Goal: Task Accomplishment & Management: Manage account settings

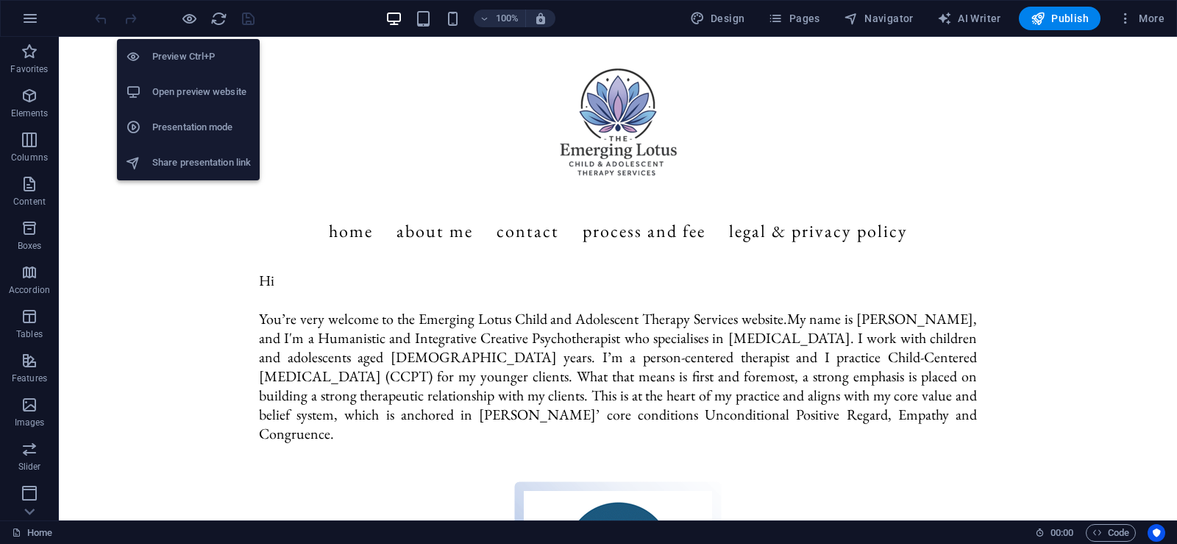
click at [213, 98] on h6 "Open preview website" at bounding box center [201, 92] width 99 height 18
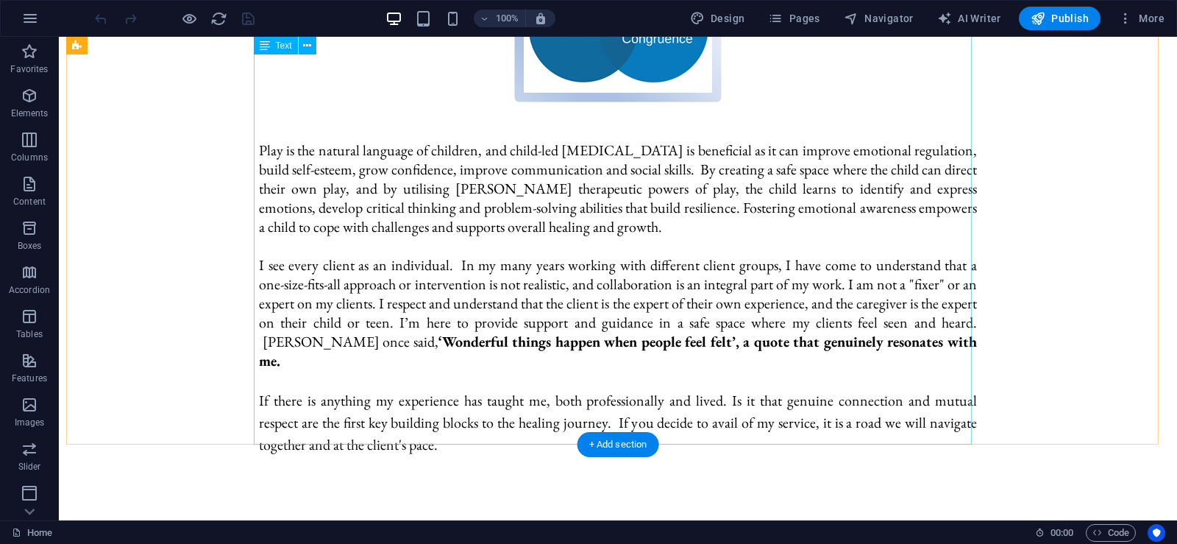
scroll to position [589, 0]
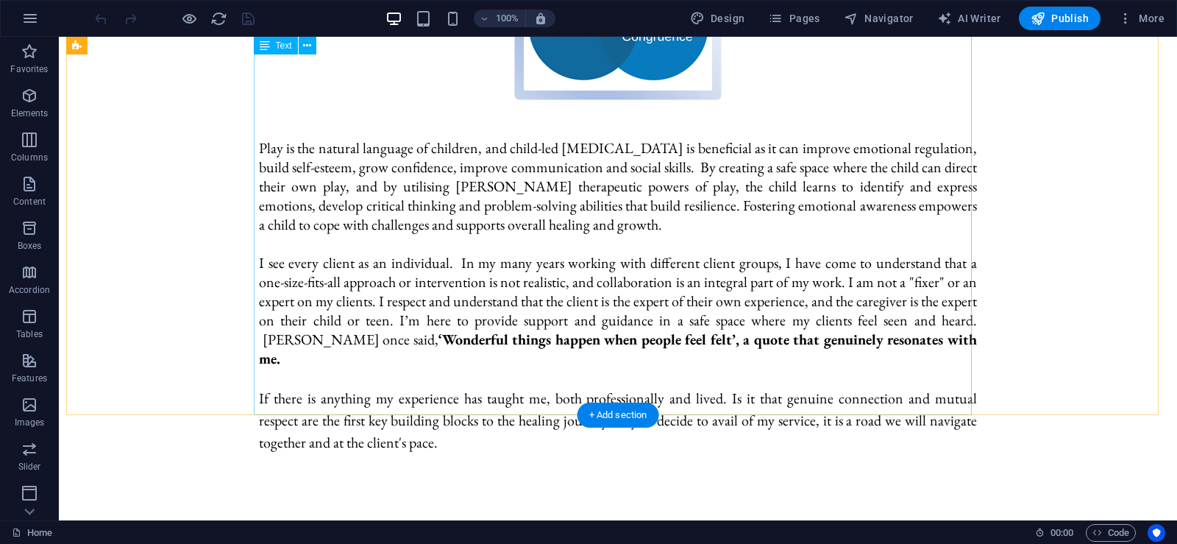
click at [735, 322] on div "Hi You’re very welcome to the Emerging Lotus Child and Adolescent Therapy Servi…" at bounding box center [618, 67] width 718 height 771
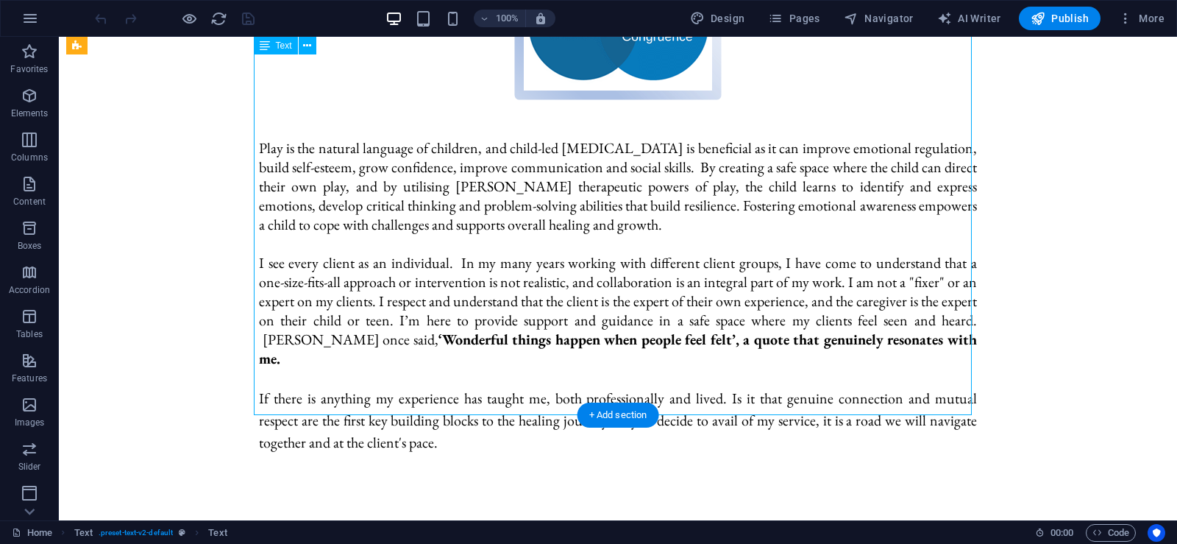
click at [735, 322] on div "Hi You’re very welcome to the Emerging Lotus Child and Adolescent Therapy Servi…" at bounding box center [618, 67] width 718 height 771
click at [308, 44] on icon at bounding box center [307, 45] width 8 height 15
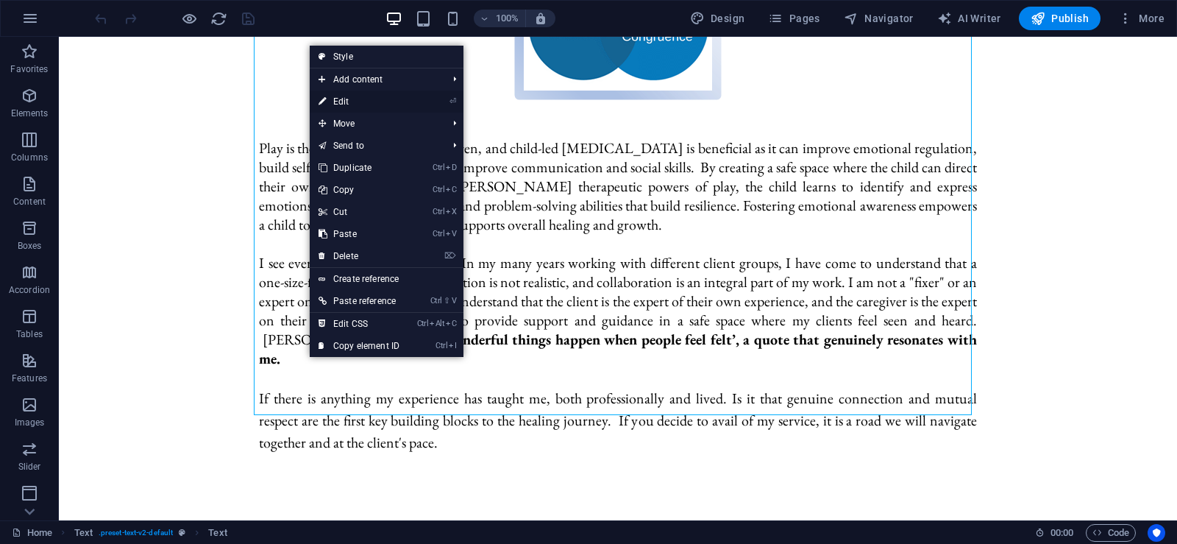
click at [340, 99] on link "⏎ Edit" at bounding box center [359, 102] width 99 height 22
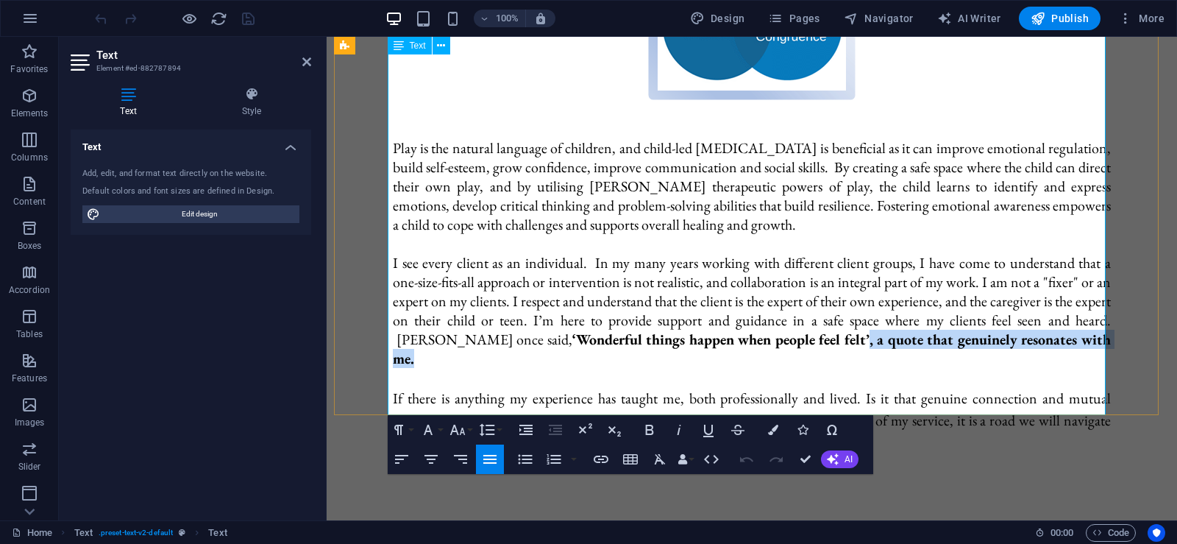
drag, startPoint x: 1004, startPoint y: 322, endPoint x: 742, endPoint y: 328, distance: 262.0
click at [742, 328] on p "I see every client as an individual. In my many years working with different cl…" at bounding box center [752, 310] width 718 height 115
click at [649, 432] on icon "button" at bounding box center [650, 430] width 18 height 18
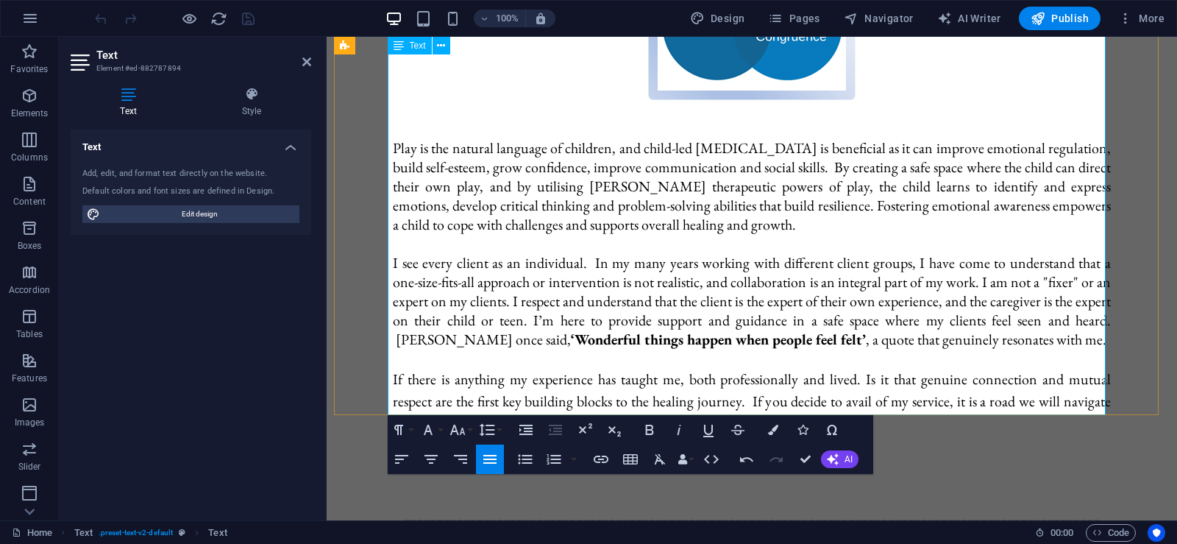
click at [667, 368] on p "If there is anything my experience has taught me, both professionally and lived…" at bounding box center [752, 401] width 718 height 66
click at [571, 330] on strong "‘Wonderful things happen when people feel felt’" at bounding box center [718, 339] width 295 height 19
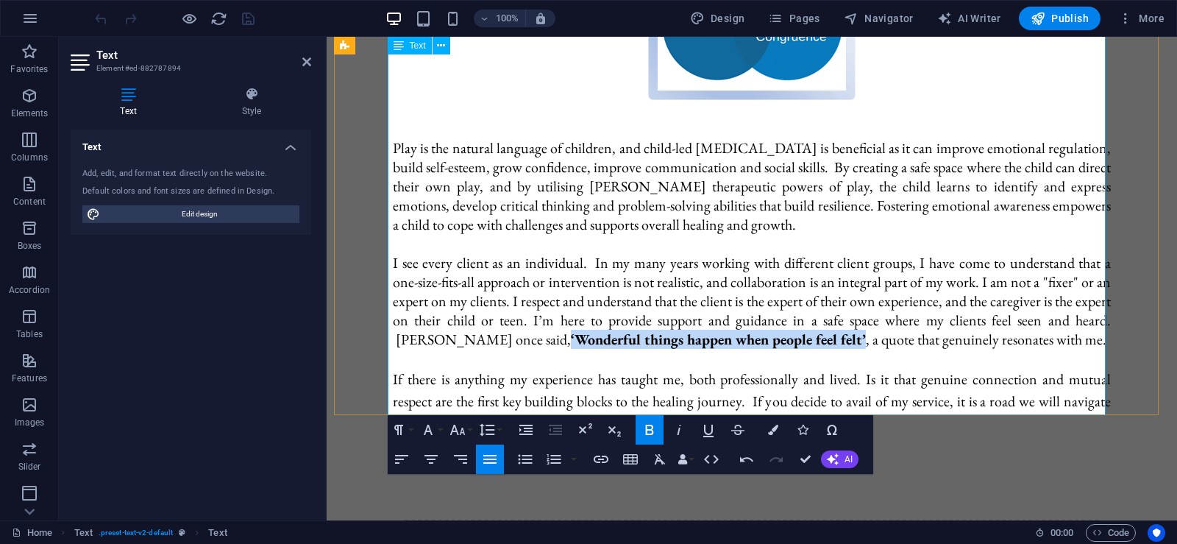
drag, startPoint x: 742, startPoint y: 320, endPoint x: 448, endPoint y: 322, distance: 294.3
click at [448, 322] on p "I see every client as an individual. In my many years working with different cl…" at bounding box center [752, 301] width 718 height 96
click at [680, 430] on icon "button" at bounding box center [679, 430] width 18 height 18
click at [648, 432] on icon "button" at bounding box center [650, 430] width 18 height 18
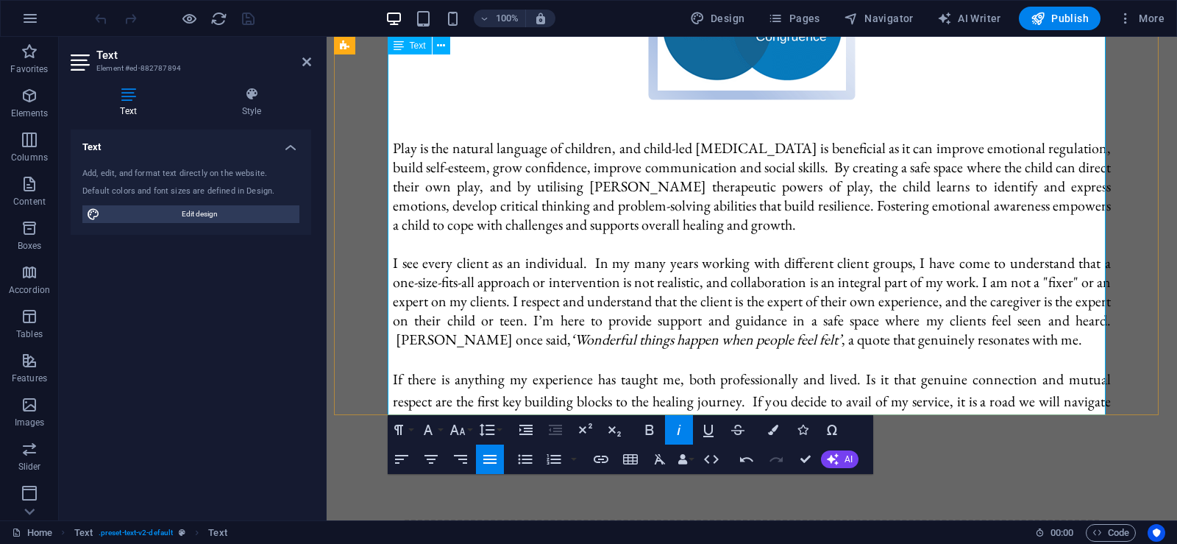
click at [703, 377] on p "If there is anything my experience has taught me, both professionally and lived…" at bounding box center [752, 401] width 718 height 66
click at [571, 330] on em "‘Wonderful things happen when people feel felt’" at bounding box center [706, 339] width 271 height 19
click at [723, 322] on p "I see every client as an individual. In my many years working with different cl…" at bounding box center [752, 301] width 718 height 96
drag, startPoint x: 305, startPoint y: 60, endPoint x: 250, endPoint y: 32, distance: 61.9
click at [305, 60] on icon at bounding box center [306, 62] width 9 height 12
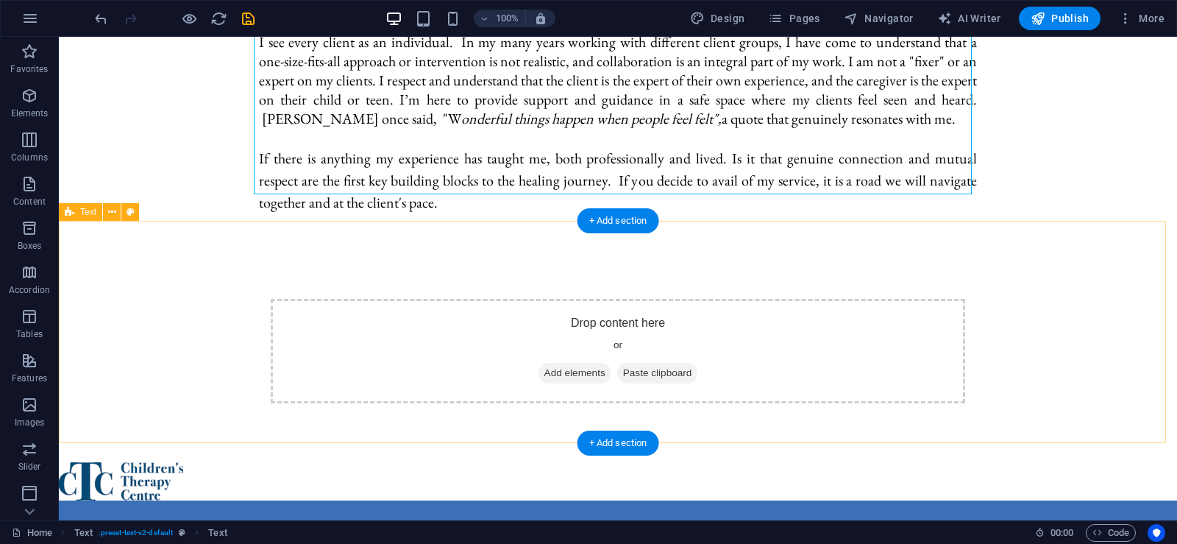
scroll to position [883, 0]
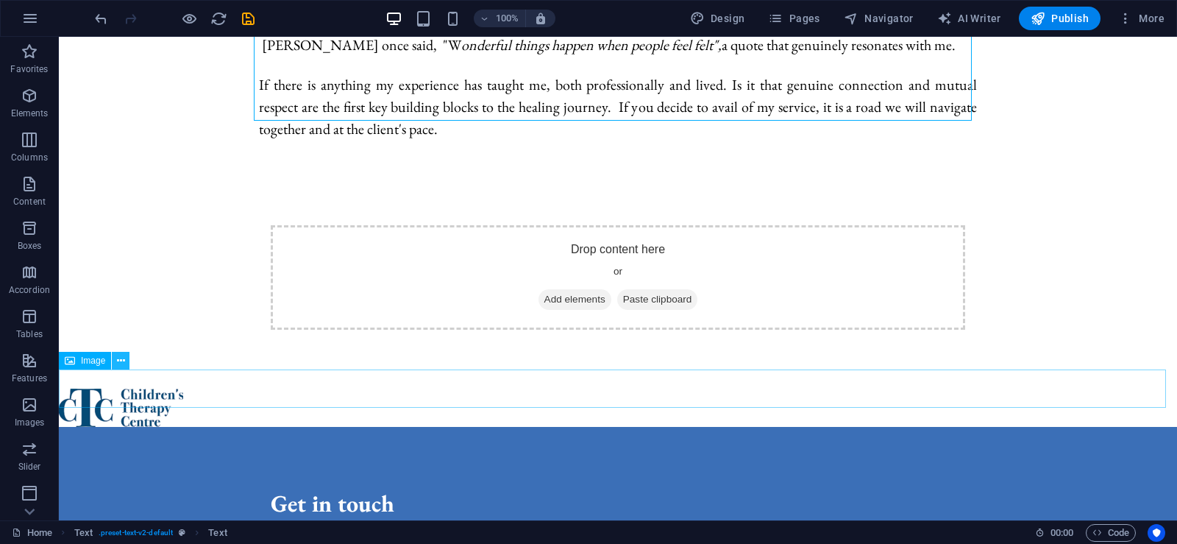
click at [121, 361] on icon at bounding box center [121, 360] width 8 height 15
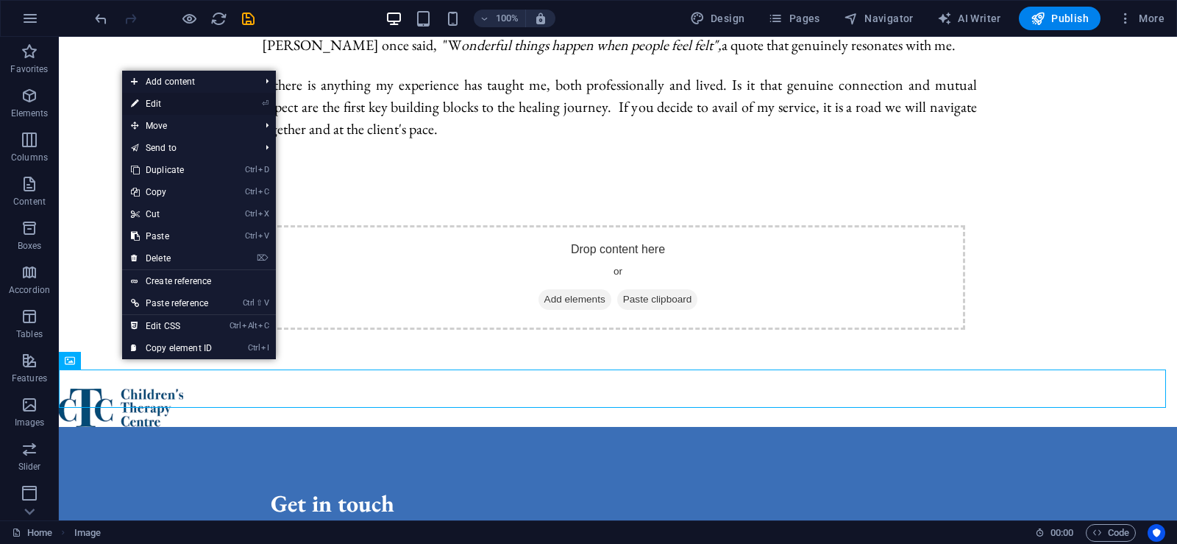
click at [164, 104] on link "⏎ Edit" at bounding box center [171, 104] width 99 height 22
select select "px"
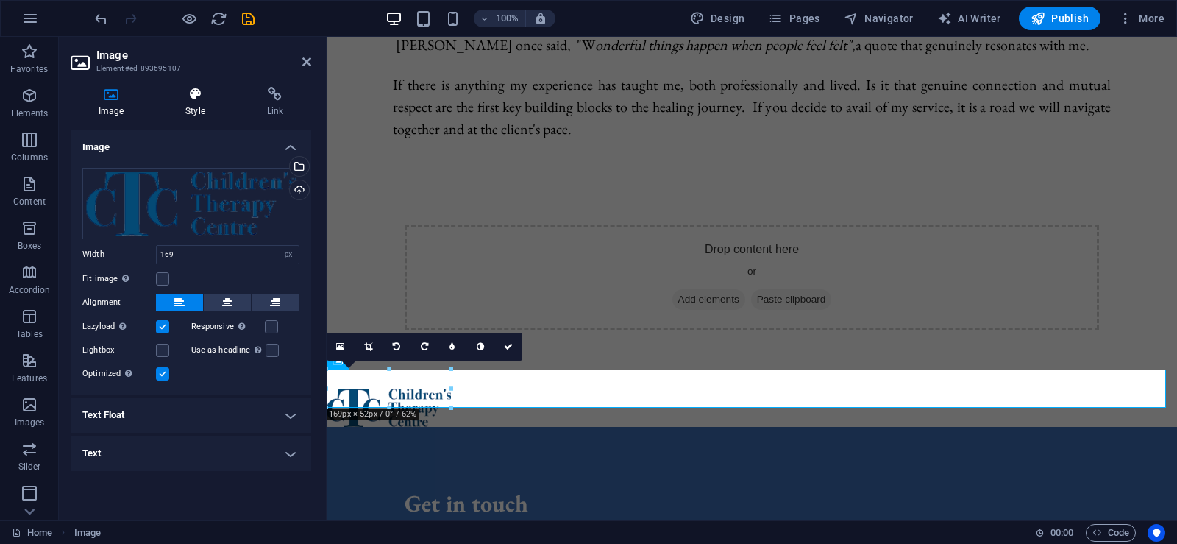
click at [197, 95] on icon at bounding box center [194, 94] width 75 height 15
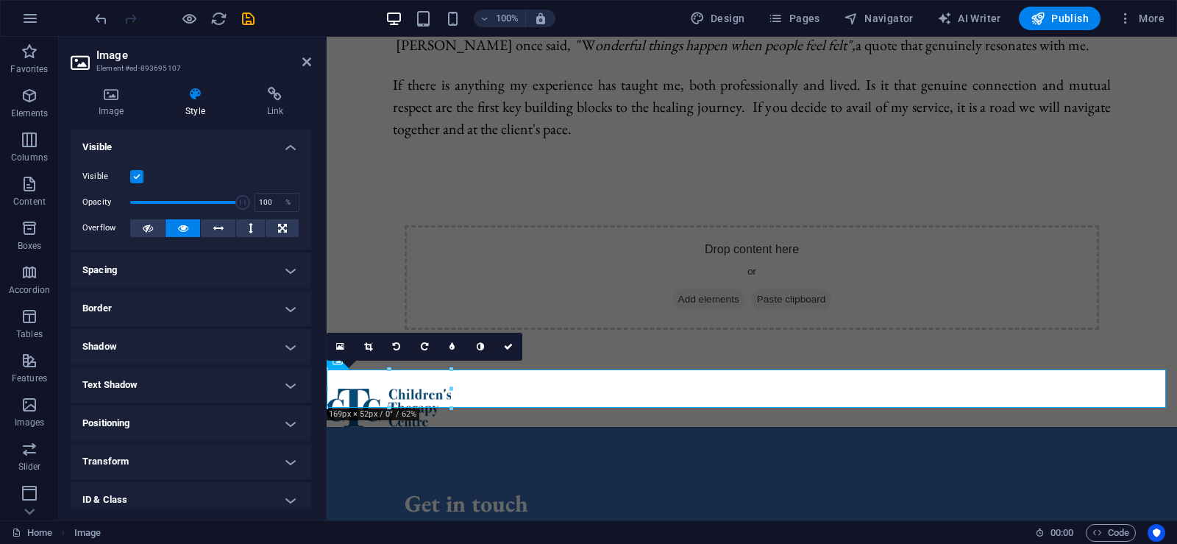
click at [138, 174] on label at bounding box center [136, 176] width 13 height 13
click at [0, 0] on input "Visible" at bounding box center [0, 0] width 0 height 0
click at [140, 174] on label at bounding box center [136, 176] width 13 height 13
click at [0, 0] on input "Visible" at bounding box center [0, 0] width 0 height 0
click at [303, 58] on icon at bounding box center [306, 62] width 9 height 12
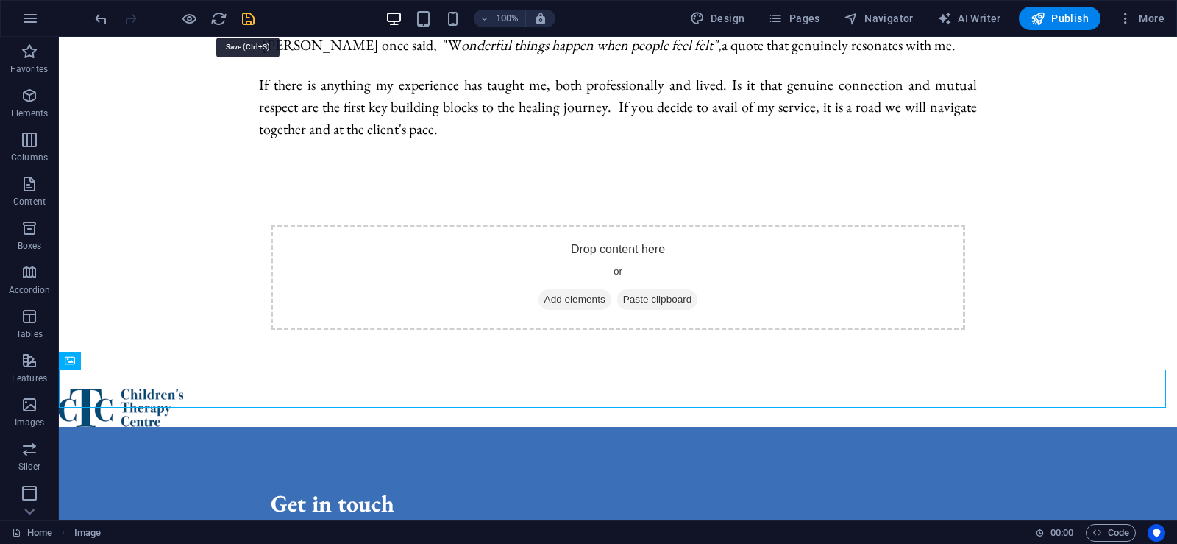
click at [241, 16] on icon "save" at bounding box center [248, 18] width 17 height 17
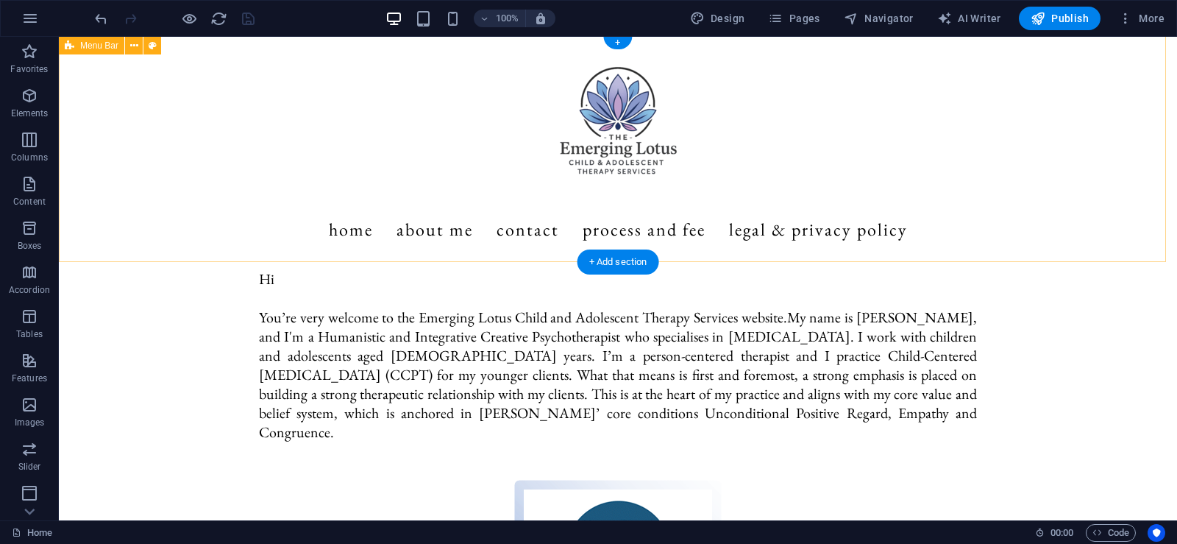
scroll to position [0, 0]
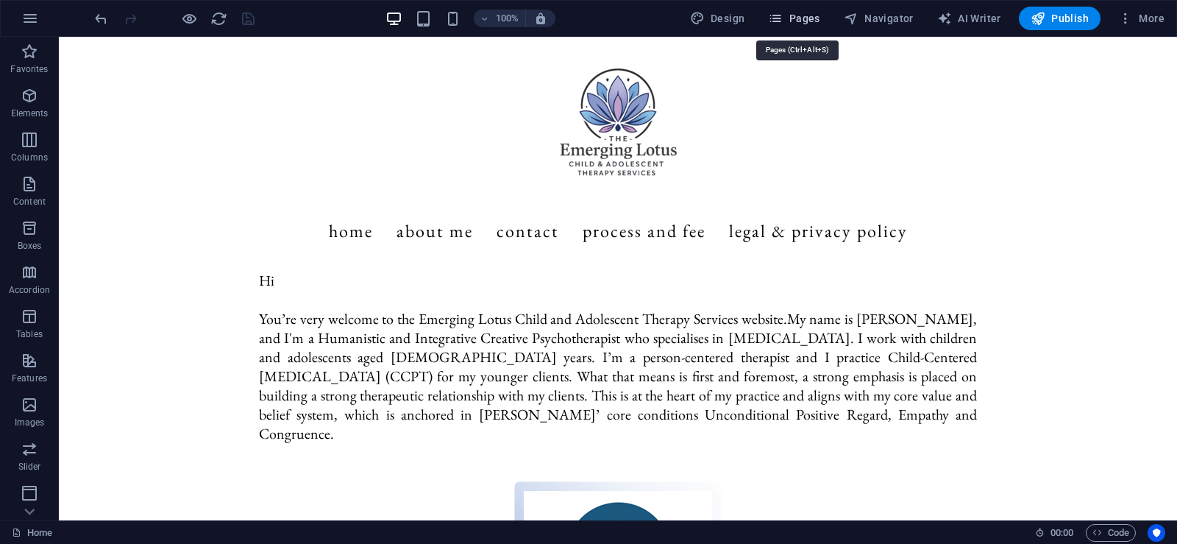
click at [812, 24] on span "Pages" at bounding box center [794, 18] width 52 height 15
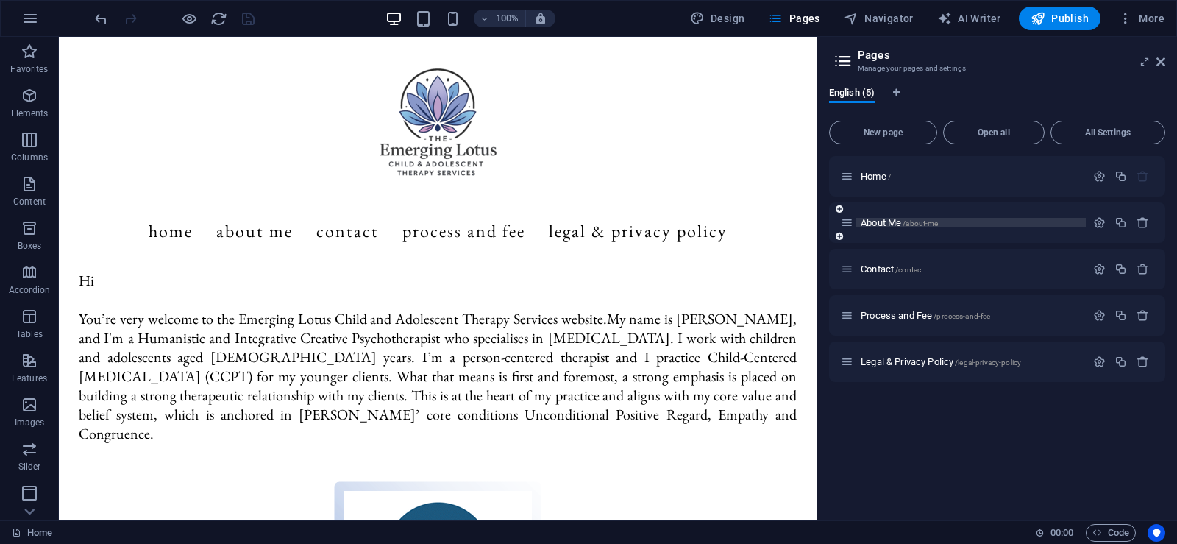
click at [877, 224] on span "About Me /about-me" at bounding box center [899, 222] width 77 height 11
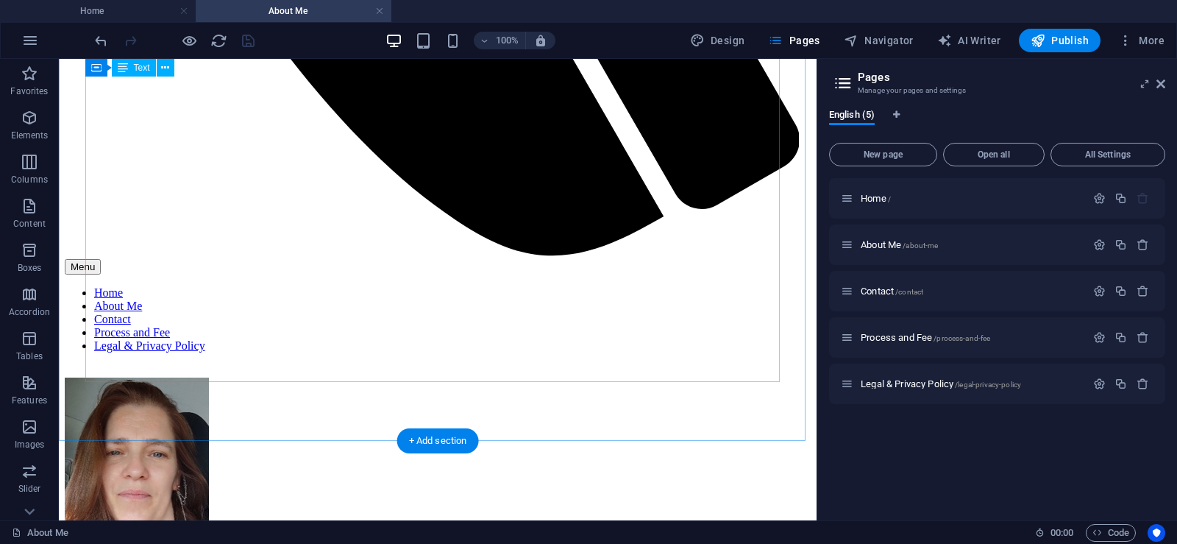
scroll to position [957, 0]
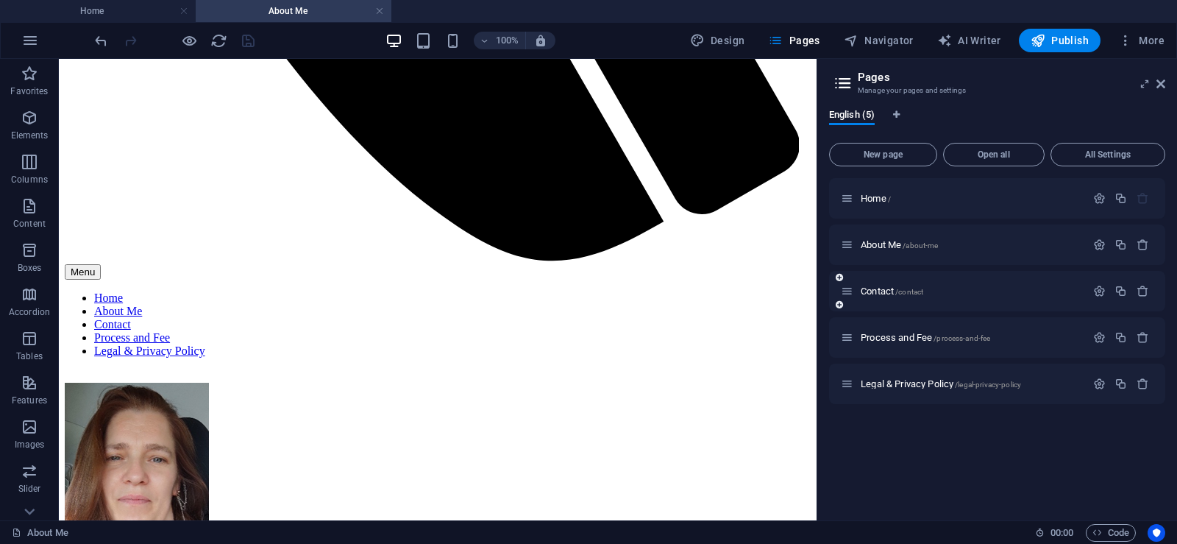
click at [864, 285] on div "Contact /contact" at bounding box center [963, 291] width 245 height 17
click at [883, 291] on span "Contact /contact" at bounding box center [892, 290] width 63 height 11
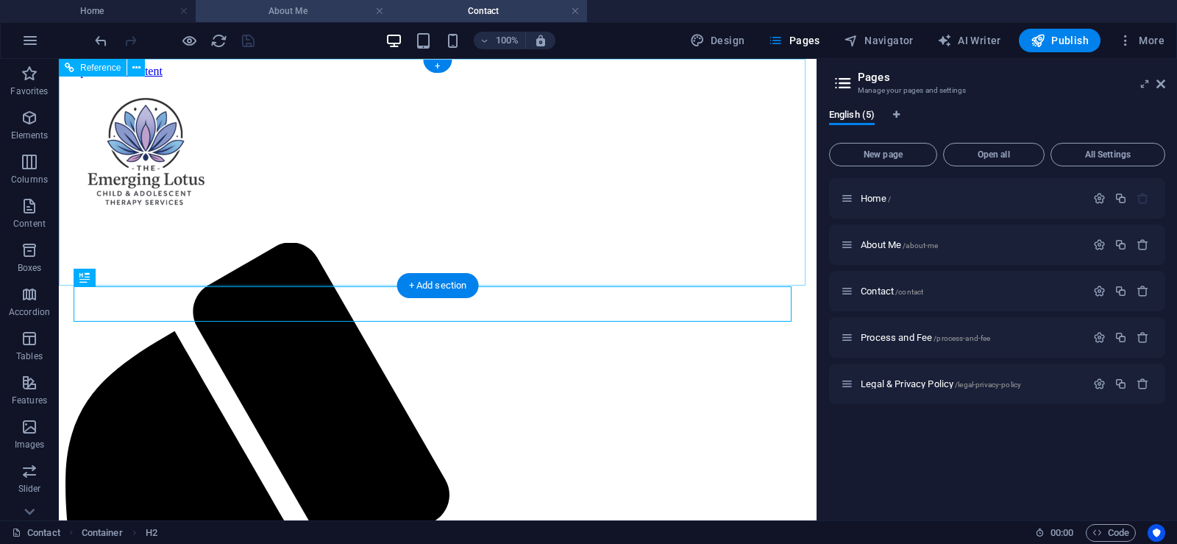
scroll to position [0, 0]
click at [378, 10] on link at bounding box center [379, 11] width 9 height 14
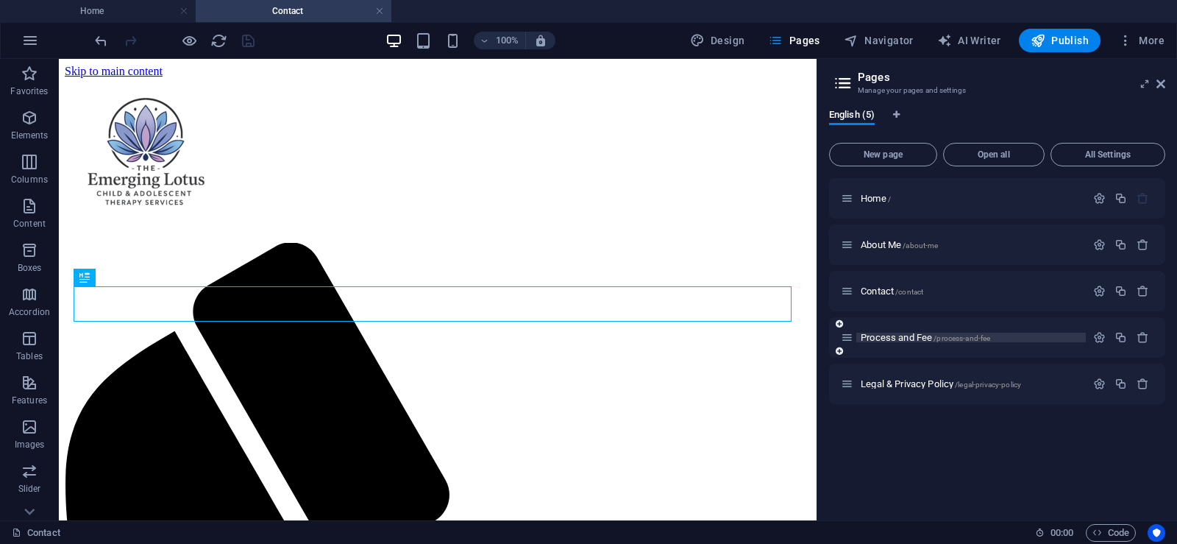
click at [875, 338] on span "Process and Fee /process-and-fee" at bounding box center [925, 337] width 129 height 11
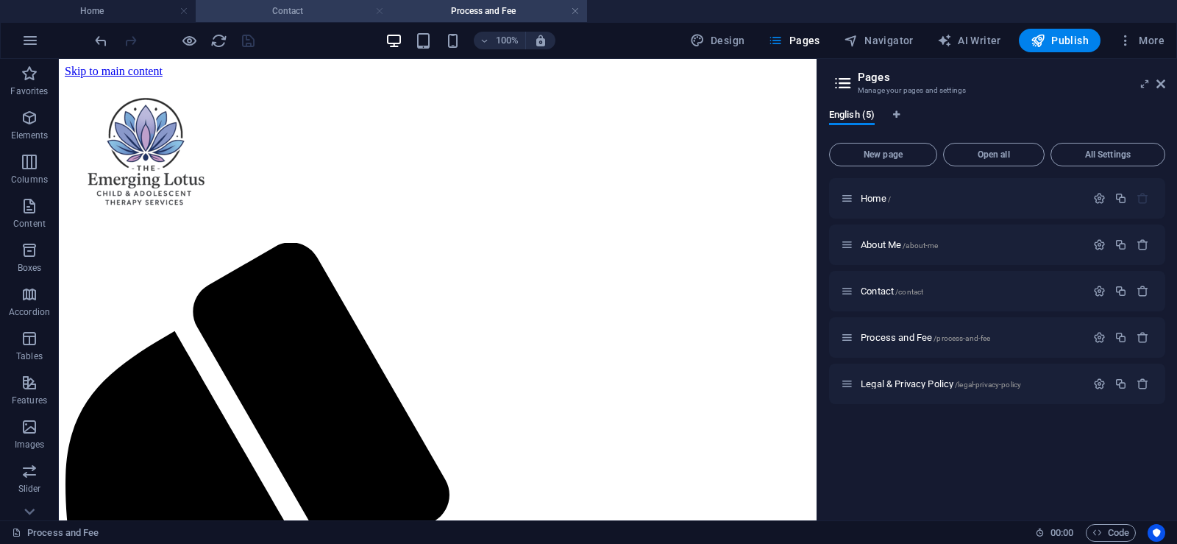
click at [376, 9] on link at bounding box center [379, 11] width 9 height 14
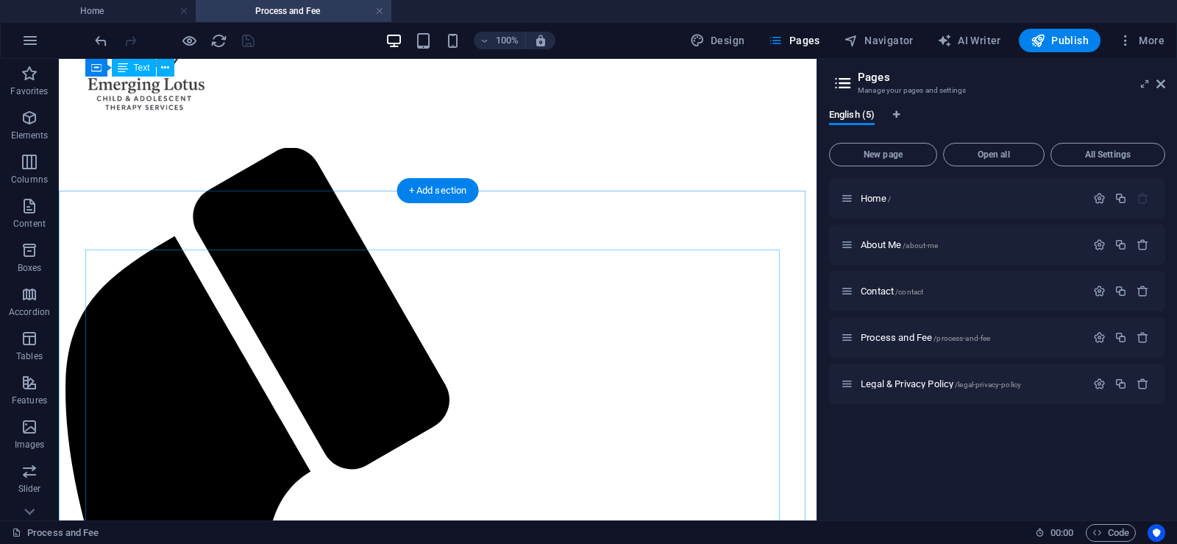
scroll to position [74, 0]
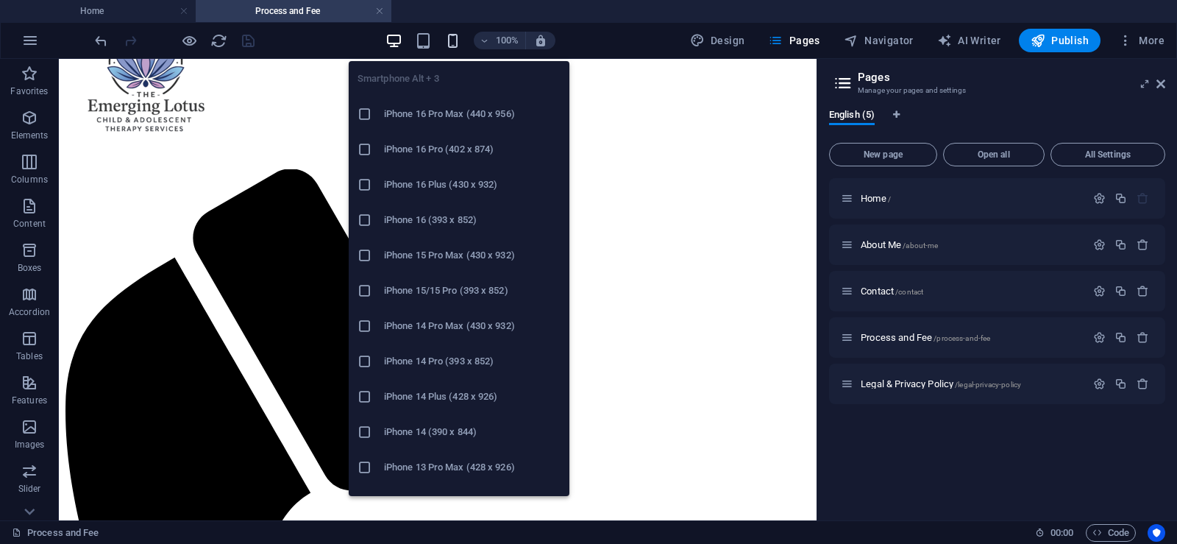
click at [455, 38] on icon "button" at bounding box center [452, 40] width 17 height 17
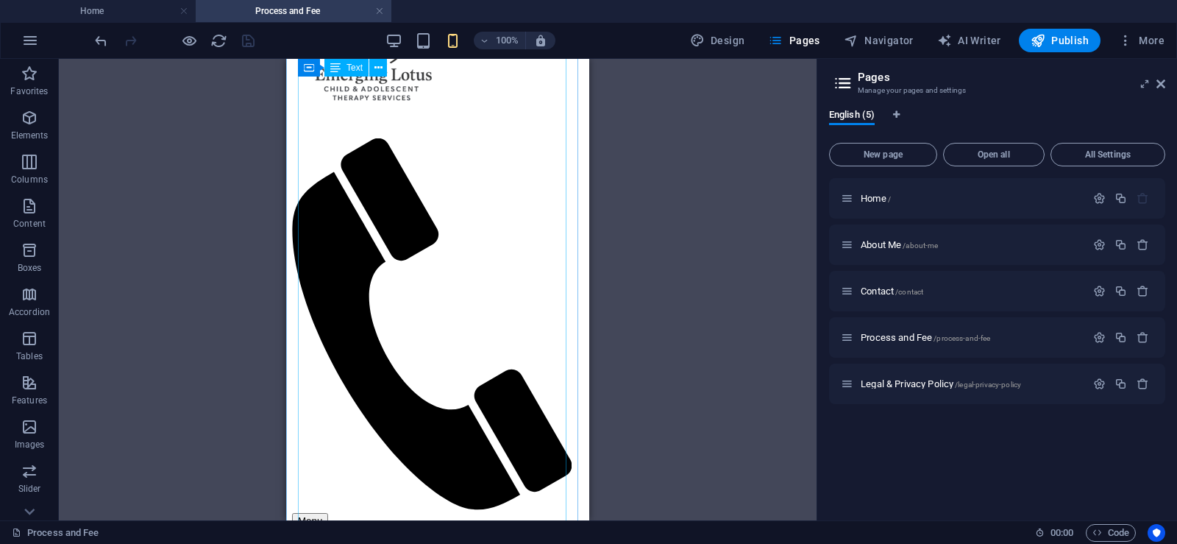
scroll to position [0, 0]
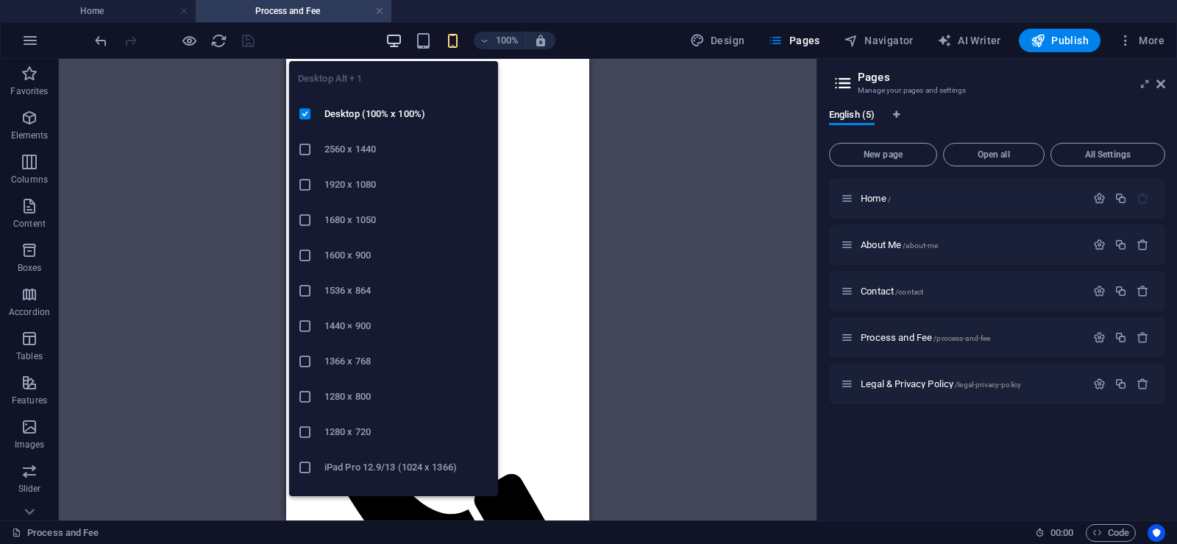
click at [398, 40] on icon "button" at bounding box center [394, 40] width 17 height 17
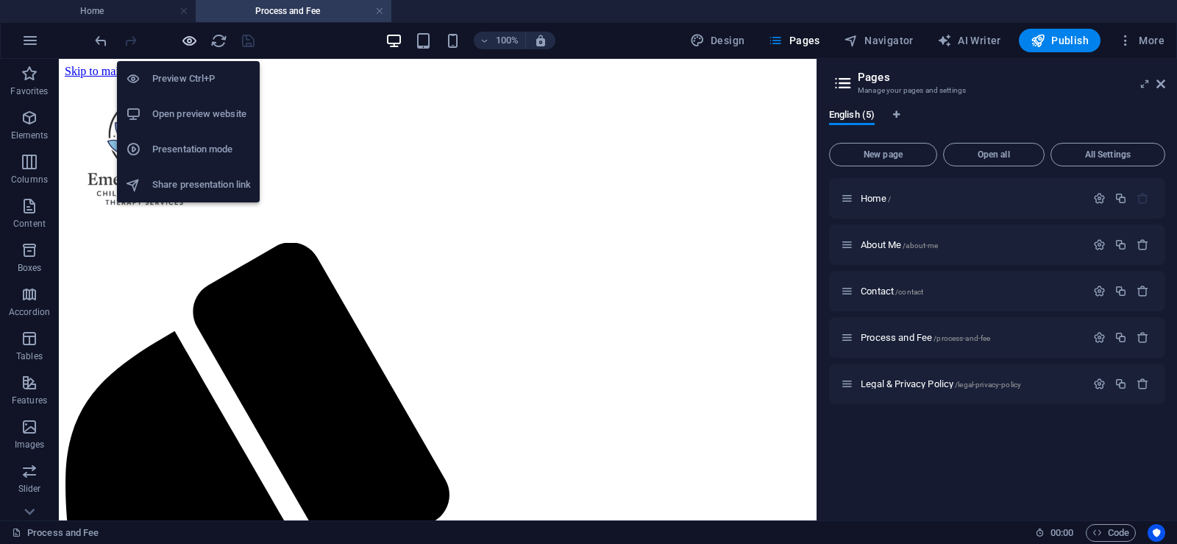
click at [194, 40] on icon "button" at bounding box center [189, 40] width 17 height 17
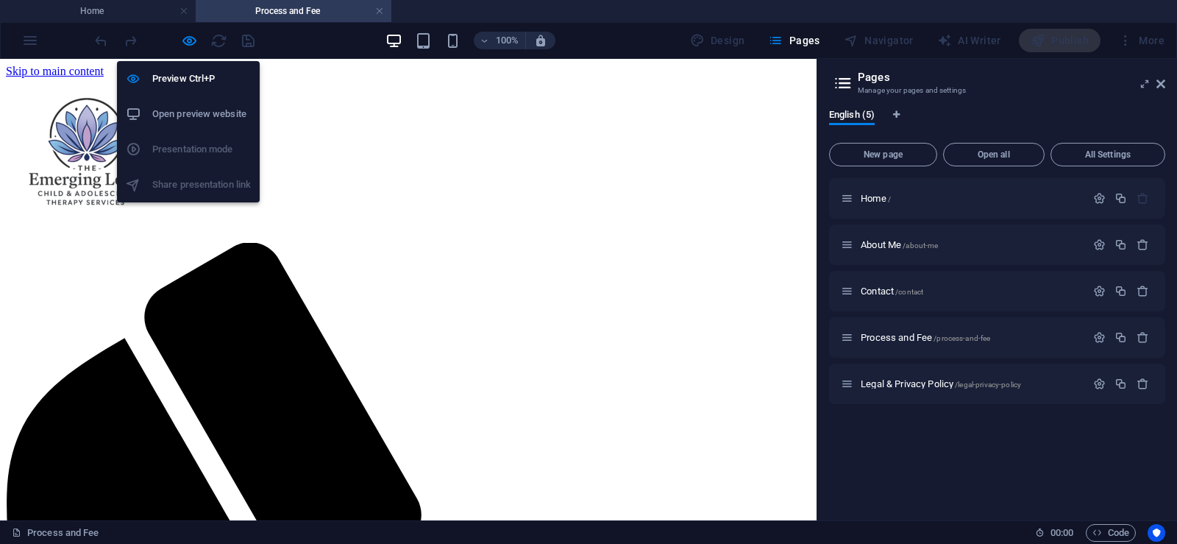
click at [191, 106] on h6 "Open preview website" at bounding box center [201, 114] width 99 height 18
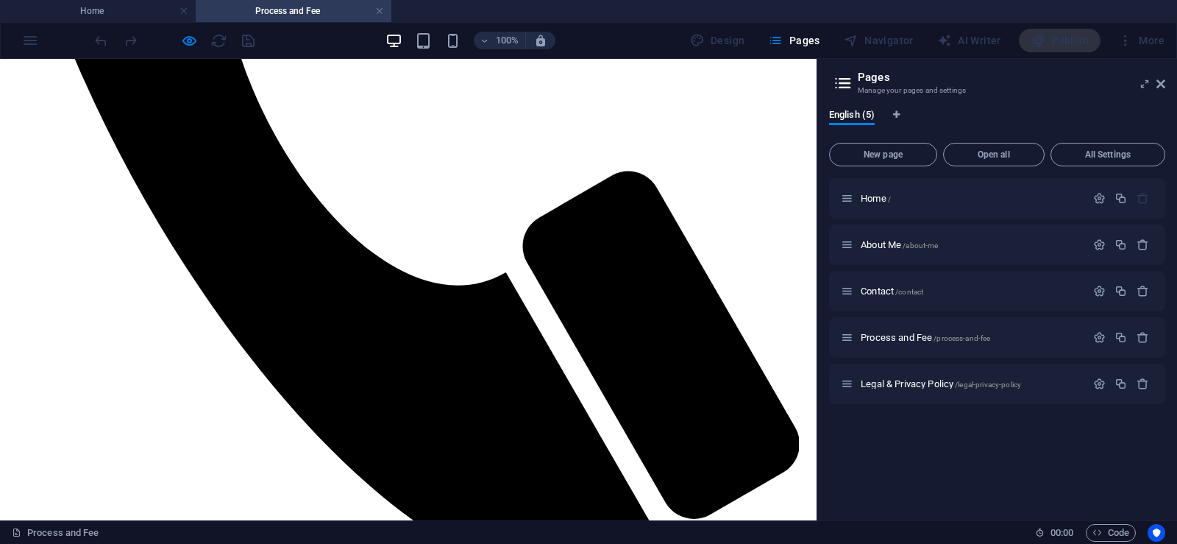
scroll to position [736, 0]
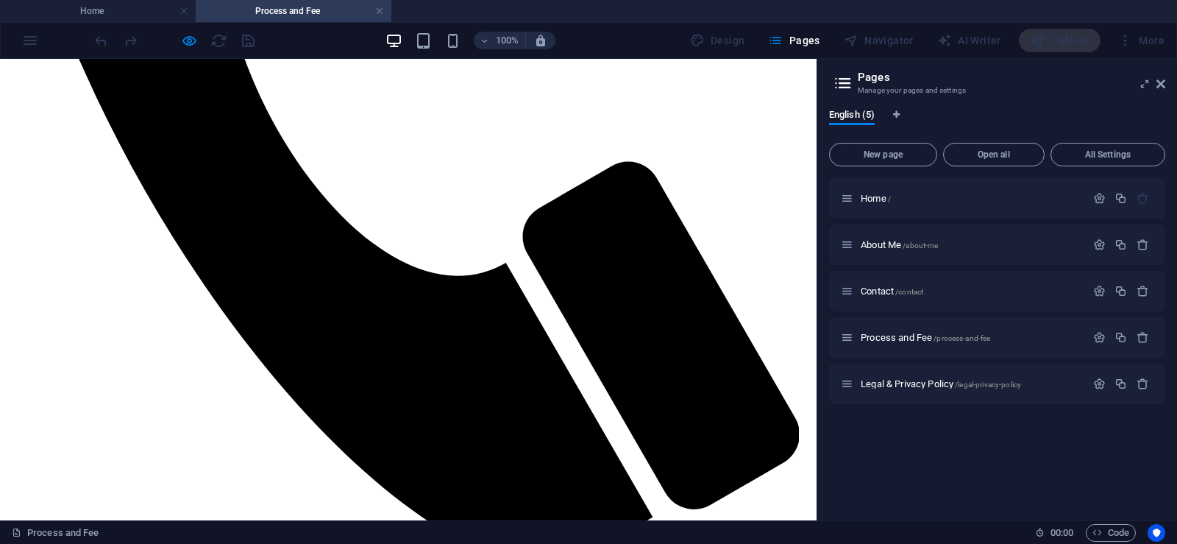
drag, startPoint x: 57, startPoint y: 207, endPoint x: 223, endPoint y: 251, distance: 171.1
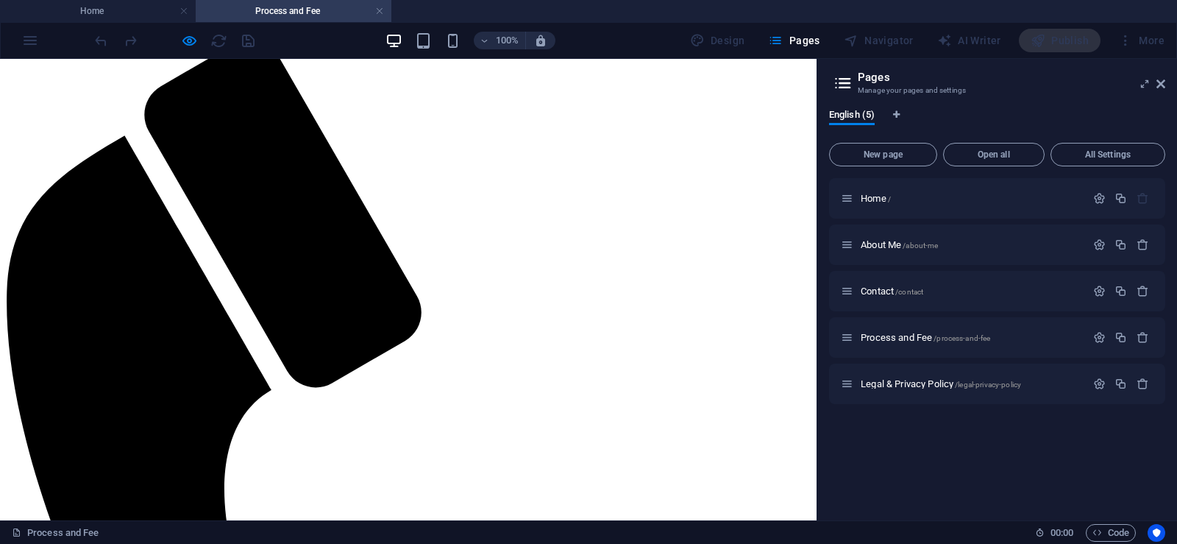
scroll to position [221, 0]
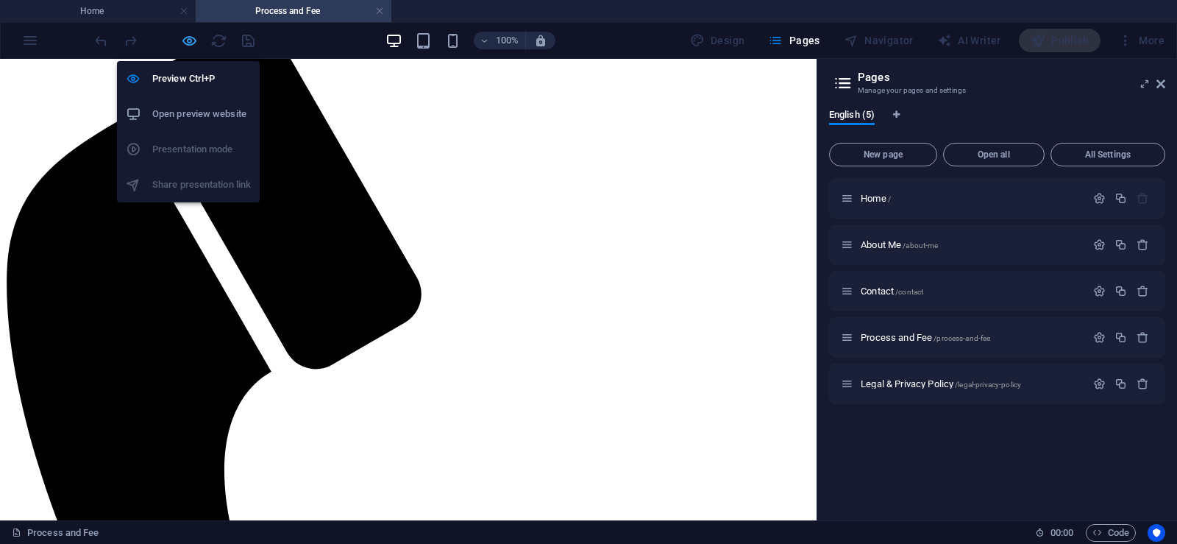
click at [182, 38] on icon "button" at bounding box center [189, 40] width 17 height 17
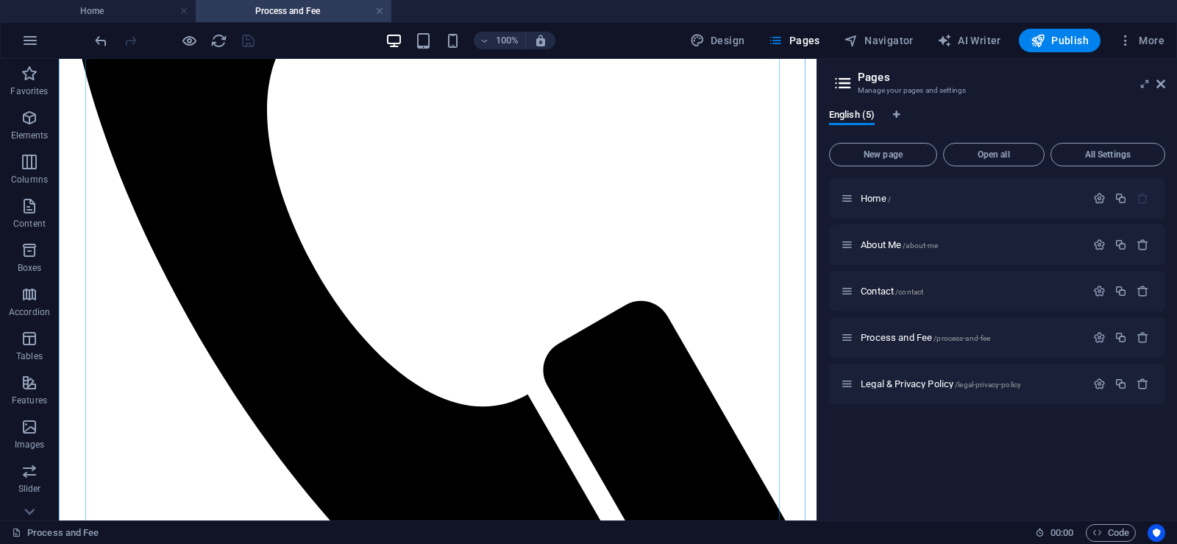
scroll to position [589, 0]
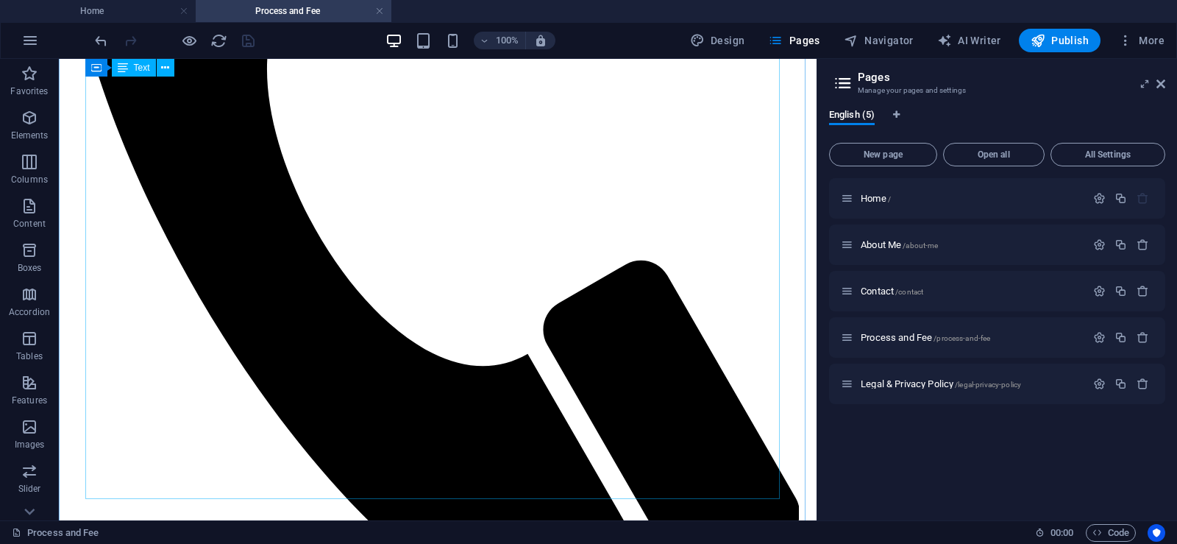
click at [166, 68] on icon at bounding box center [165, 67] width 8 height 15
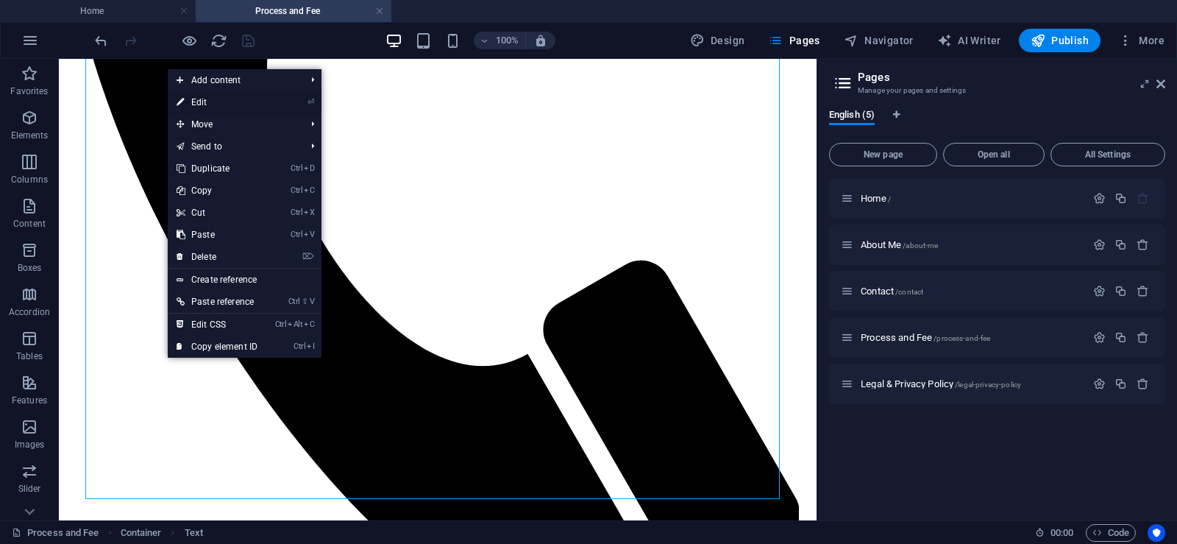
click at [199, 104] on link "⏎ Edit" at bounding box center [217, 102] width 99 height 22
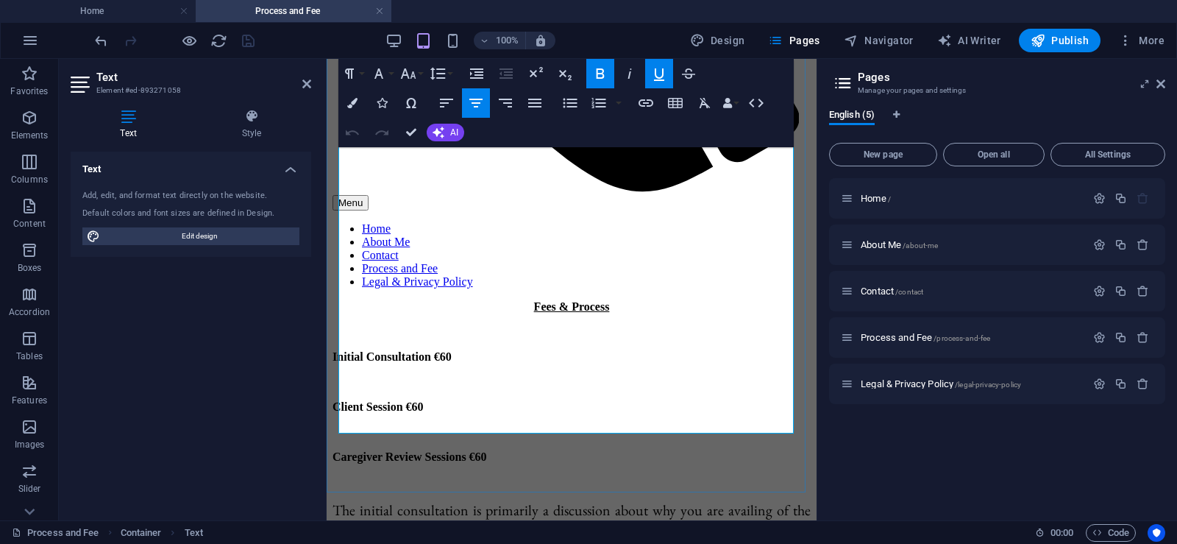
scroll to position [684, 0]
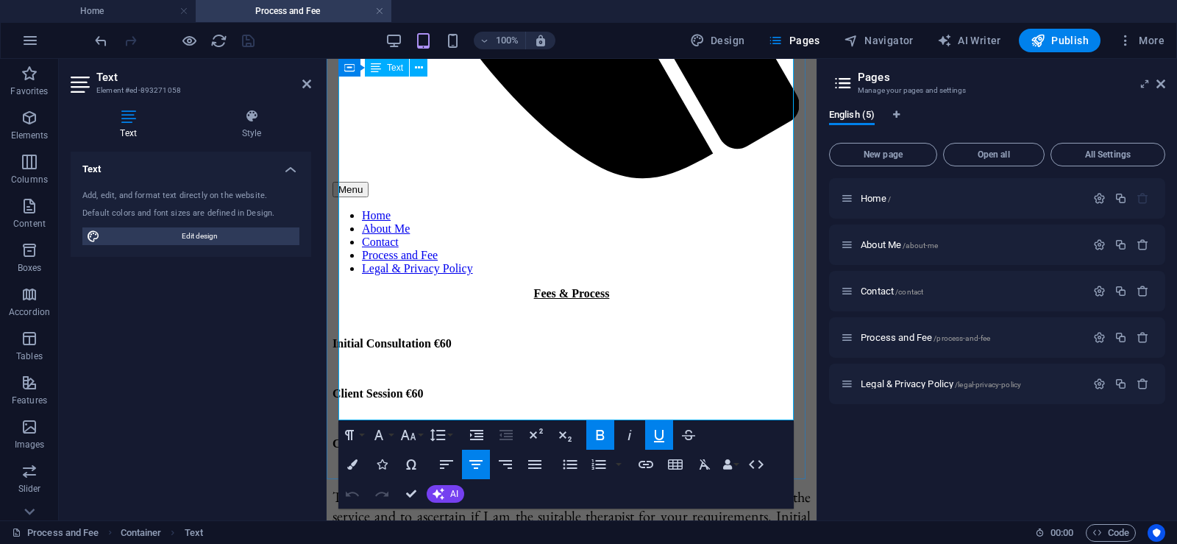
drag, startPoint x: 341, startPoint y: 283, endPoint x: 565, endPoint y: 348, distance: 232.9
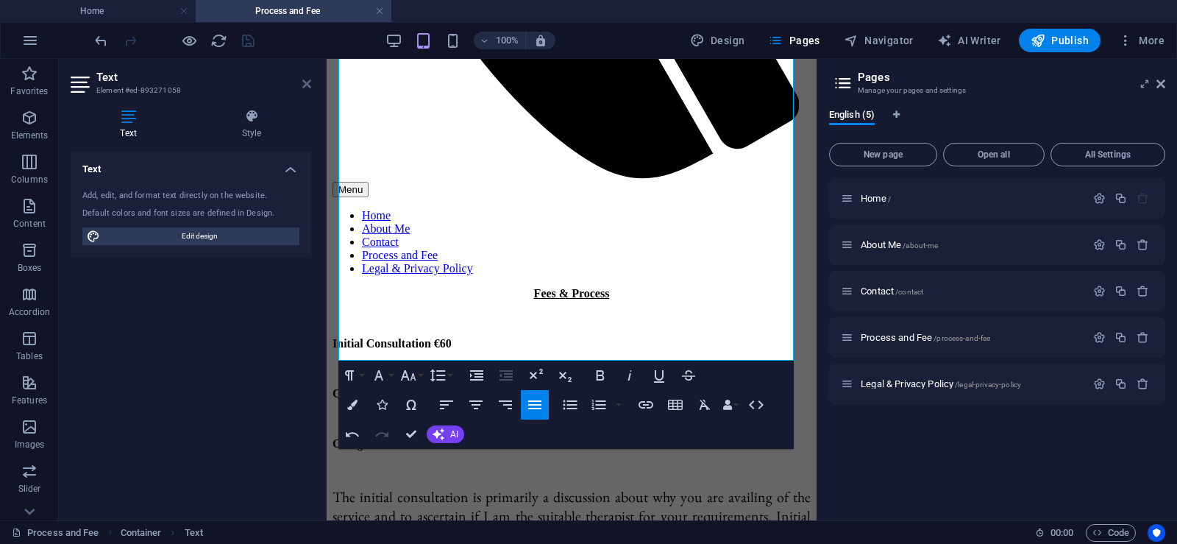
click at [310, 85] on icon at bounding box center [306, 84] width 9 height 12
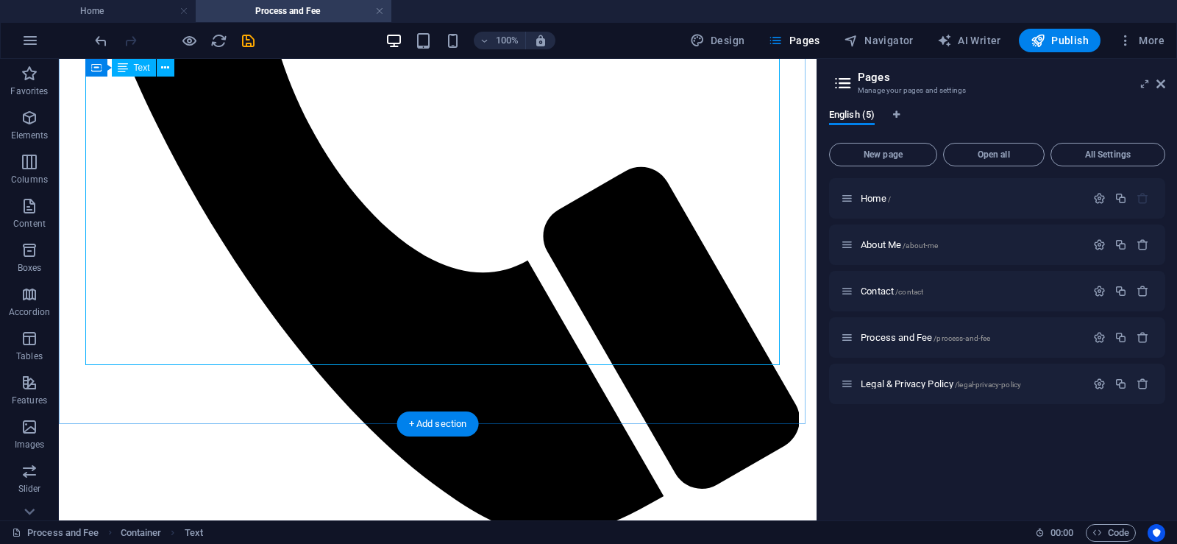
scroll to position [681, 0]
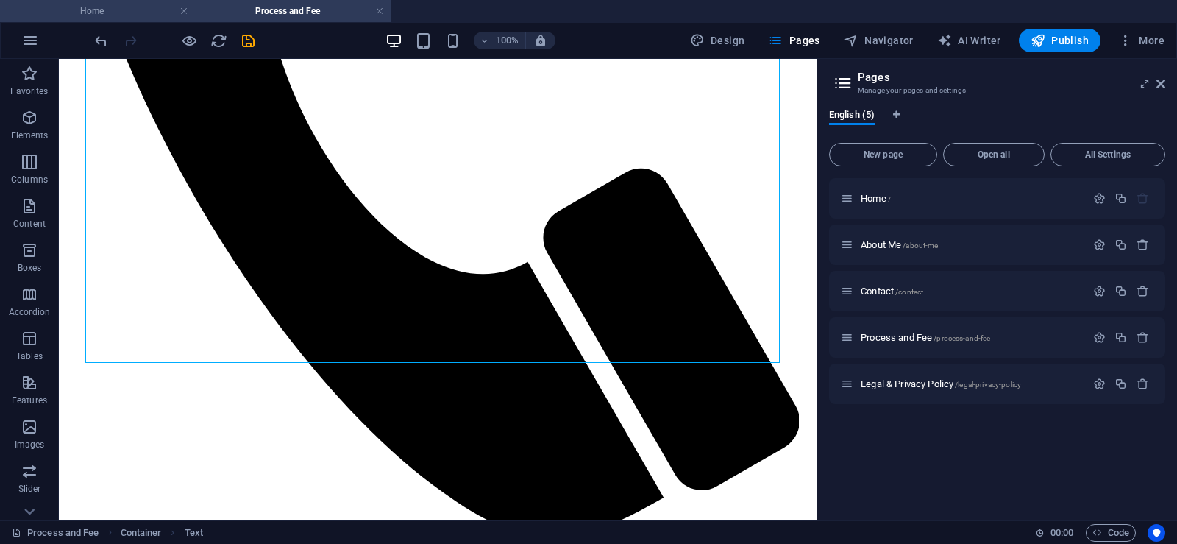
click at [135, 10] on h4 "Home" at bounding box center [98, 11] width 196 height 16
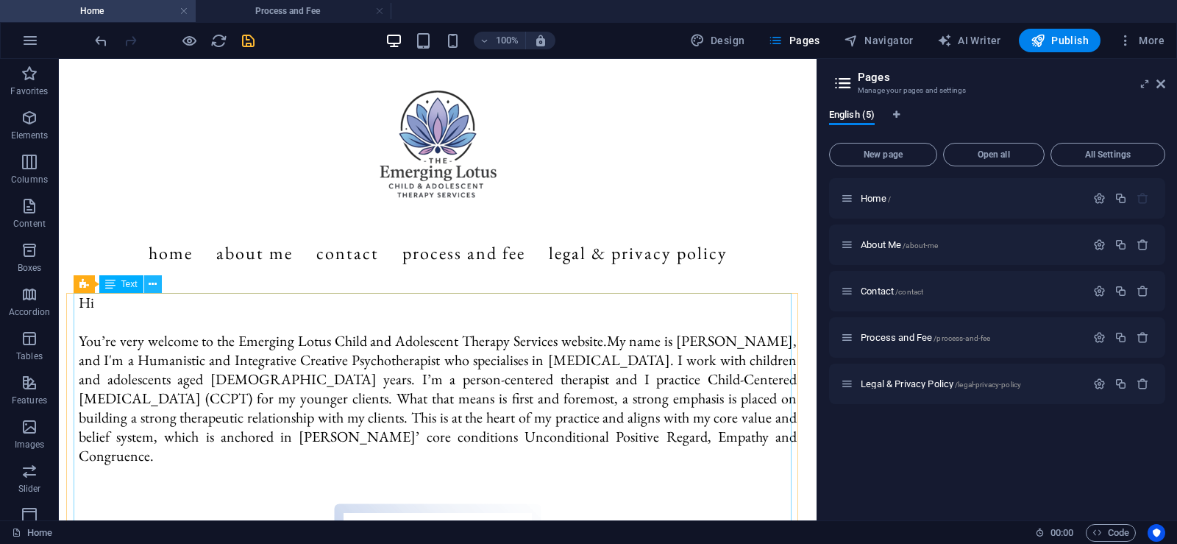
click at [148, 284] on button at bounding box center [153, 284] width 18 height 18
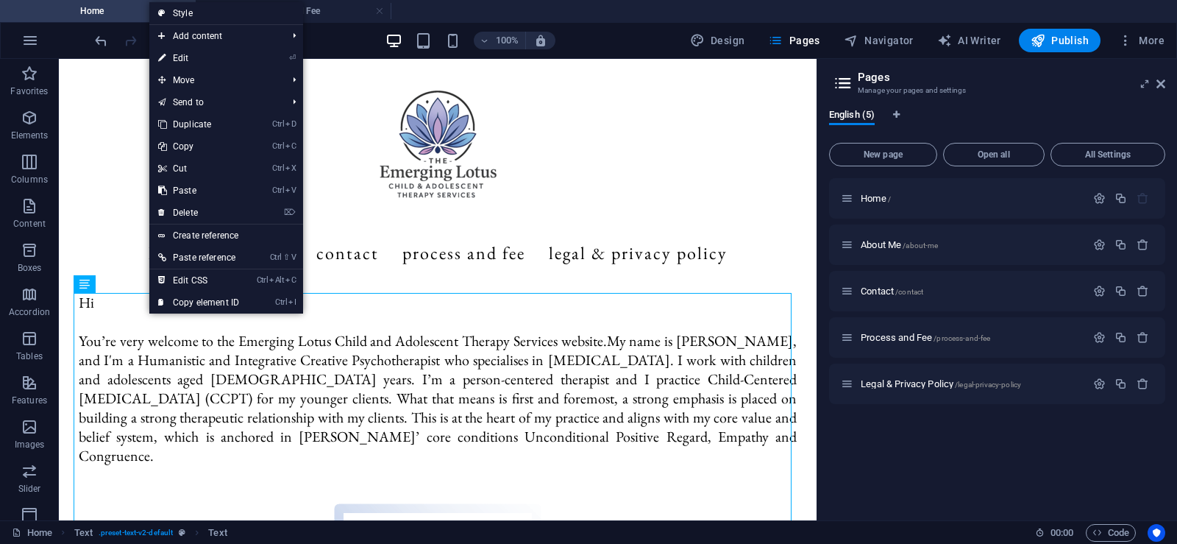
click at [215, 53] on link "⏎ Edit" at bounding box center [198, 58] width 99 height 22
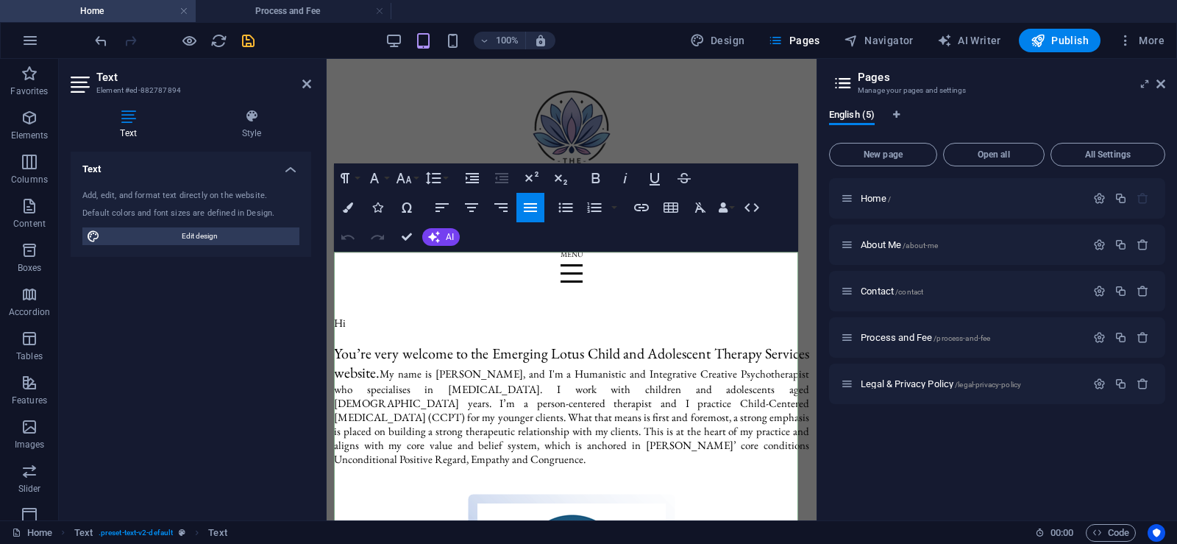
click at [362, 316] on p "Hi" at bounding box center [571, 323] width 475 height 14
click at [347, 330] on p at bounding box center [571, 337] width 475 height 14
click at [341, 316] on p "​" at bounding box center [571, 323] width 475 height 14
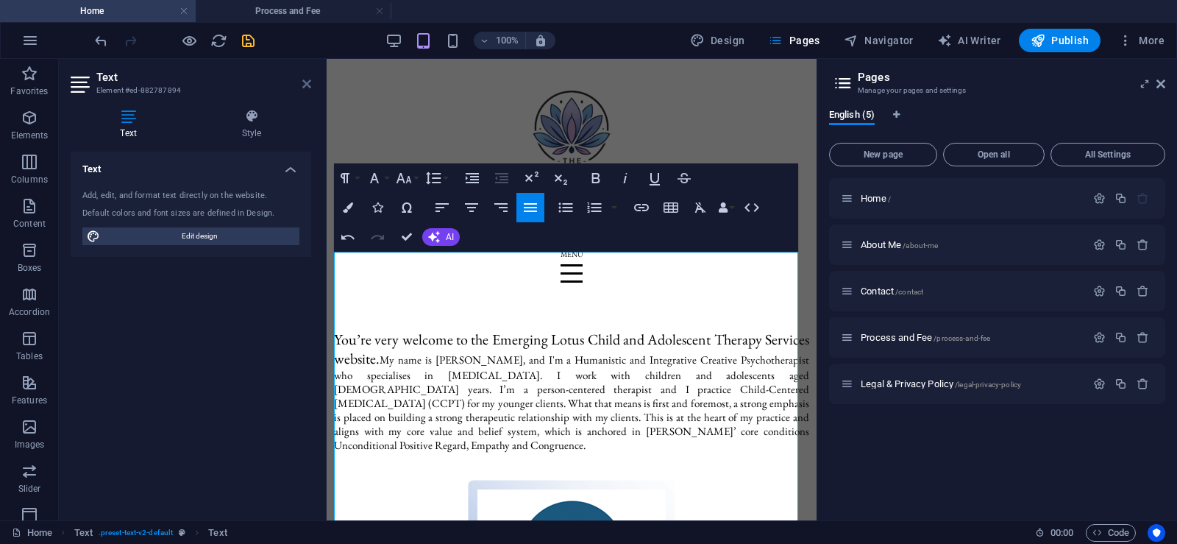
click at [305, 82] on icon at bounding box center [306, 84] width 9 height 12
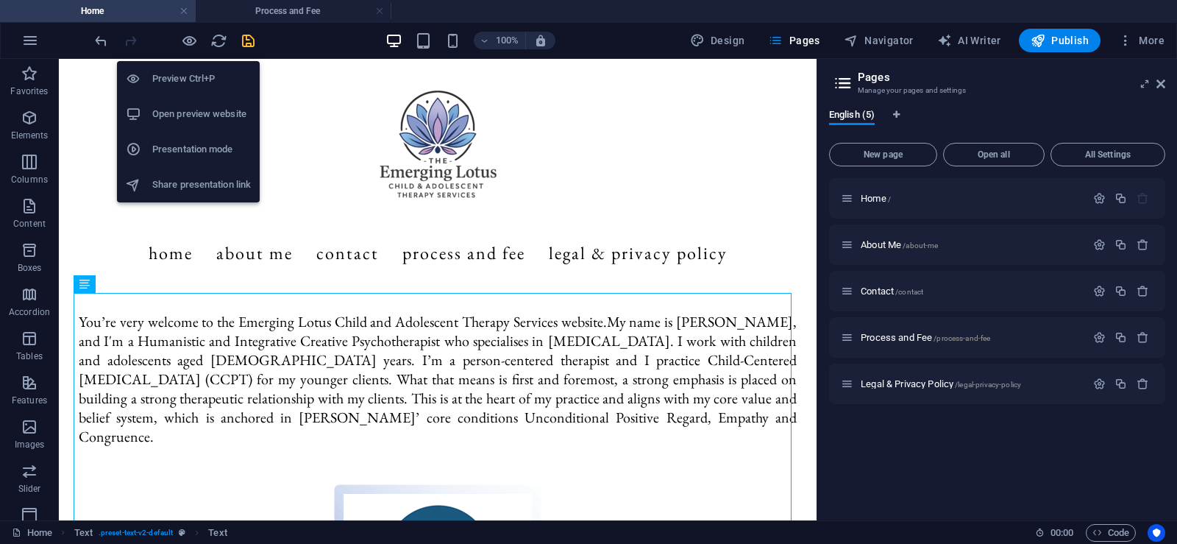
click at [178, 107] on h6 "Open preview website" at bounding box center [201, 114] width 99 height 18
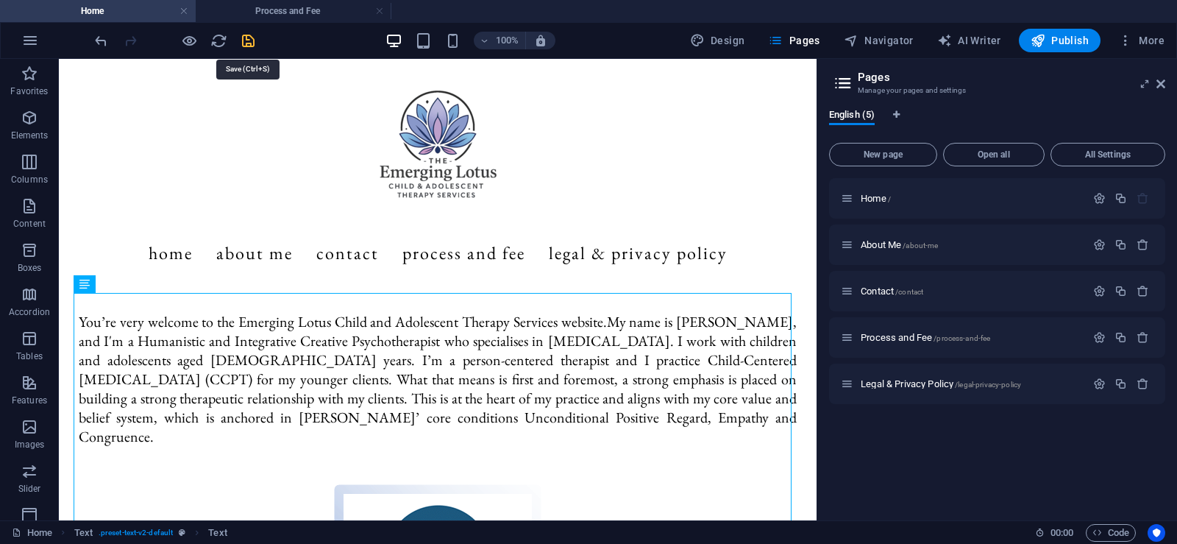
click at [253, 40] on icon "save" at bounding box center [248, 40] width 17 height 17
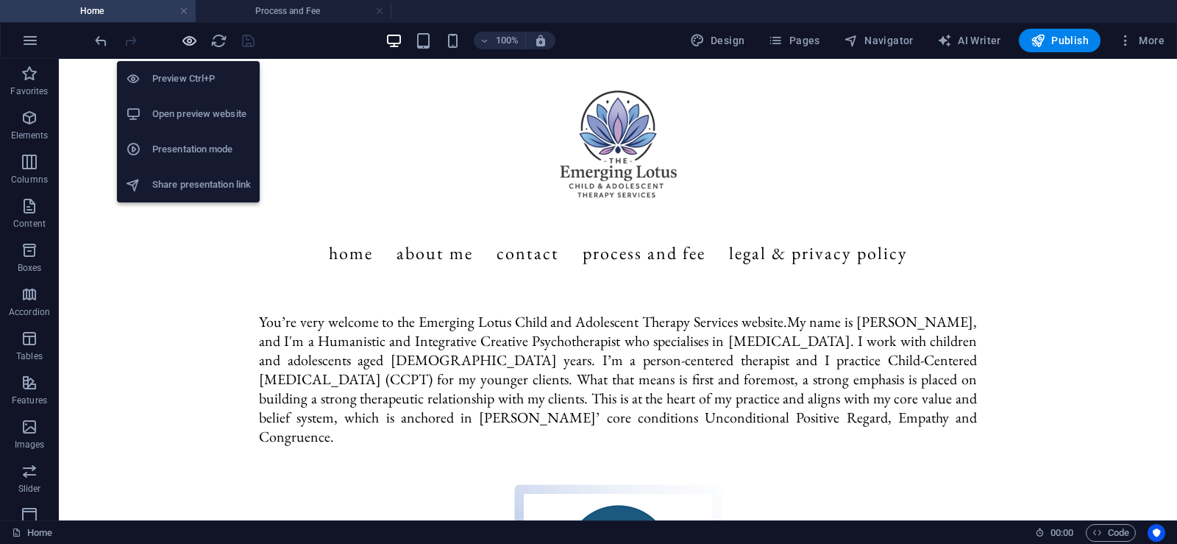
click at [186, 40] on icon "button" at bounding box center [189, 40] width 17 height 17
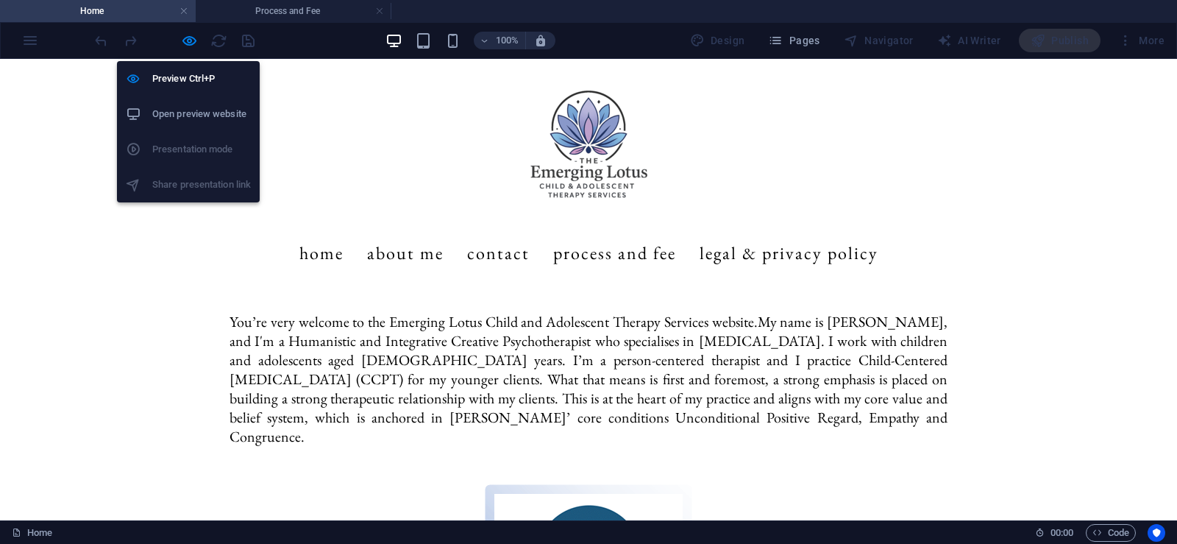
click at [184, 109] on h6 "Open preview website" at bounding box center [201, 114] width 99 height 18
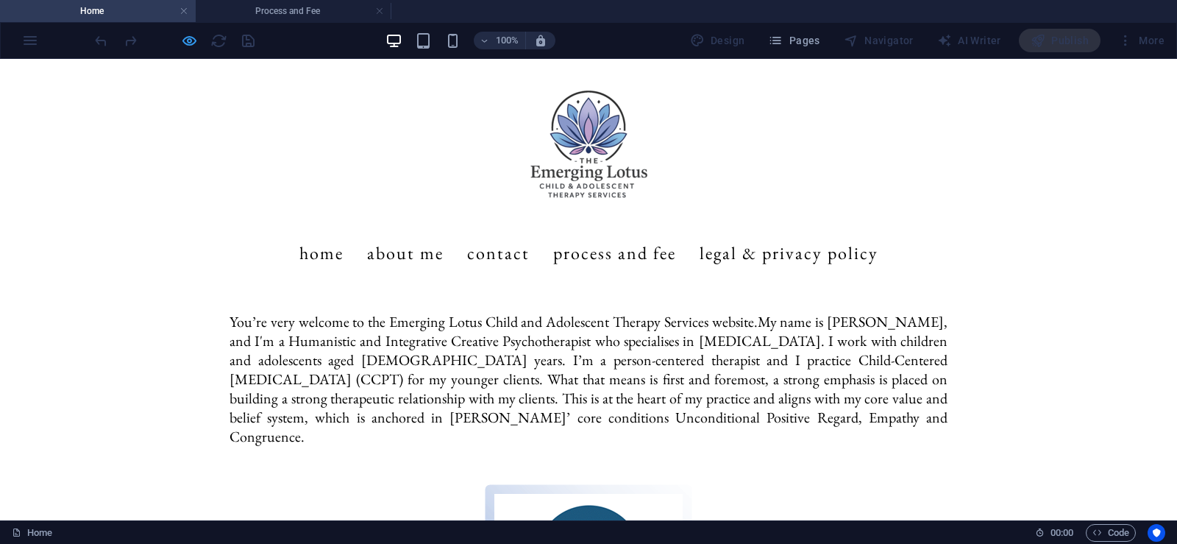
click at [197, 43] on icon "button" at bounding box center [189, 40] width 17 height 17
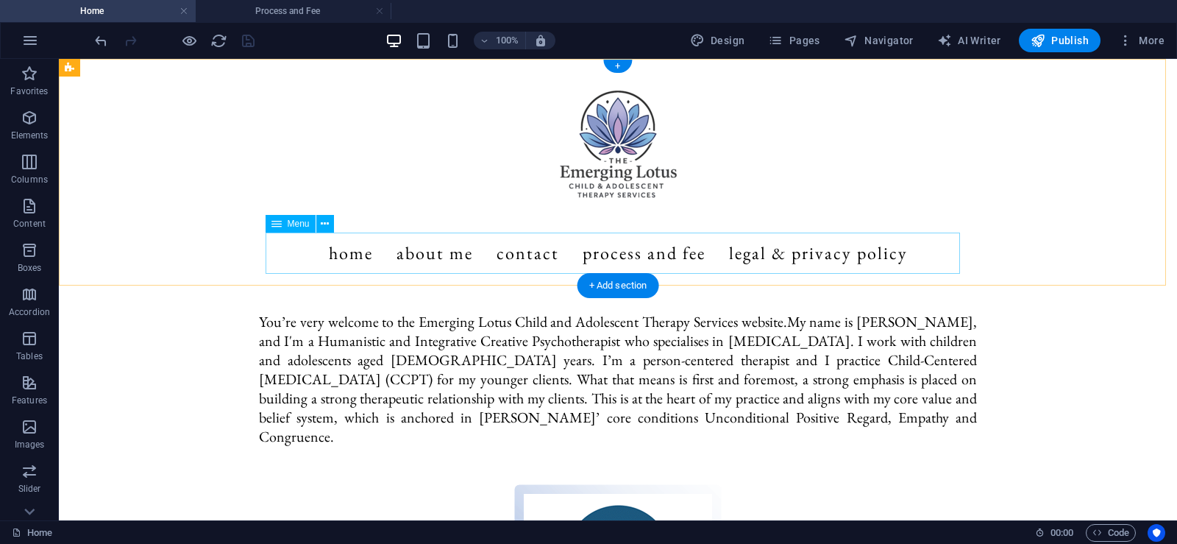
click at [595, 258] on nav "Home About Me Contact Process and Fee Legal & Privacy Policy" at bounding box center [618, 253] width 695 height 41
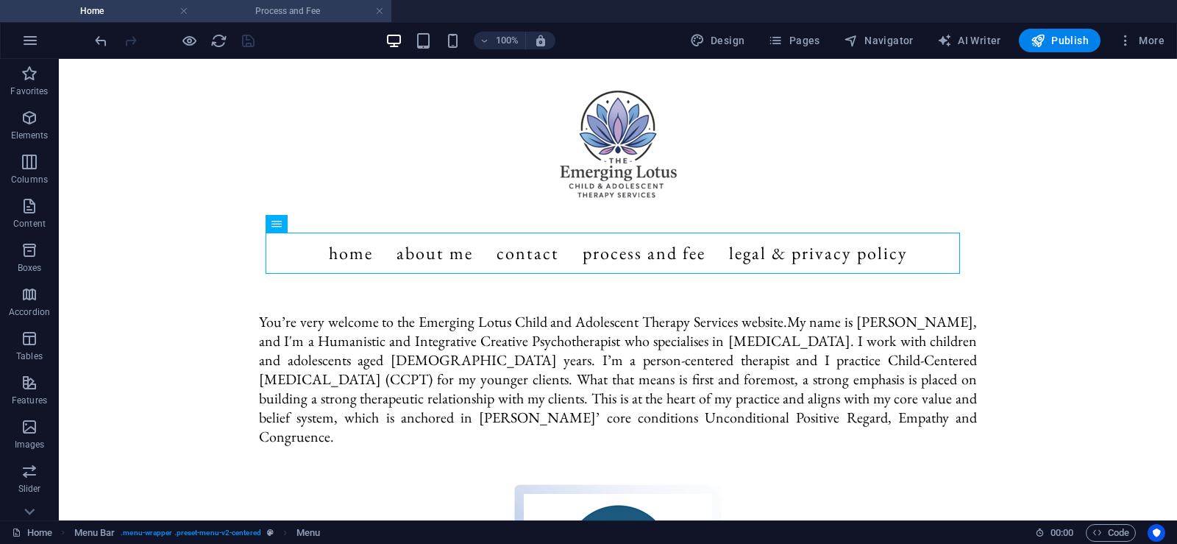
click at [298, 15] on h4 "Process and Fee" at bounding box center [294, 11] width 196 height 16
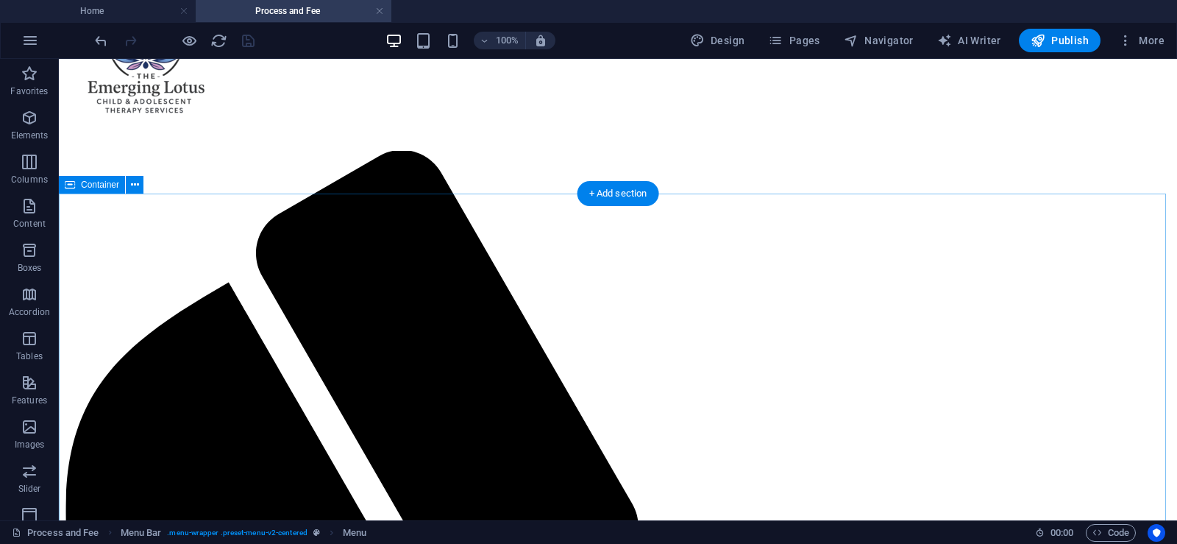
scroll to position [18, 0]
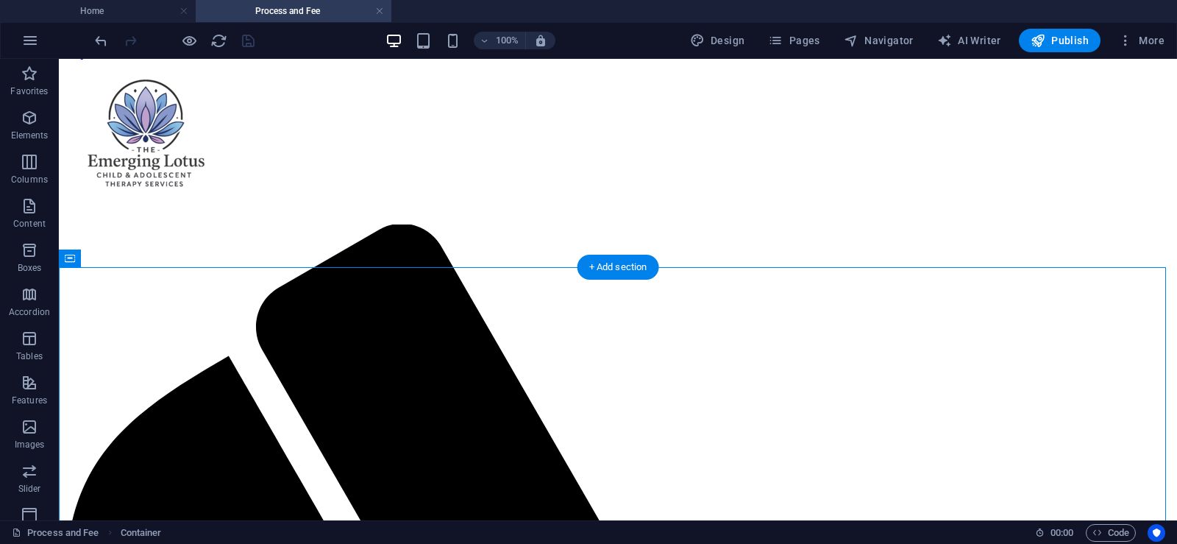
drag, startPoint x: 354, startPoint y: 377, endPoint x: 296, endPoint y: 330, distance: 74.8
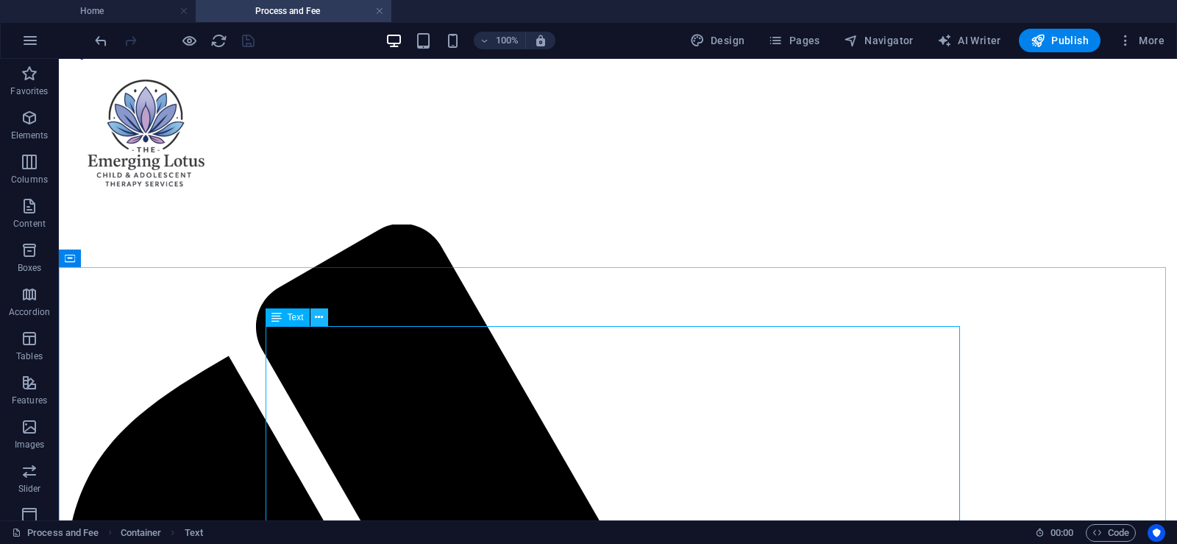
click at [320, 317] on icon at bounding box center [319, 317] width 8 height 15
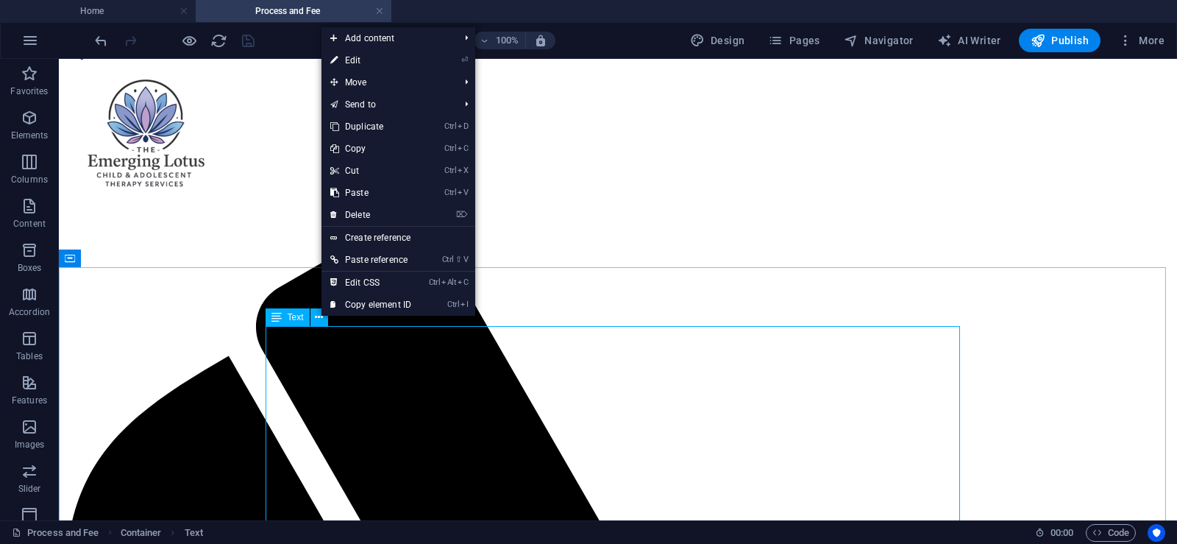
click at [293, 319] on span "Text" at bounding box center [296, 317] width 16 height 9
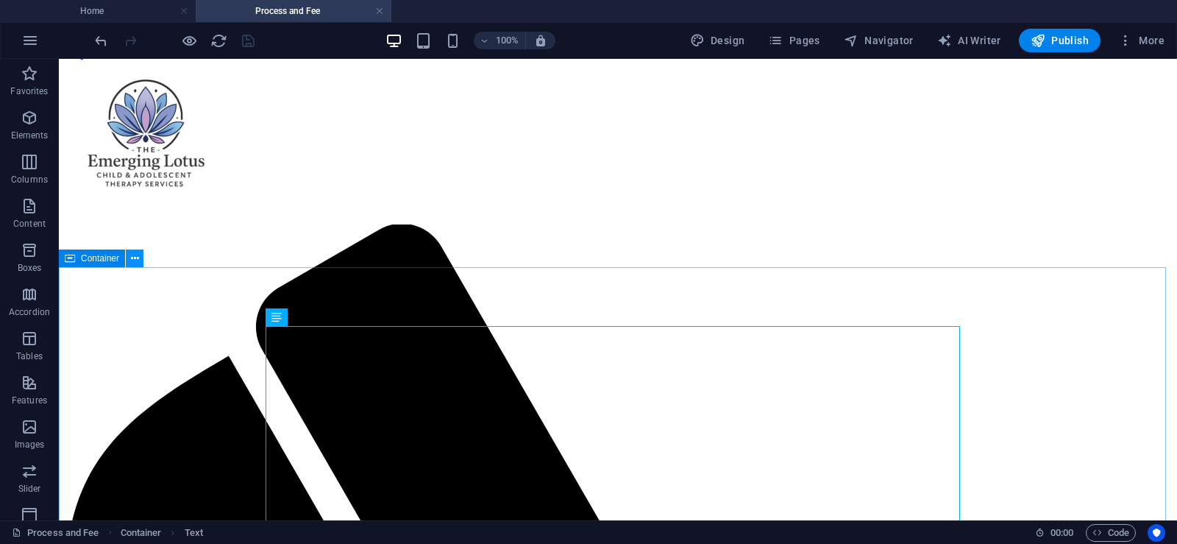
click at [135, 259] on icon at bounding box center [135, 258] width 8 height 15
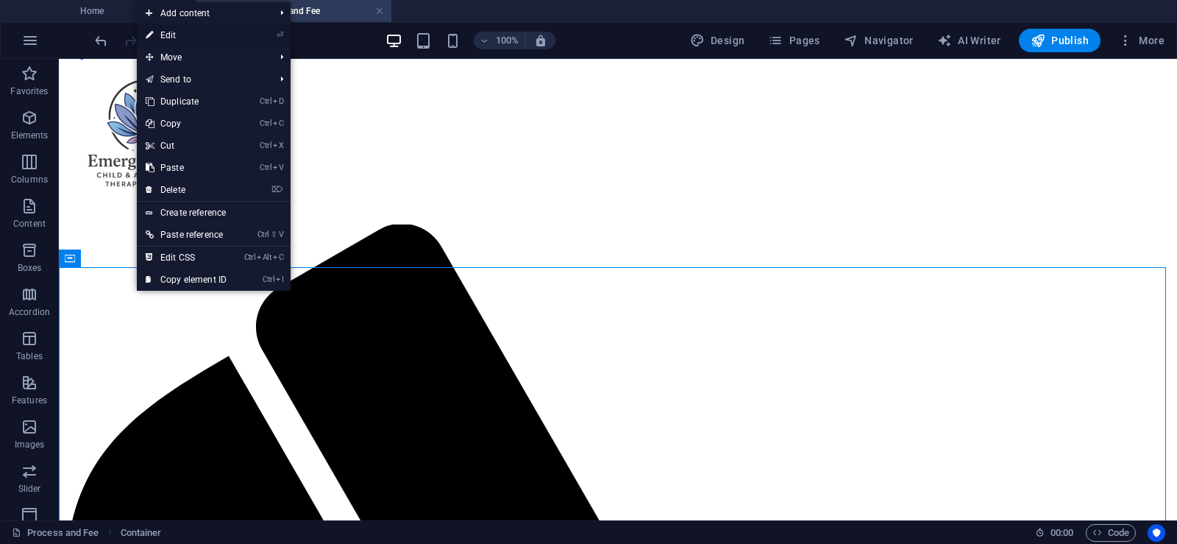
click at [184, 36] on link "⏎ Edit" at bounding box center [186, 35] width 99 height 22
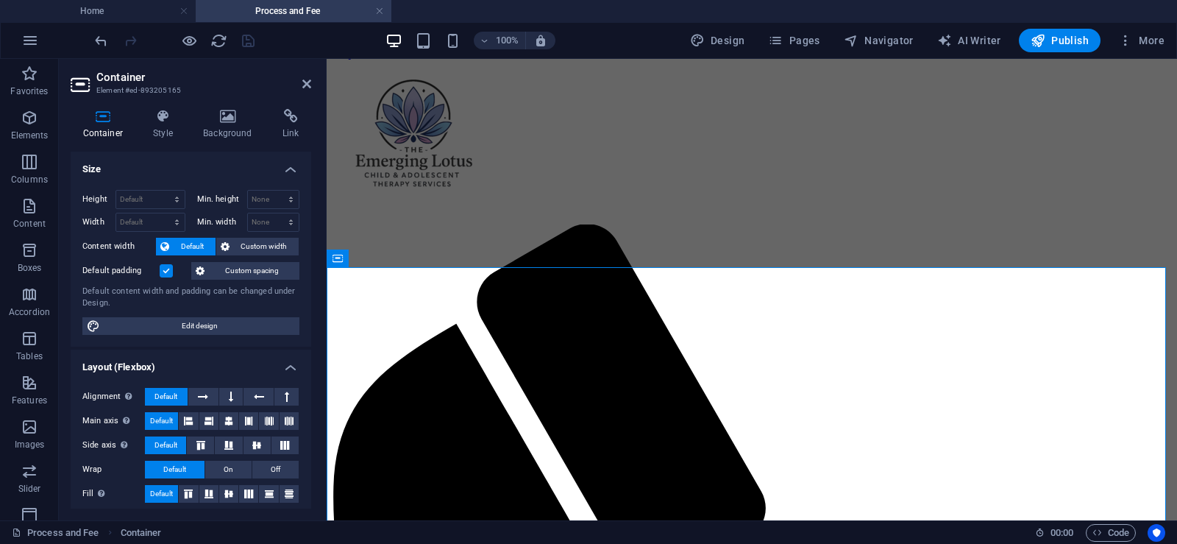
click at [162, 269] on label at bounding box center [166, 270] width 13 height 13
click at [0, 0] on input "Default padding" at bounding box center [0, 0] width 0 height 0
click at [163, 272] on label at bounding box center [166, 270] width 13 height 13
click at [0, 0] on input "Default padding" at bounding box center [0, 0] width 0 height 0
click at [164, 274] on label at bounding box center [166, 270] width 13 height 13
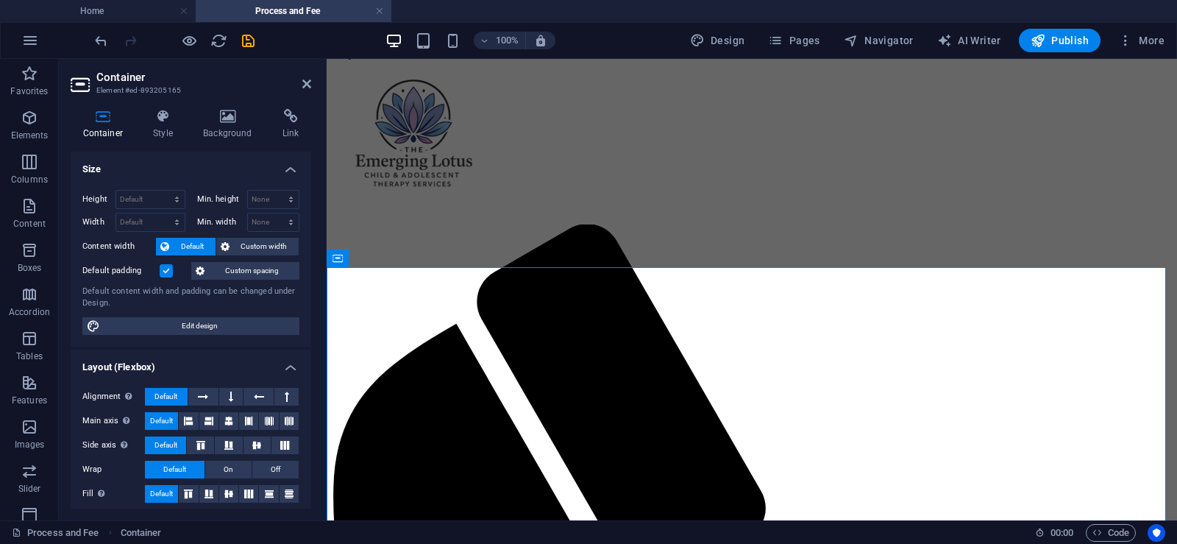
click at [0, 0] on input "Default padding" at bounding box center [0, 0] width 0 height 0
click at [250, 272] on span "Custom spacing" at bounding box center [252, 271] width 86 height 18
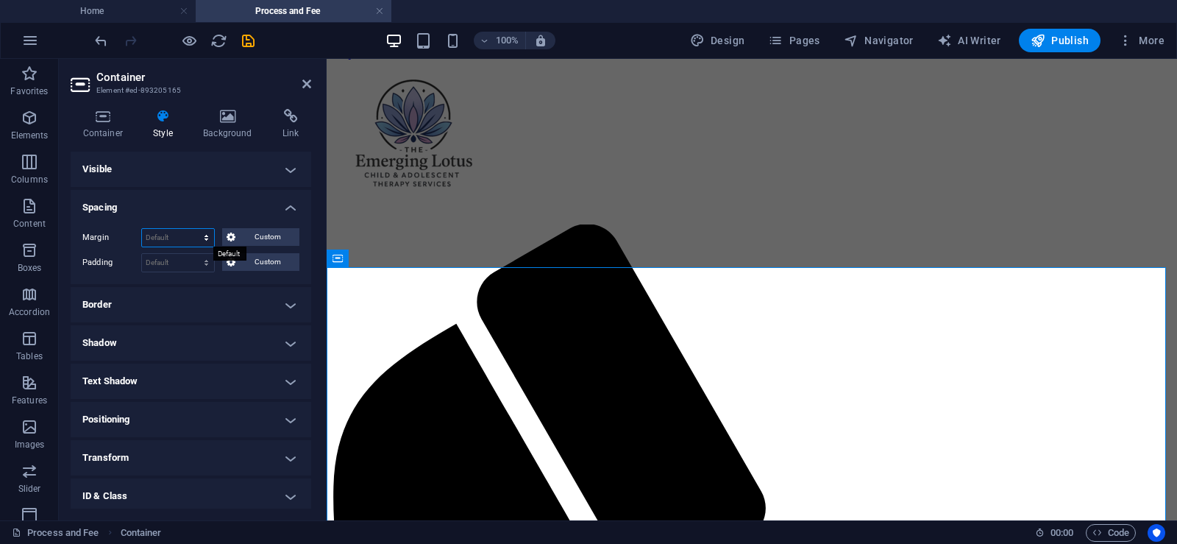
click at [184, 235] on select "Default auto px % rem vw vh Custom" at bounding box center [178, 238] width 72 height 18
select select "px"
click at [192, 229] on select "Default auto px % rem vw vh Custom" at bounding box center [178, 238] width 72 height 18
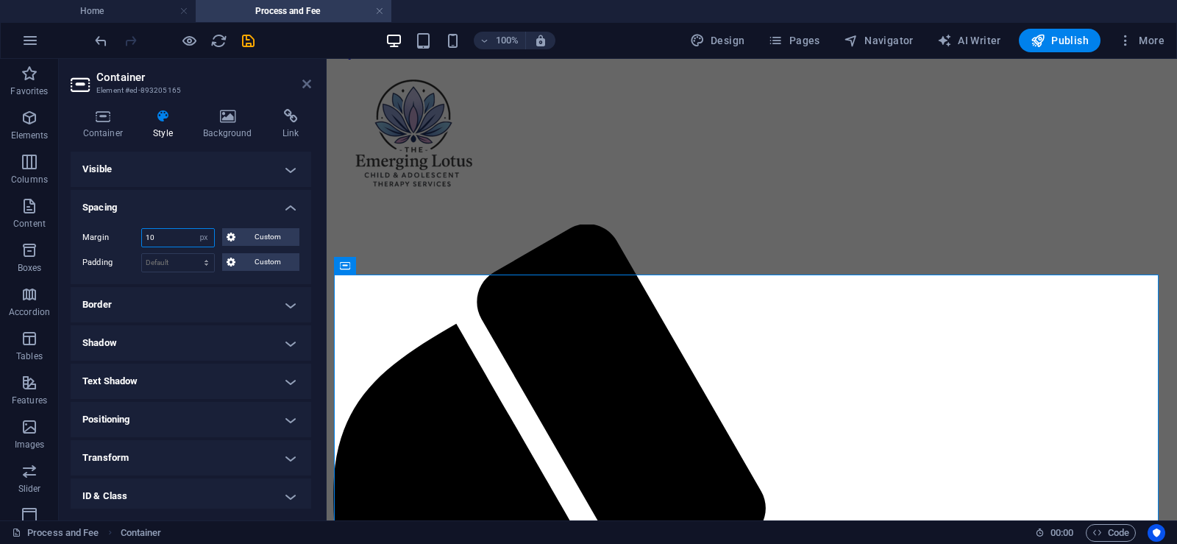
type input "10"
click at [305, 79] on icon at bounding box center [306, 84] width 9 height 12
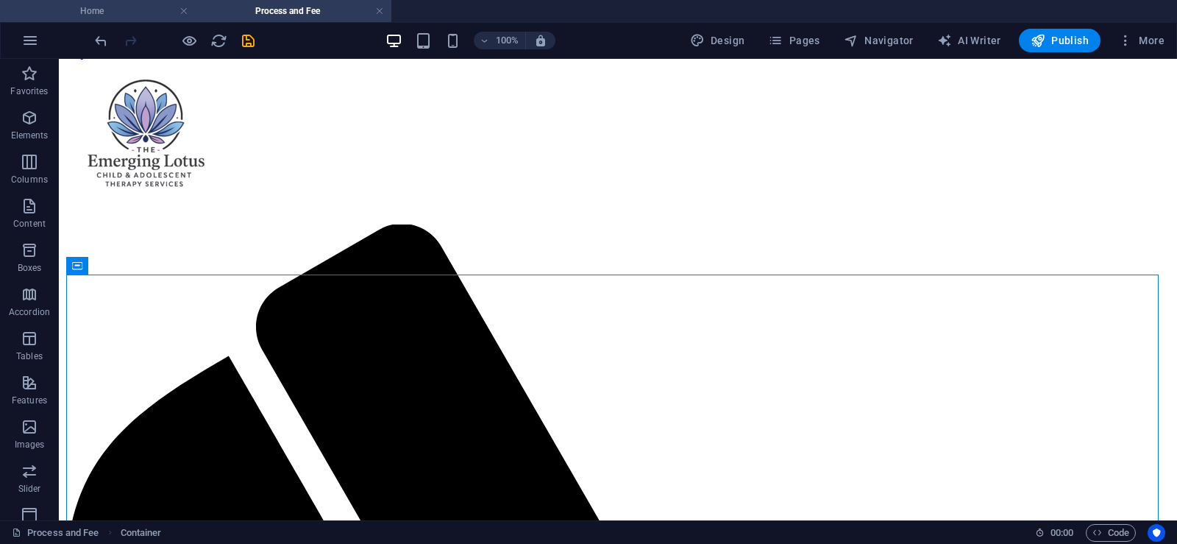
click at [137, 10] on h4 "Home" at bounding box center [98, 11] width 196 height 16
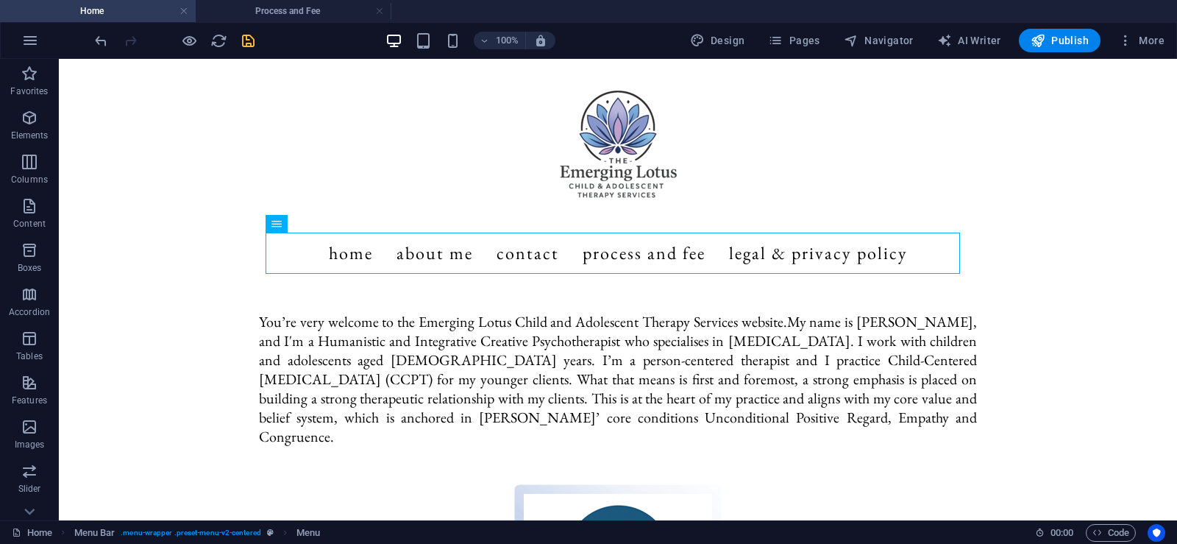
scroll to position [0, 0]
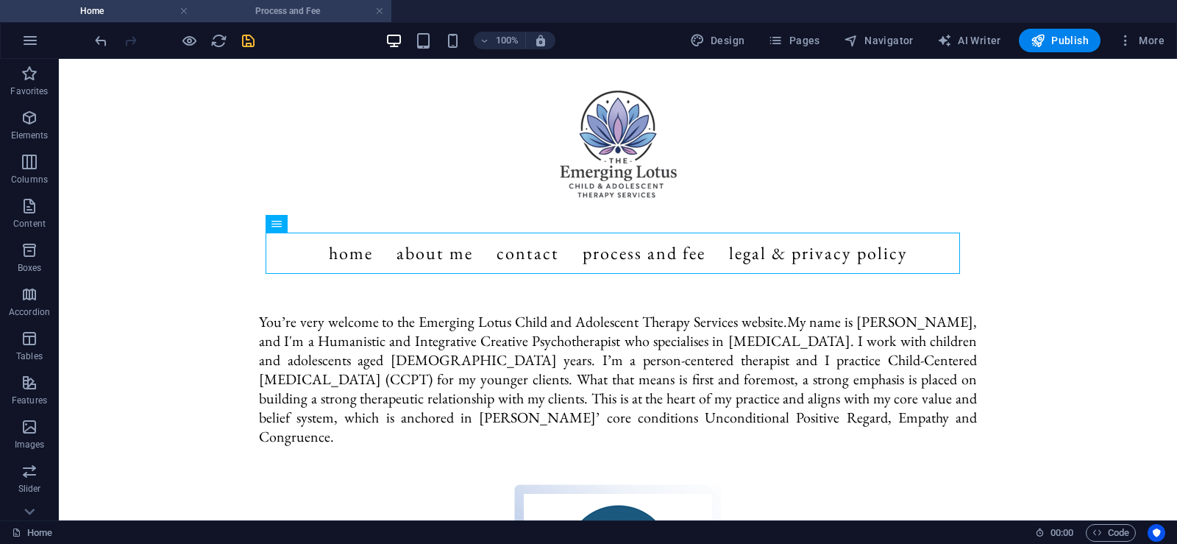
click at [284, 10] on h4 "Process and Fee" at bounding box center [294, 11] width 196 height 16
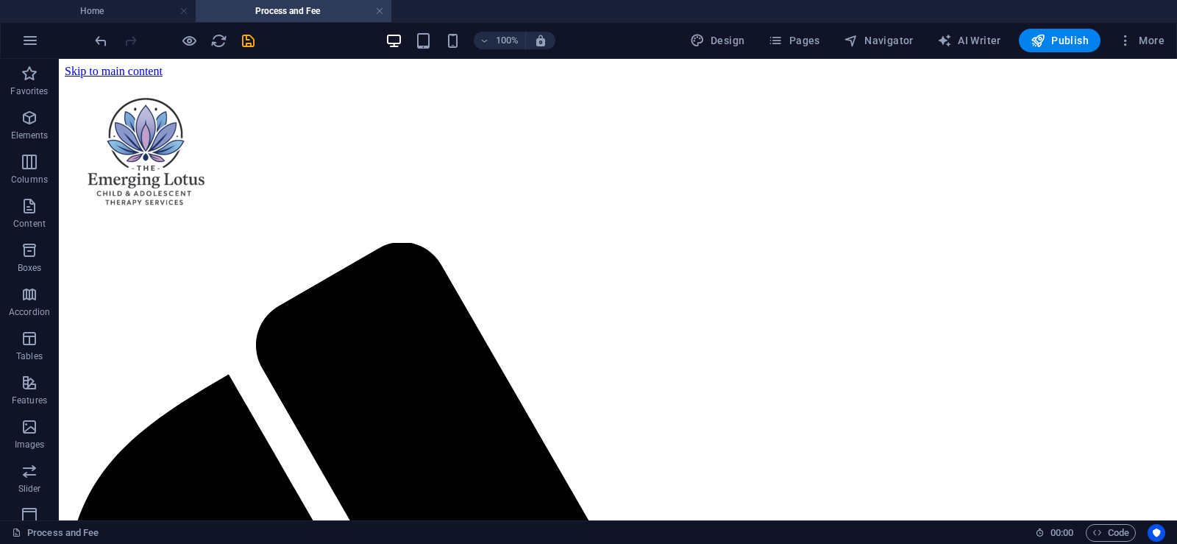
scroll to position [18, 0]
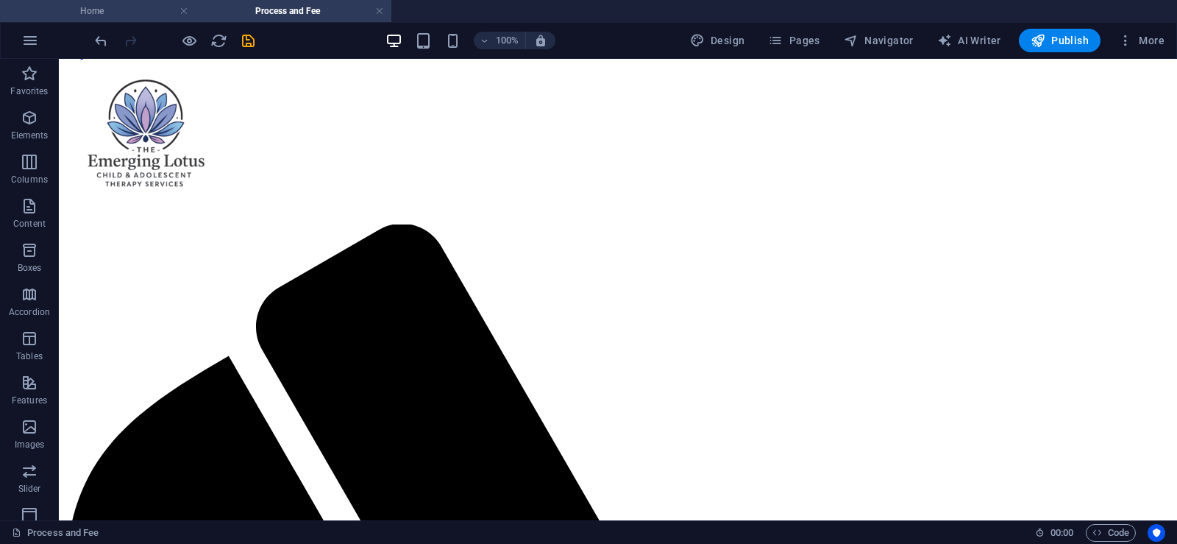
click at [149, 12] on h4 "Home" at bounding box center [98, 11] width 196 height 16
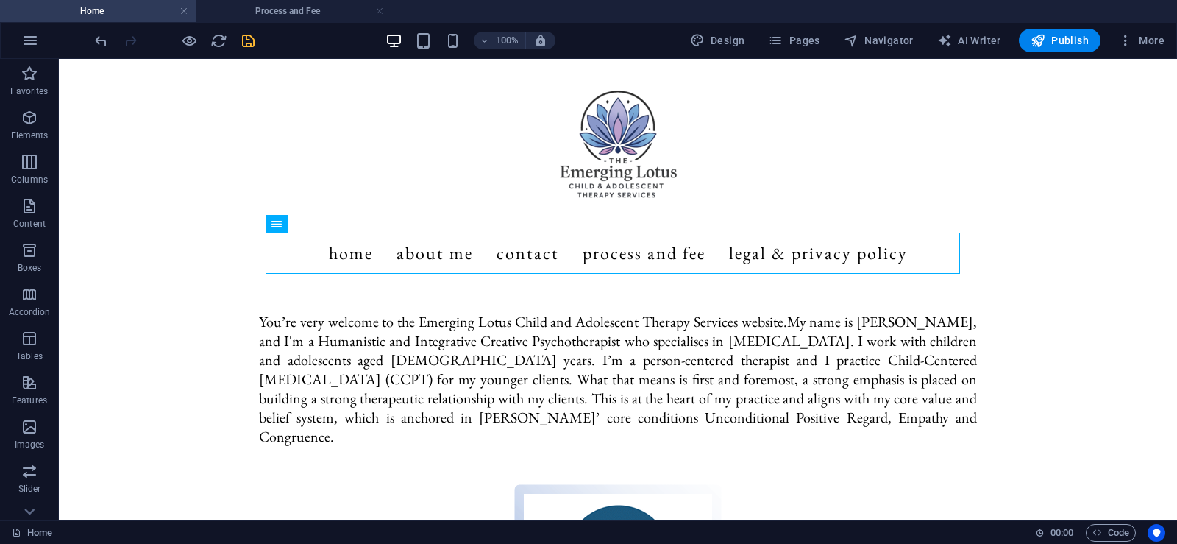
scroll to position [0, 0]
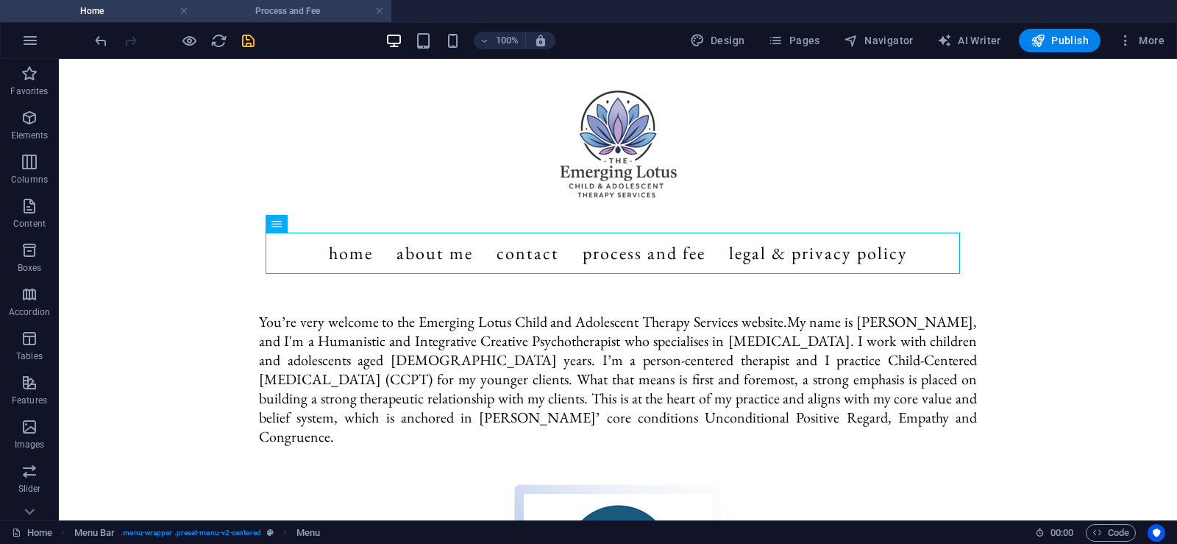
click at [283, 10] on h4 "Process and Fee" at bounding box center [294, 11] width 196 height 16
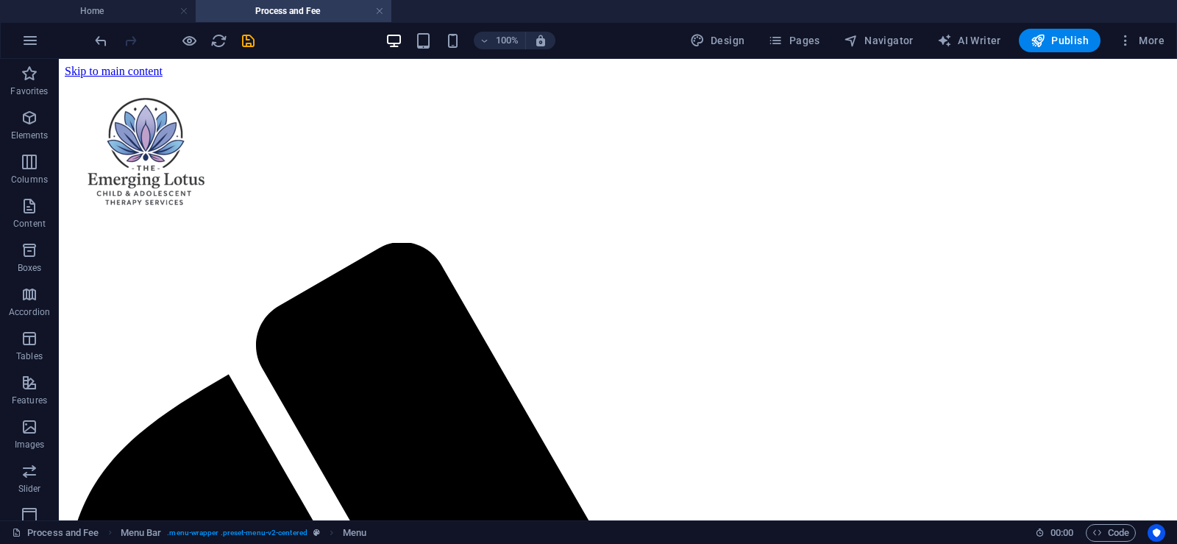
scroll to position [18, 0]
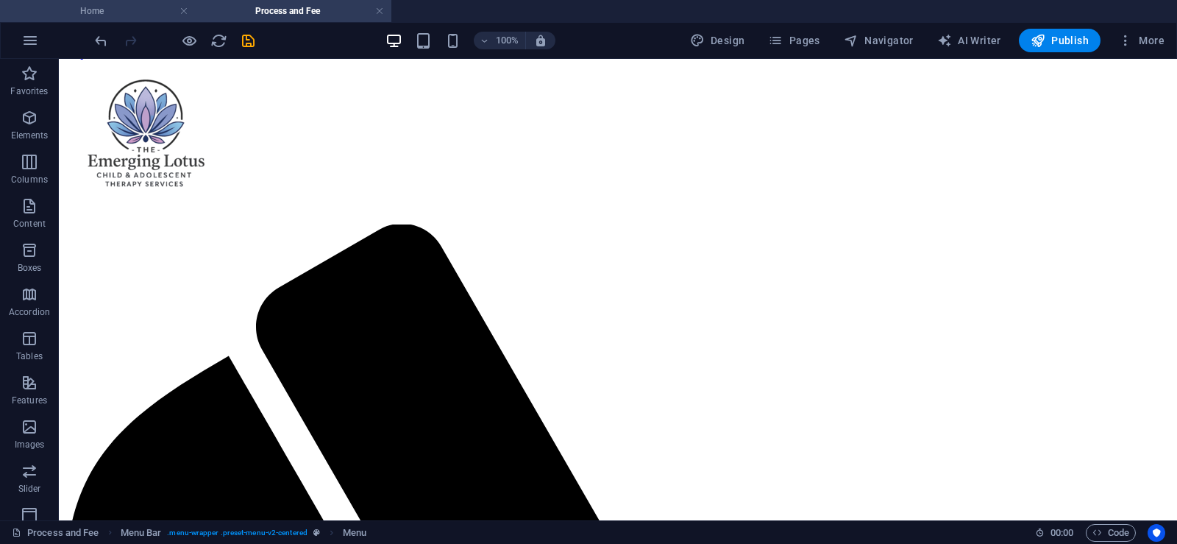
click at [142, 13] on h4 "Home" at bounding box center [98, 11] width 196 height 16
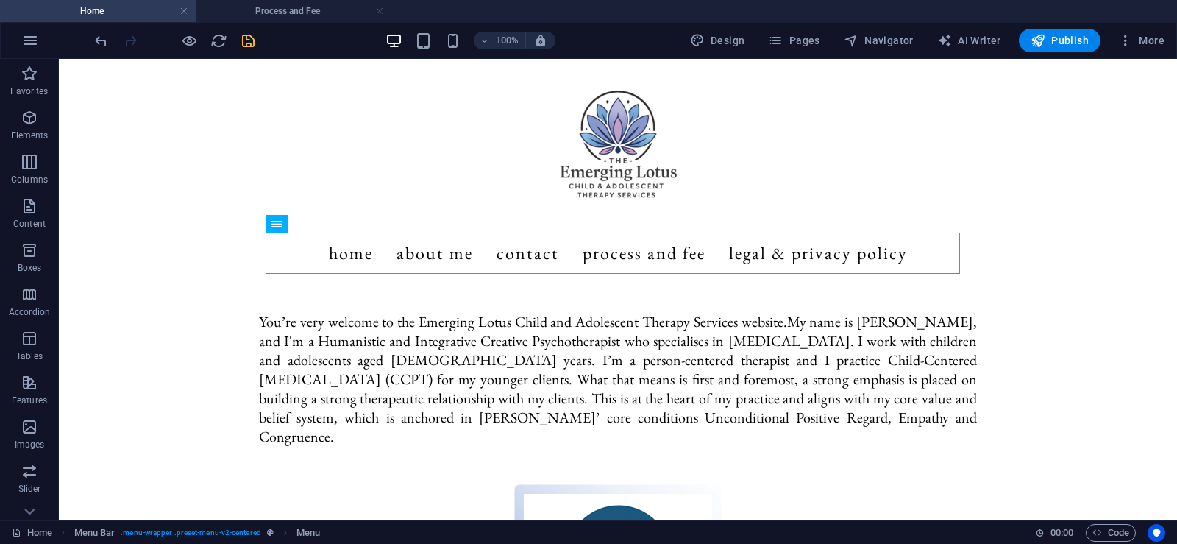
click at [272, 10] on h4 "Process and Fee" at bounding box center [294, 11] width 196 height 16
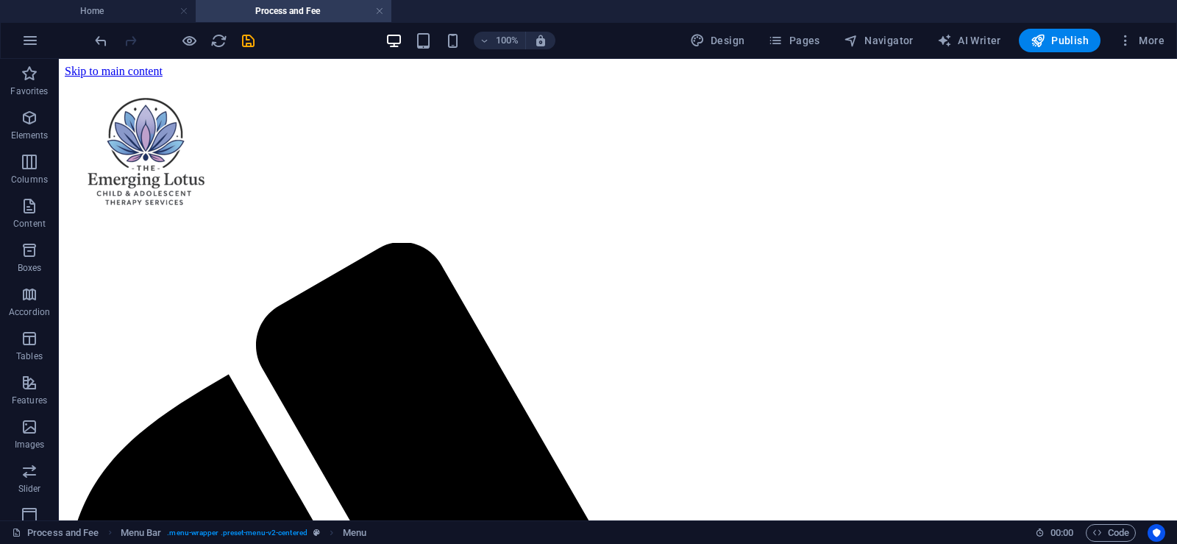
scroll to position [18, 0]
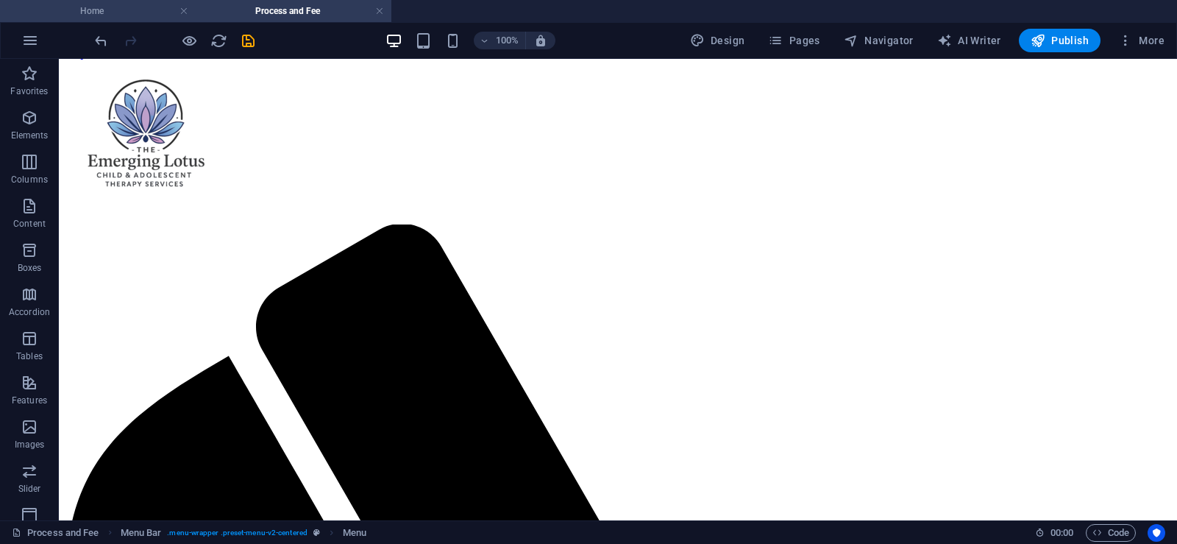
click at [140, 13] on h4 "Home" at bounding box center [98, 11] width 196 height 16
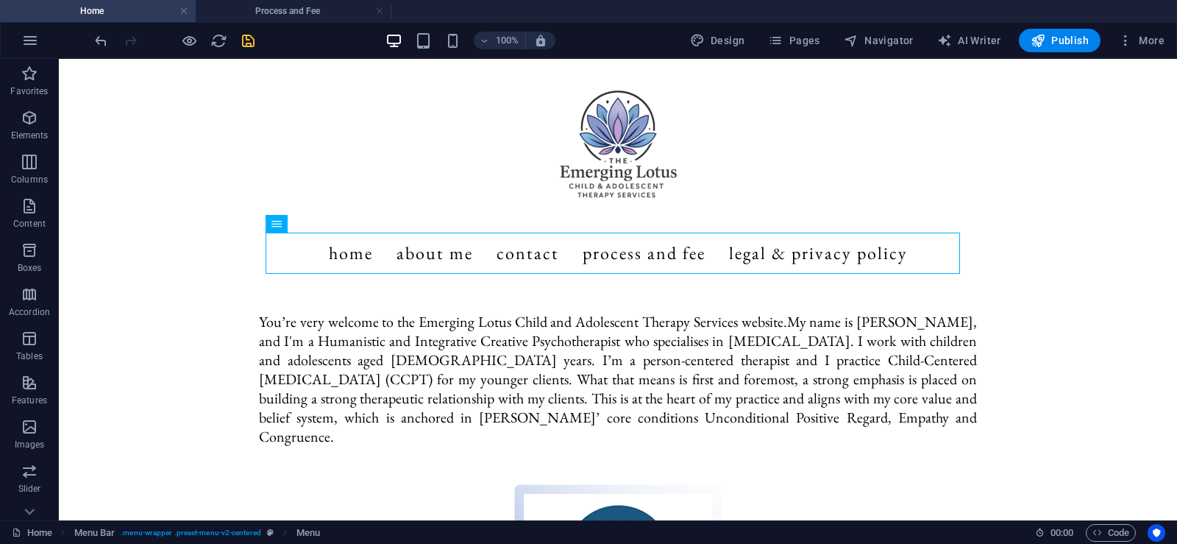
scroll to position [0, 0]
click at [297, 8] on h4 "Process and Fee" at bounding box center [294, 11] width 196 height 16
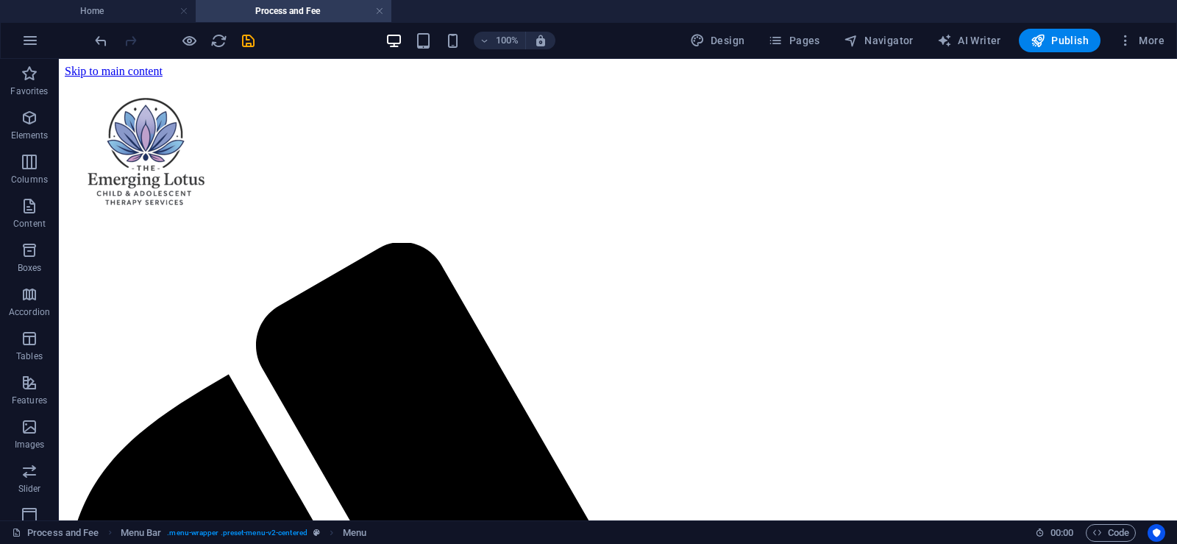
scroll to position [18, 0]
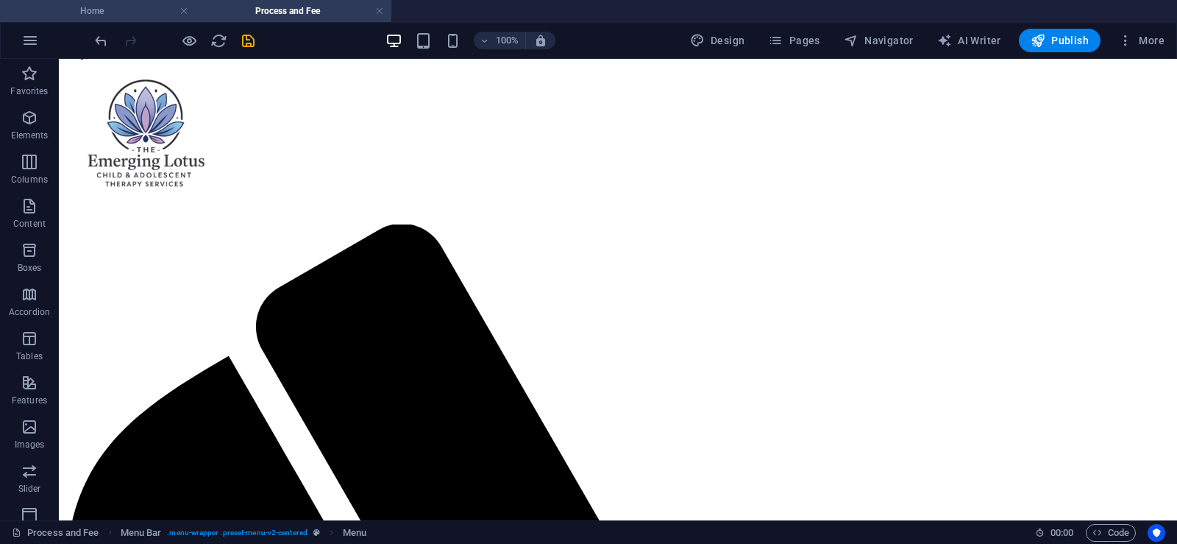
click at [121, 6] on h4 "Home" at bounding box center [98, 11] width 196 height 16
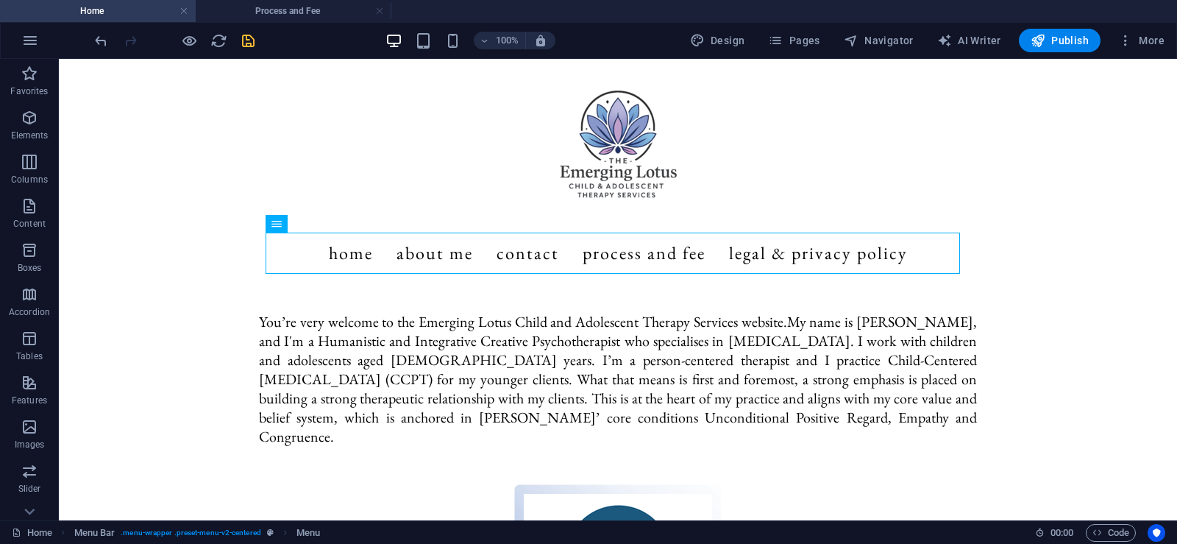
scroll to position [0, 0]
click at [284, 12] on h4 "Process and Fee" at bounding box center [294, 11] width 196 height 16
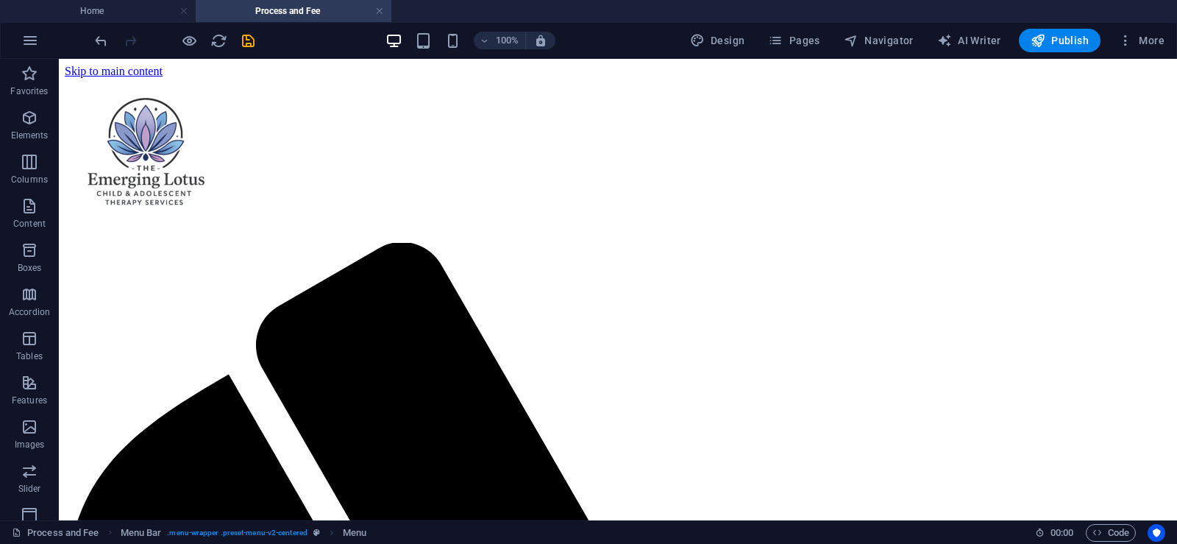
scroll to position [18, 0]
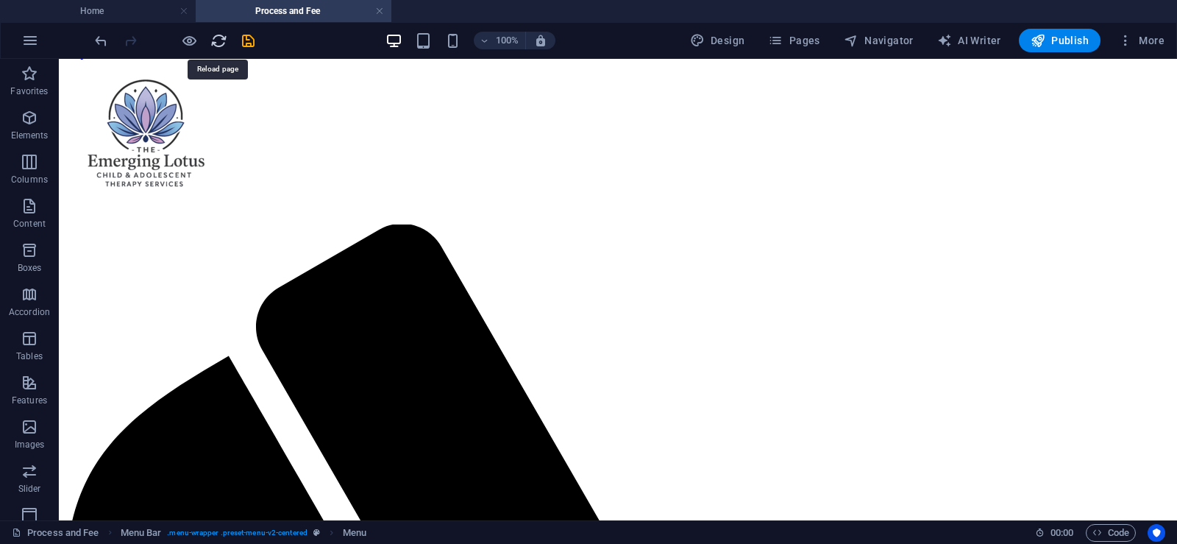
click at [216, 43] on icon "reload" at bounding box center [218, 40] width 17 height 17
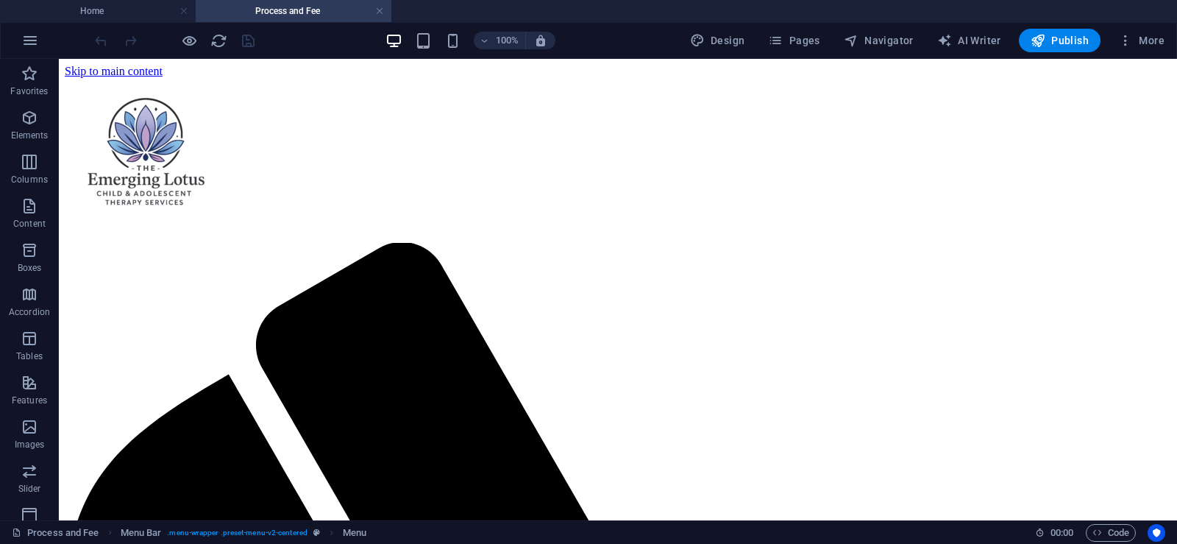
scroll to position [0, 0]
click at [122, 13] on h4 "Home" at bounding box center [98, 11] width 196 height 16
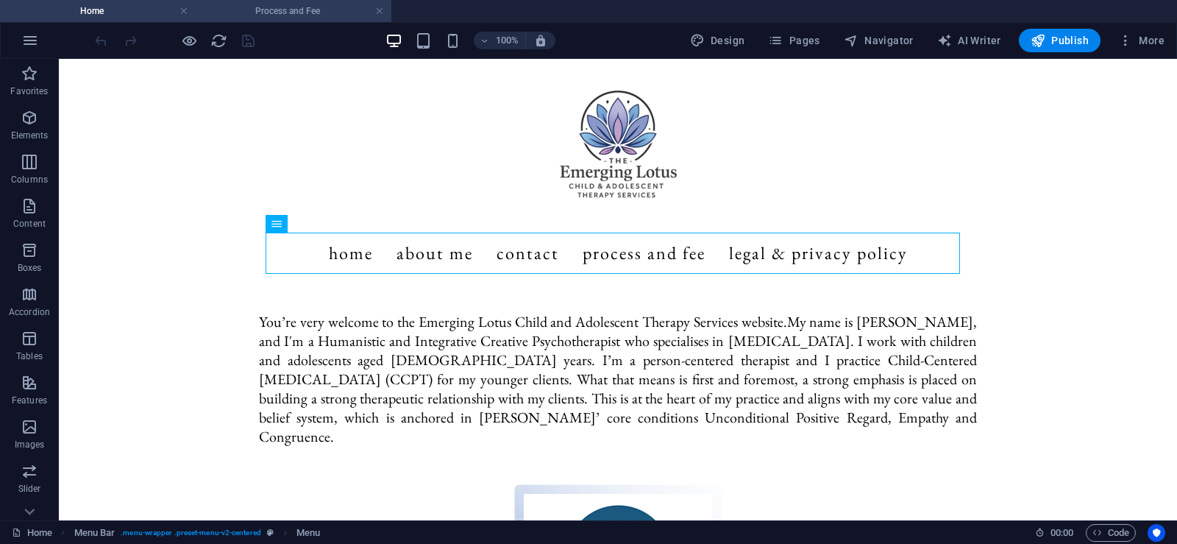
click at [266, 13] on h4 "Process and Fee" at bounding box center [294, 11] width 196 height 16
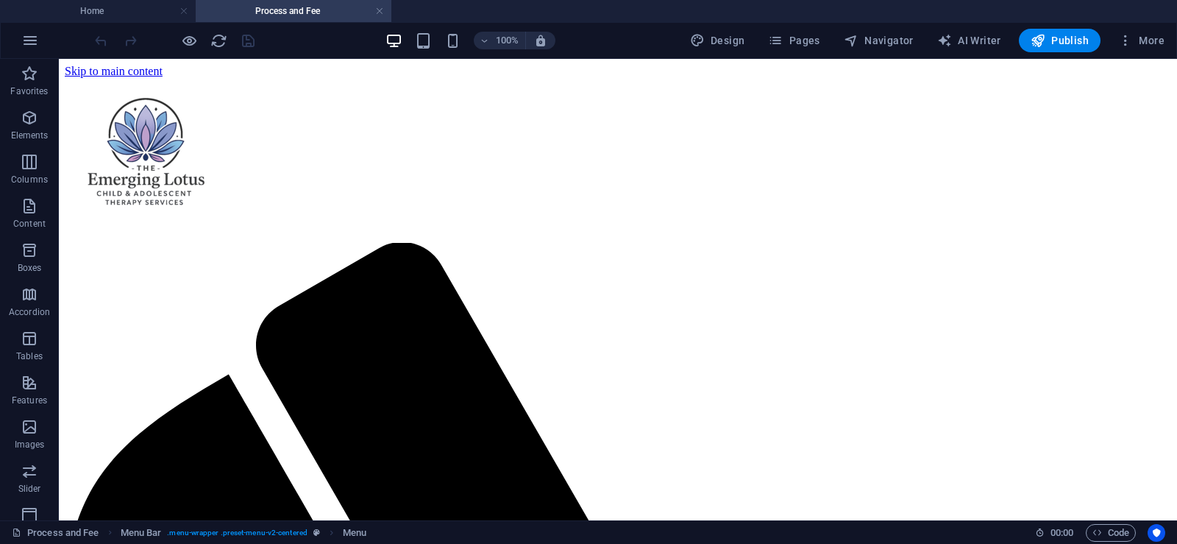
click at [275, 8] on h4 "Process and Fee" at bounding box center [294, 11] width 196 height 16
click at [145, 9] on h4 "Home" at bounding box center [98, 11] width 196 height 16
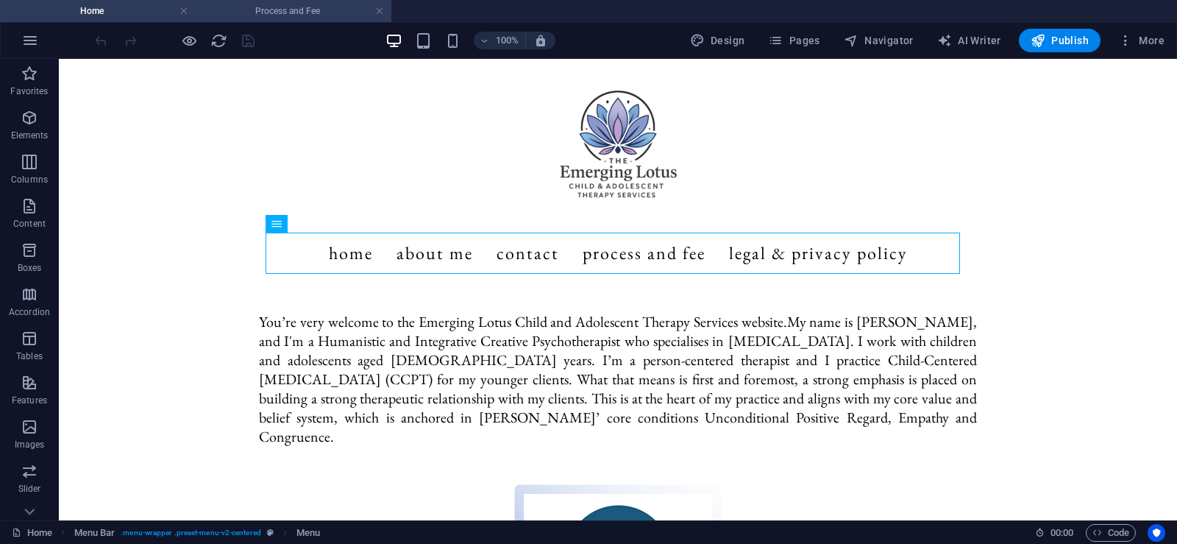
click at [273, 14] on h4 "Process and Fee" at bounding box center [294, 11] width 196 height 16
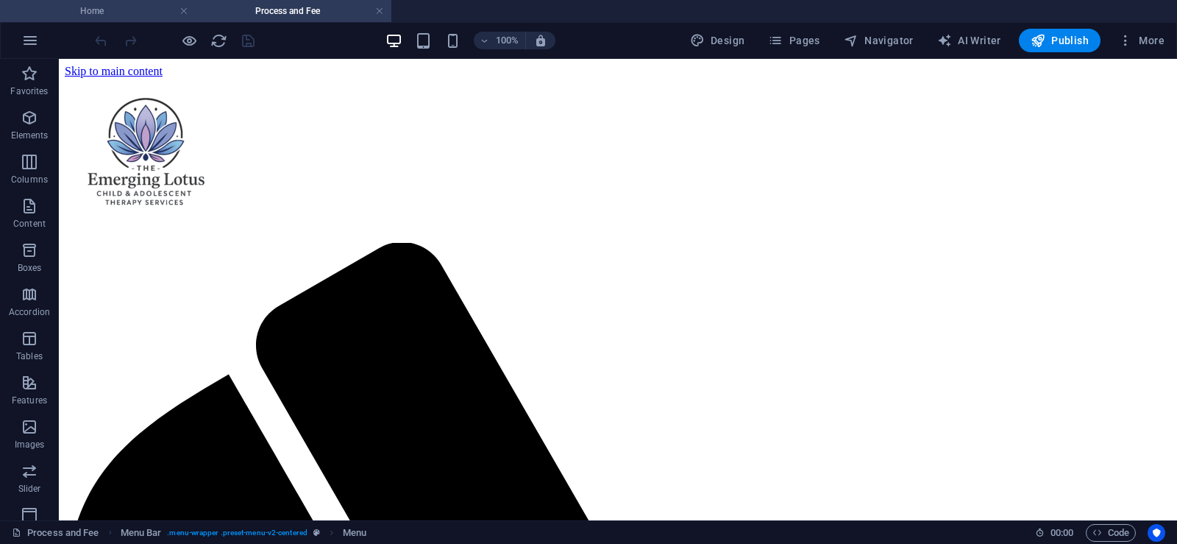
click at [147, 14] on h4 "Home" at bounding box center [98, 11] width 196 height 16
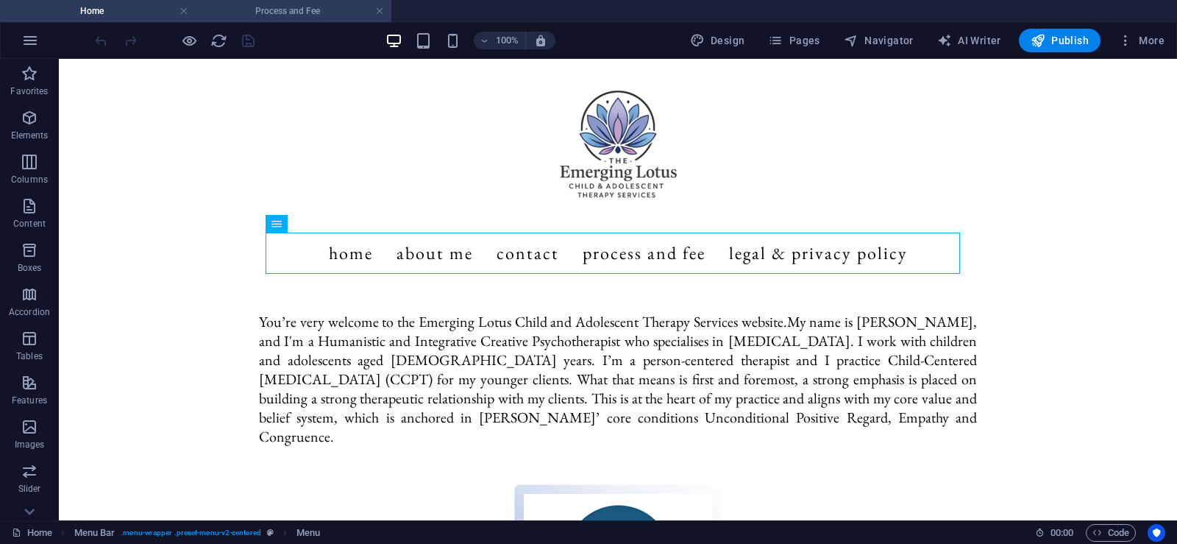
click at [252, 5] on h4 "Process and Fee" at bounding box center [294, 11] width 196 height 16
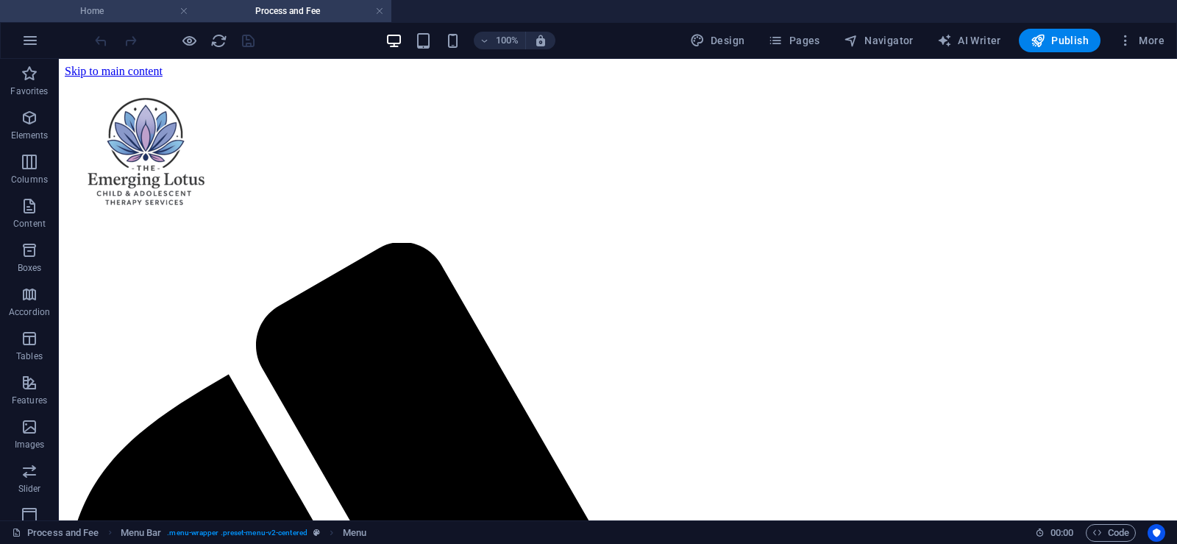
click at [146, 10] on h4 "Home" at bounding box center [98, 11] width 196 height 16
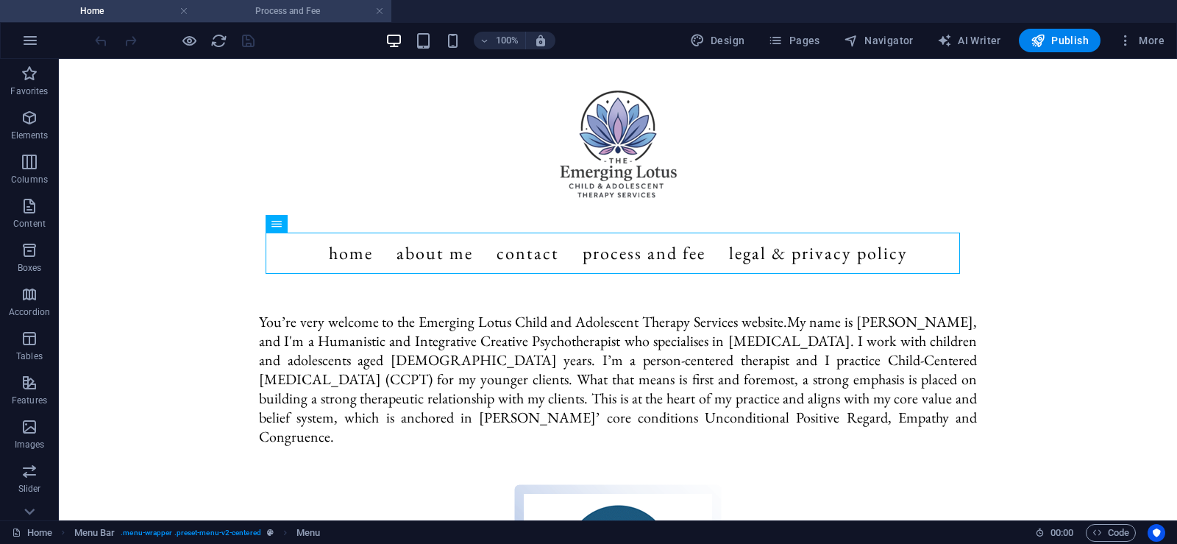
click at [264, 10] on h4 "Process and Fee" at bounding box center [294, 11] width 196 height 16
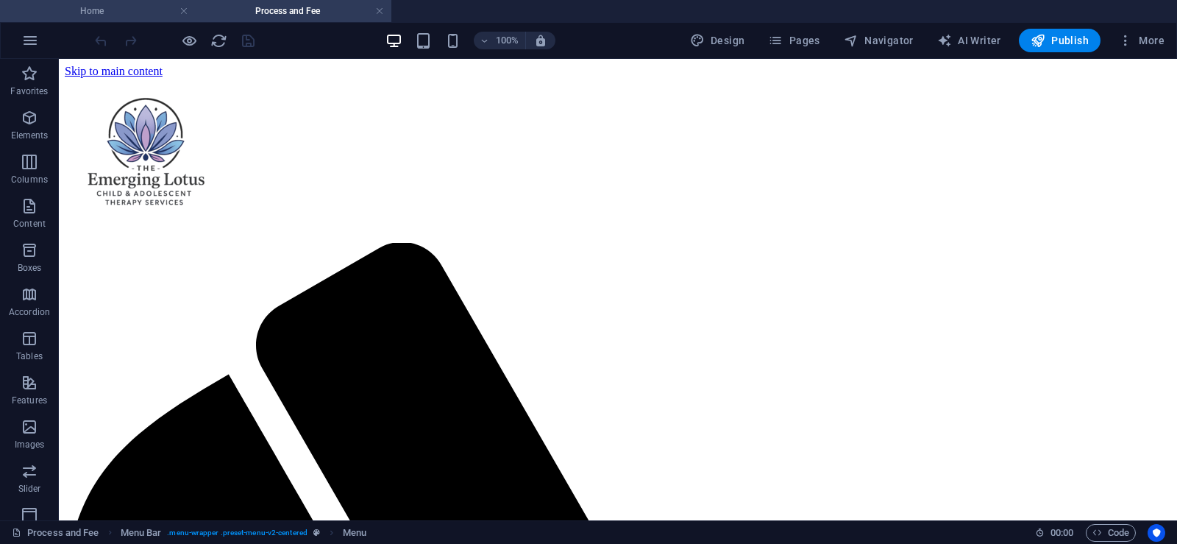
click at [145, 8] on h4 "Home" at bounding box center [98, 11] width 196 height 16
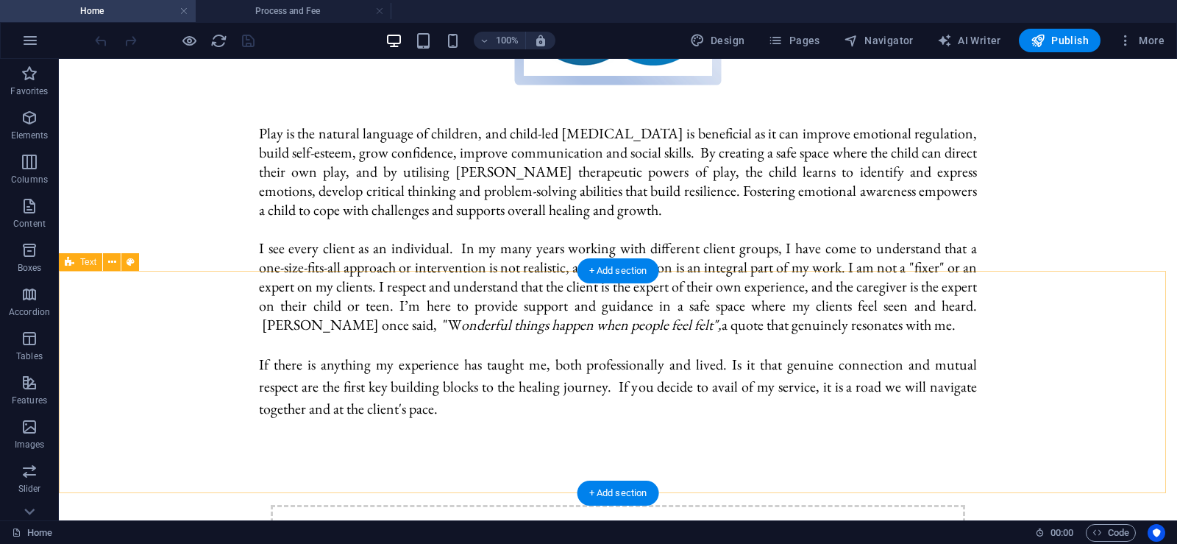
scroll to position [397, 0]
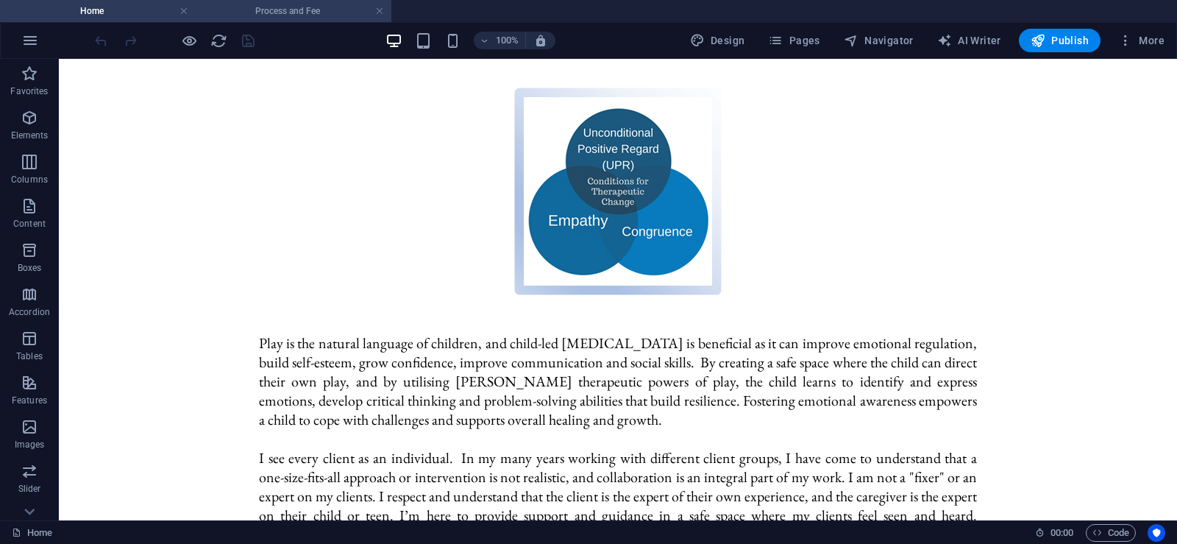
click at [270, 7] on h4 "Process and Fee" at bounding box center [294, 11] width 196 height 16
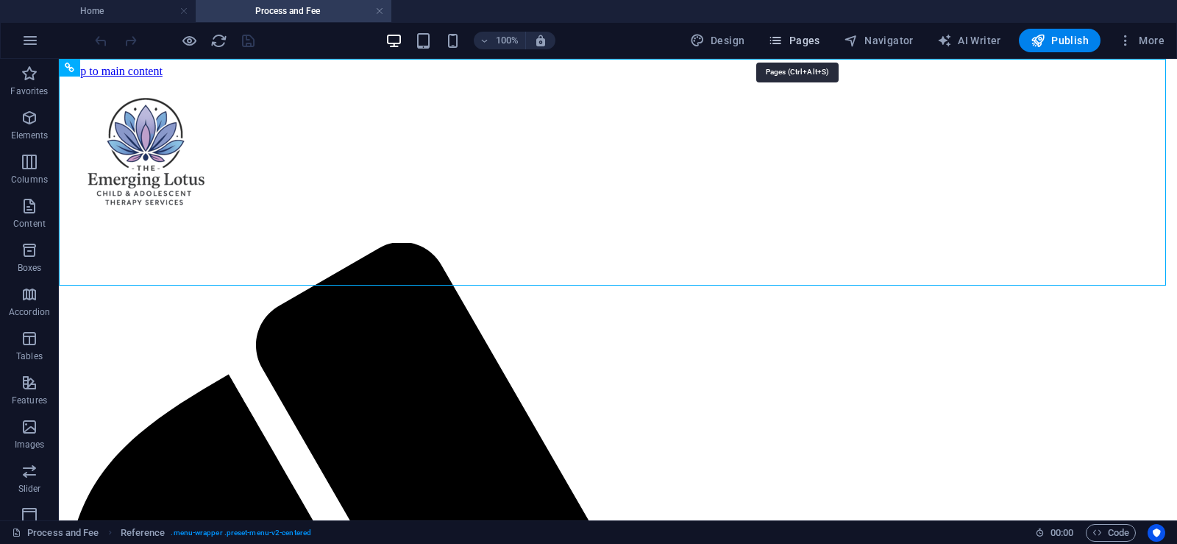
click at [800, 42] on span "Pages" at bounding box center [794, 40] width 52 height 15
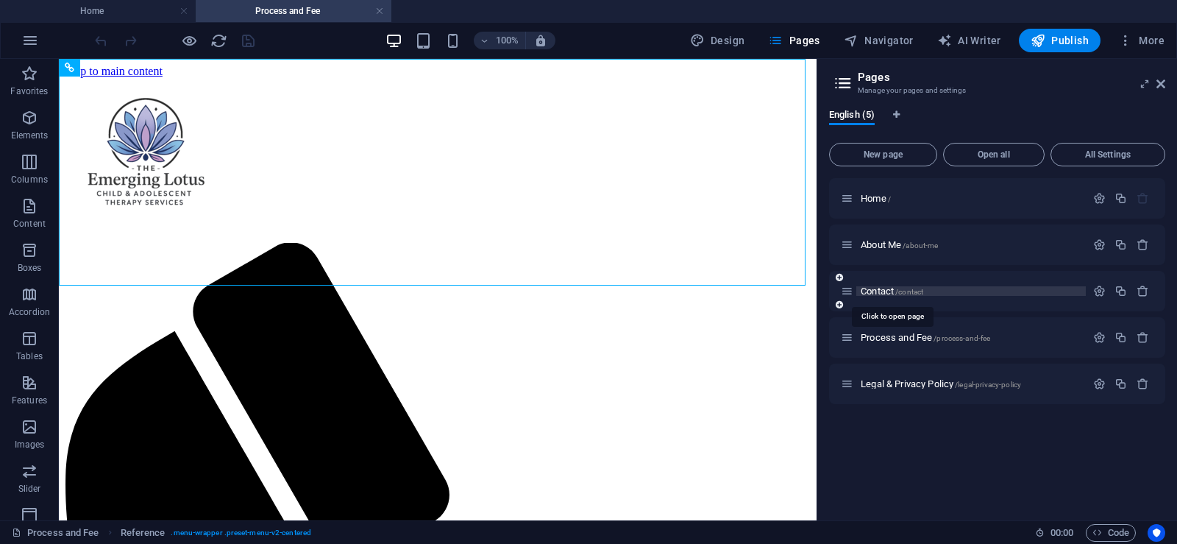
click at [912, 289] on span "/contact" at bounding box center [909, 292] width 28 height 8
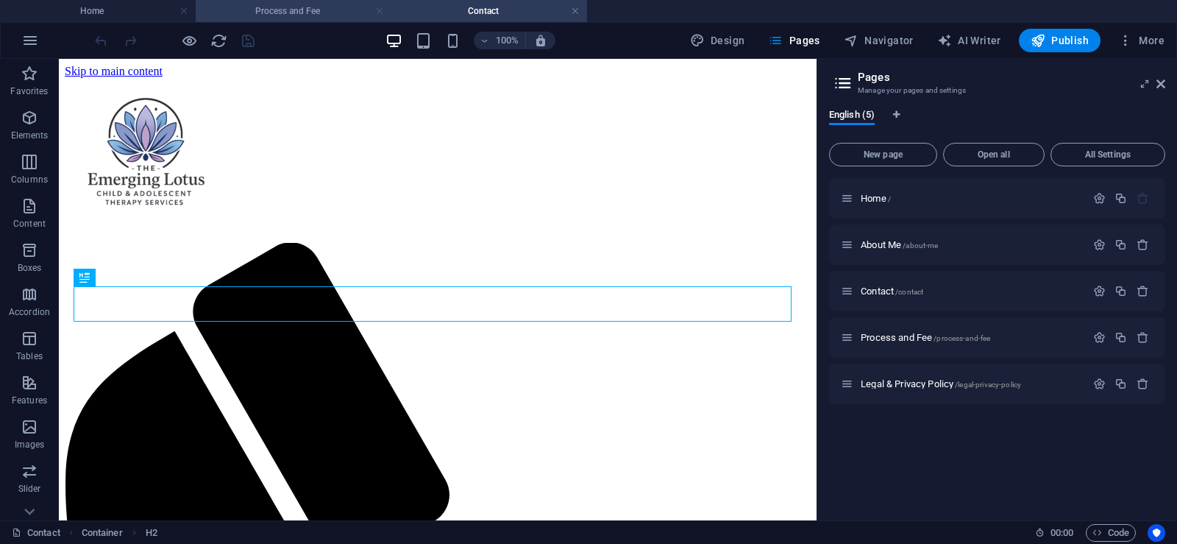
click at [377, 10] on link at bounding box center [379, 11] width 9 height 14
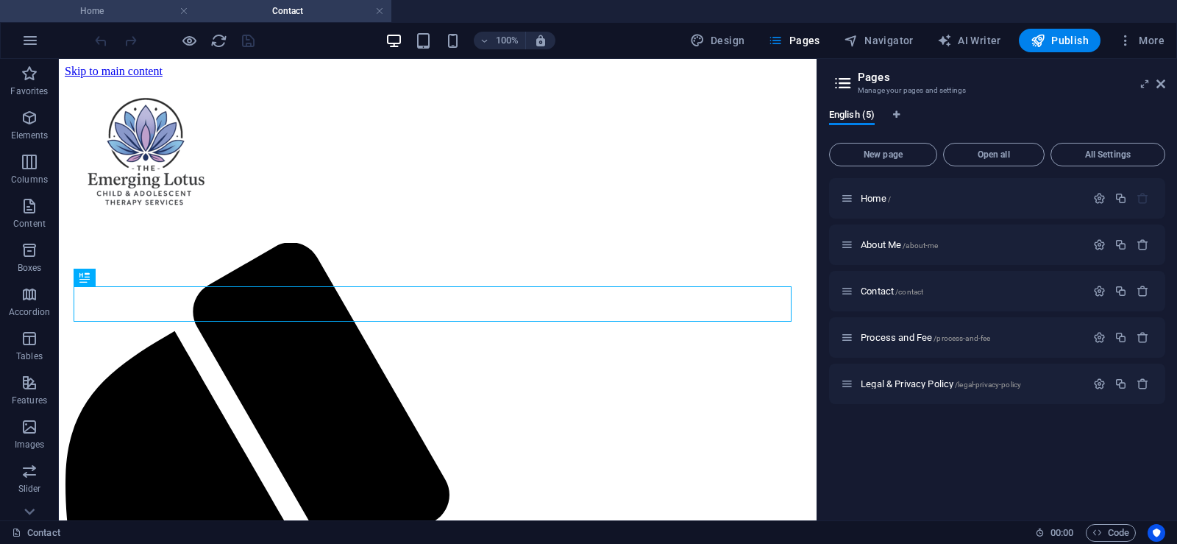
click at [141, 17] on h4 "Home" at bounding box center [98, 11] width 196 height 16
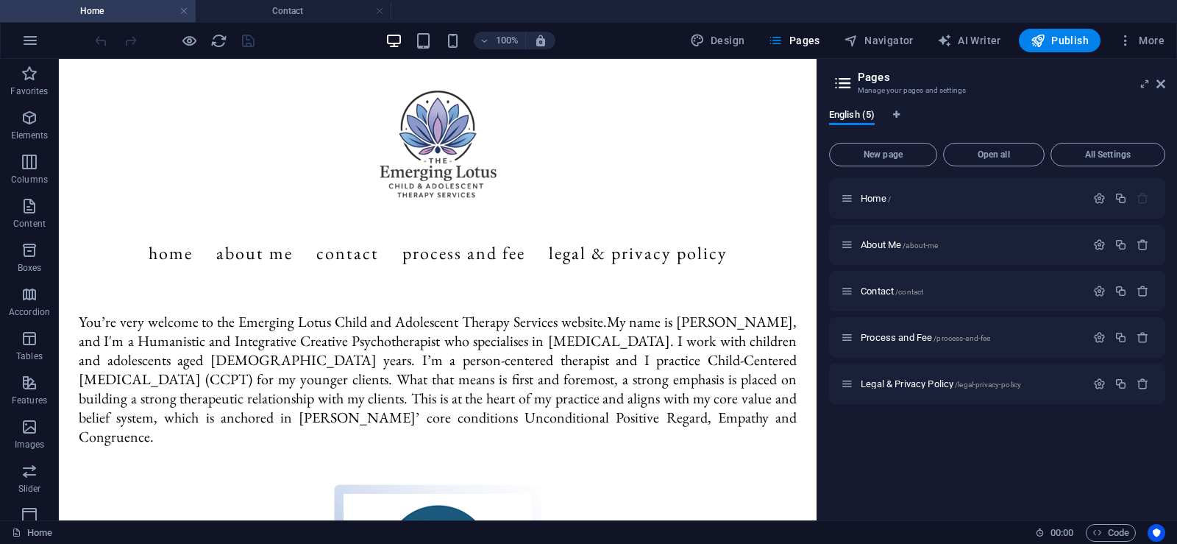
scroll to position [397, 0]
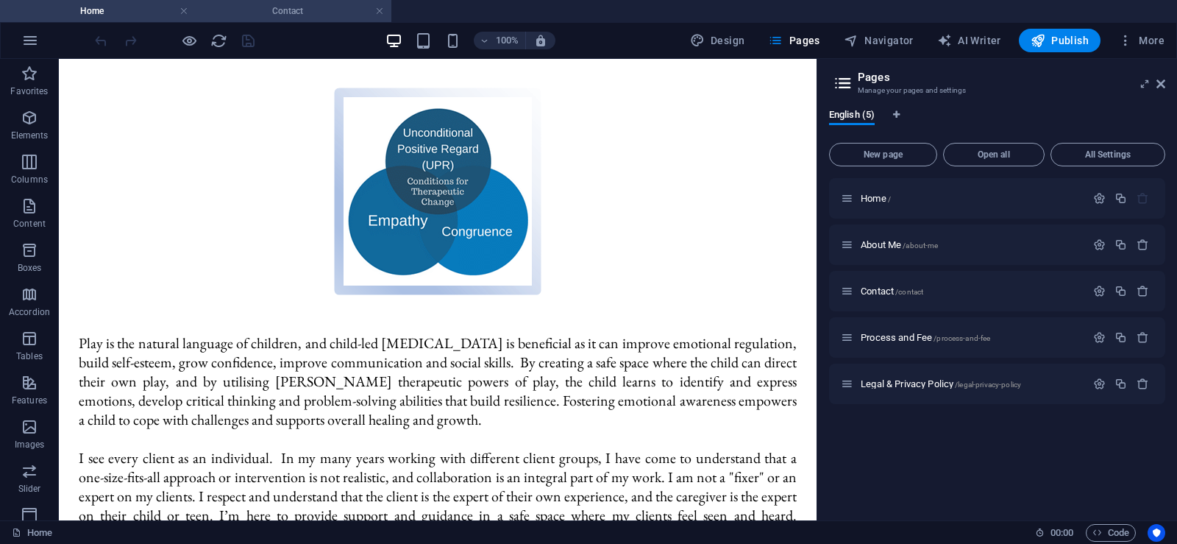
click at [297, 8] on h4 "Contact" at bounding box center [294, 11] width 196 height 16
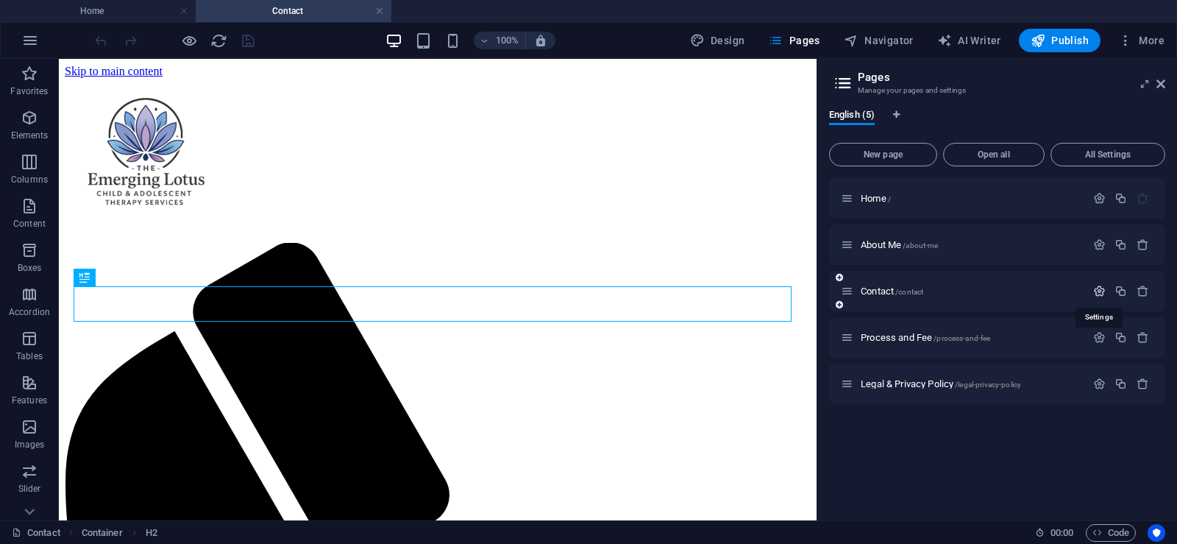
click at [1097, 291] on icon "button" at bounding box center [1099, 291] width 13 height 13
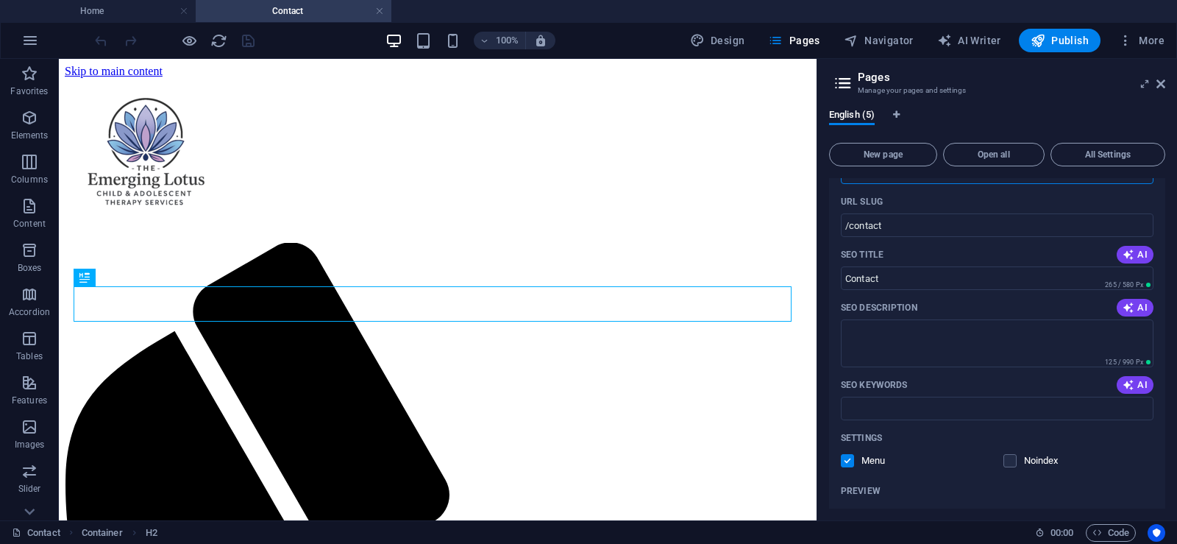
scroll to position [221, 0]
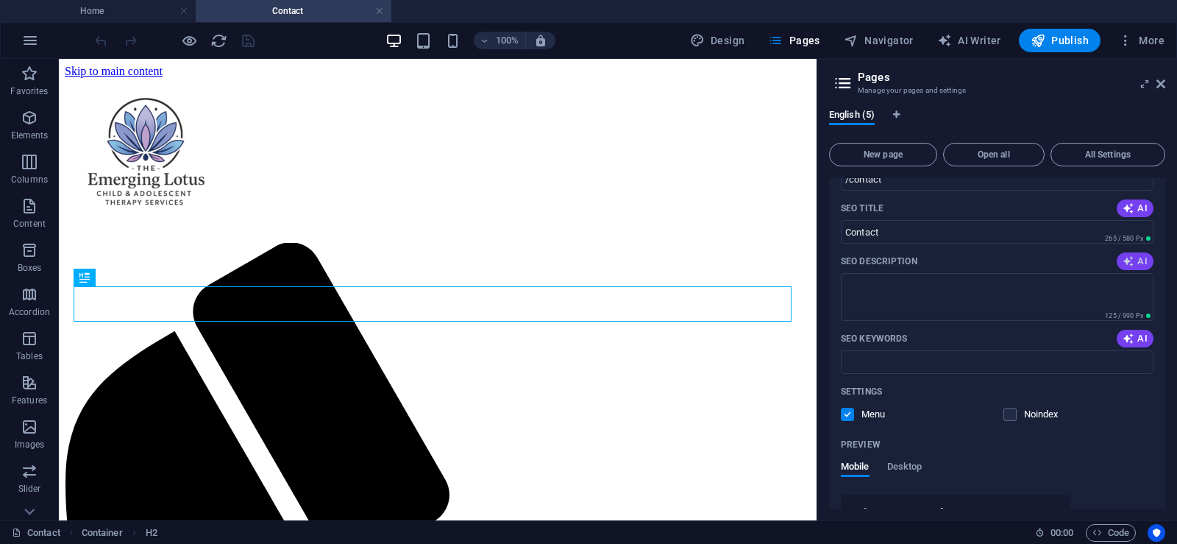
click at [1137, 260] on span "AI" at bounding box center [1135, 261] width 25 height 12
type textarea "Get in touch! Fill out the form with your name and details, and I’ll respond to…"
click at [1130, 336] on icon "button" at bounding box center [1129, 339] width 12 height 12
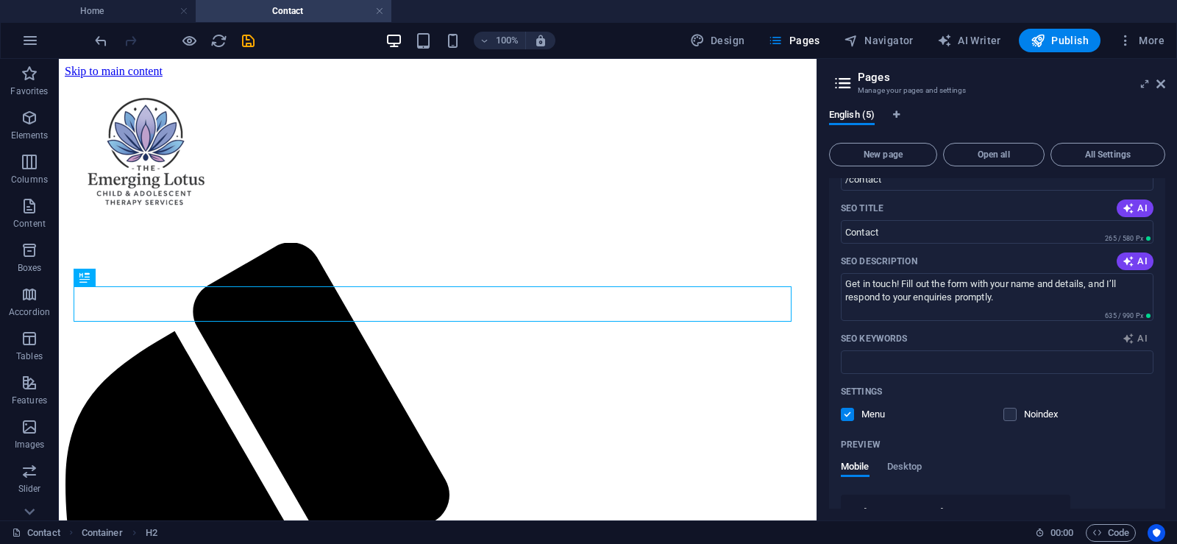
type input "contact form, inquiries, get in touch, customer support, leave a message, conta…"
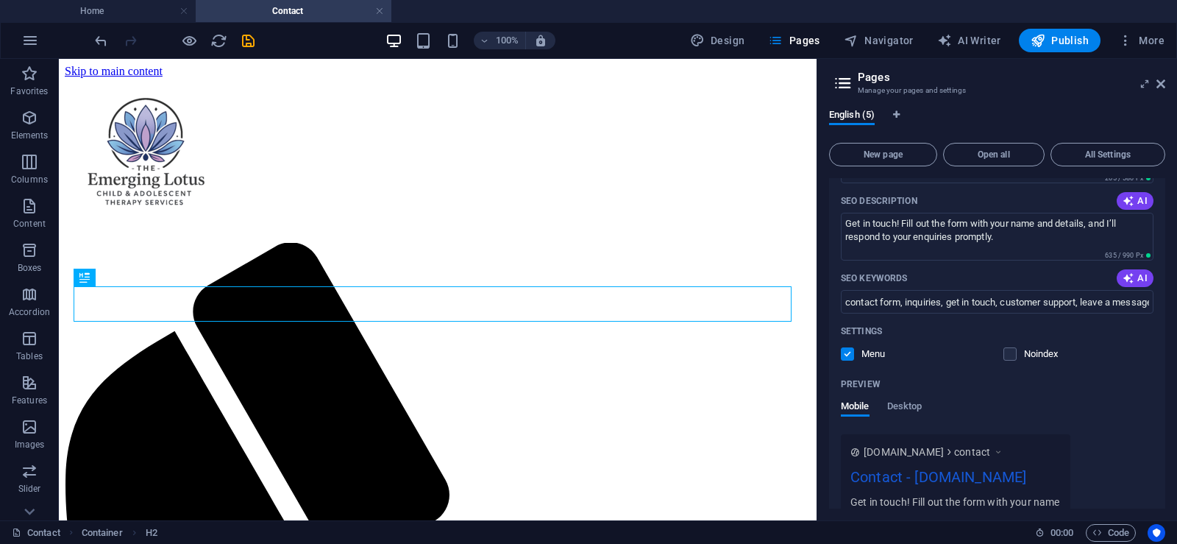
scroll to position [368, 0]
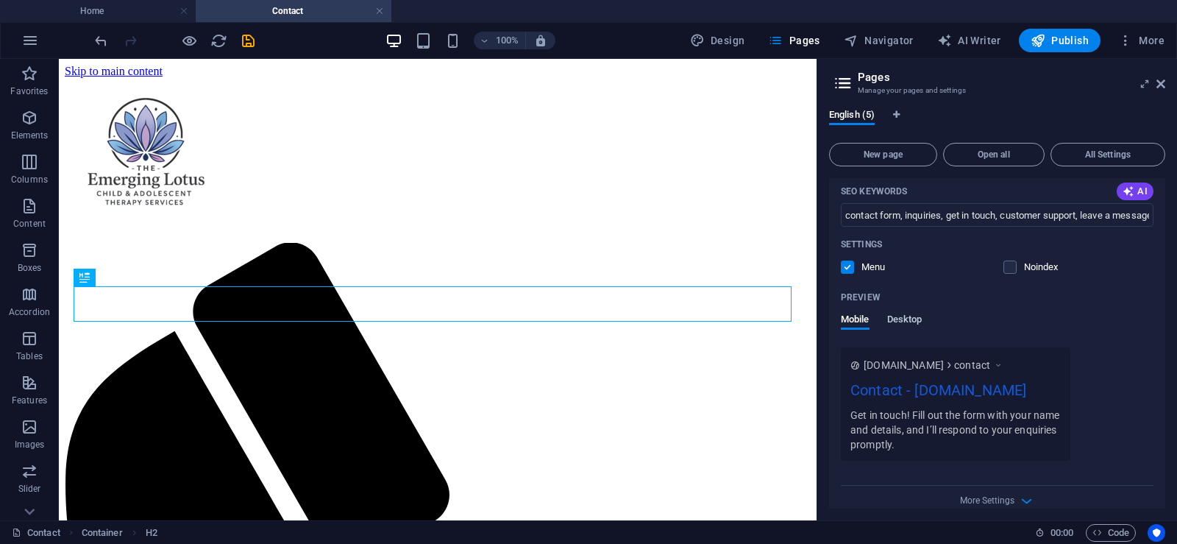
click at [908, 320] on span "Desktop" at bounding box center [904, 320] width 35 height 21
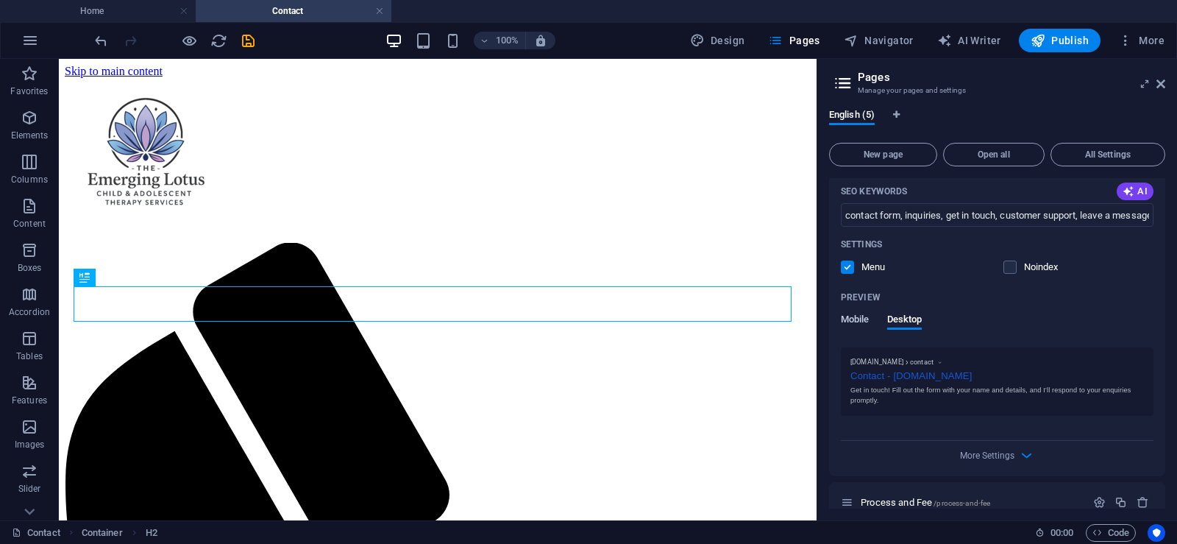
click at [850, 319] on span "Mobile" at bounding box center [855, 320] width 29 height 21
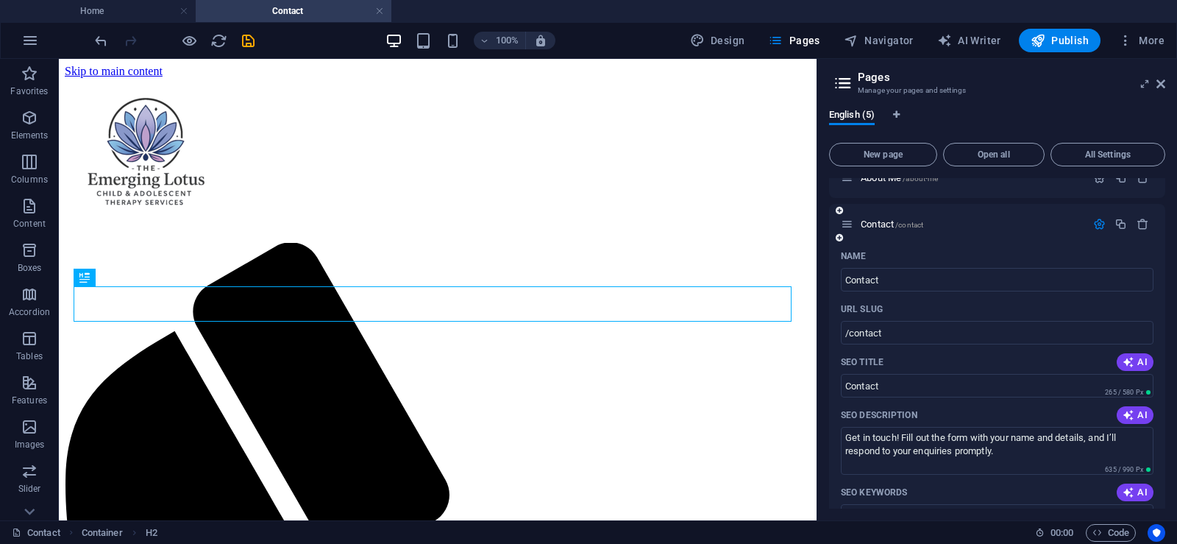
scroll to position [0, 0]
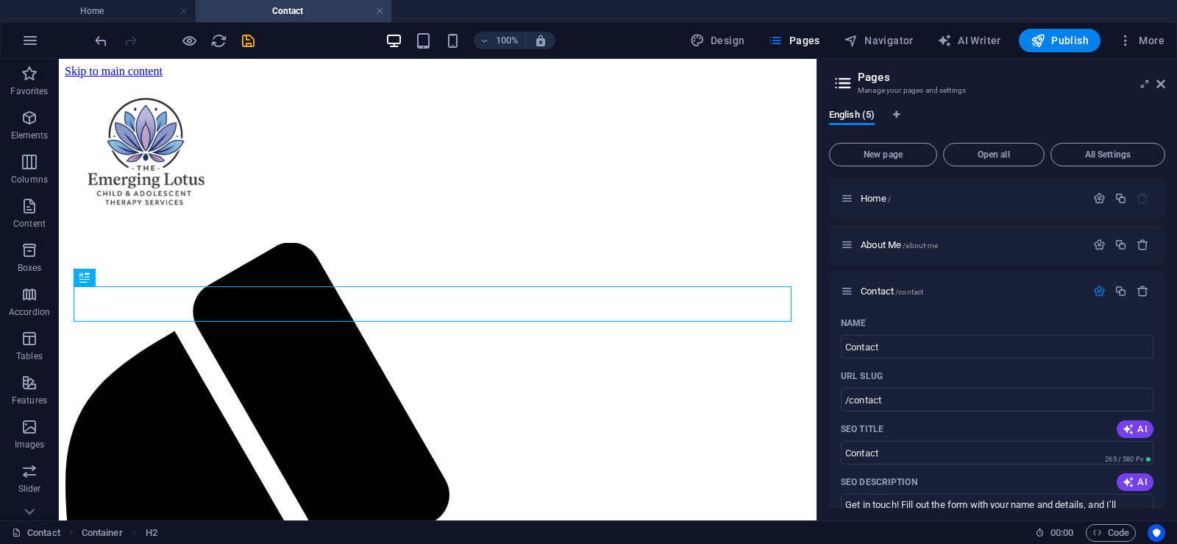
click at [840, 83] on icon at bounding box center [843, 83] width 22 height 21
click at [1096, 293] on icon "button" at bounding box center [1099, 291] width 13 height 13
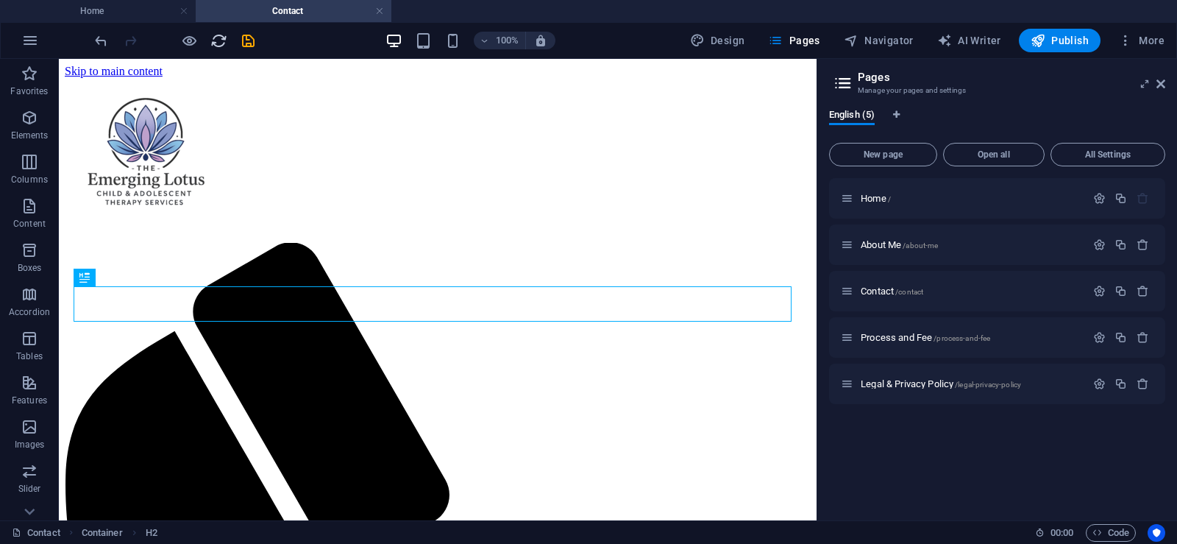
click at [217, 40] on icon "reload" at bounding box center [218, 40] width 17 height 17
